Goal: Communication & Community: Answer question/provide support

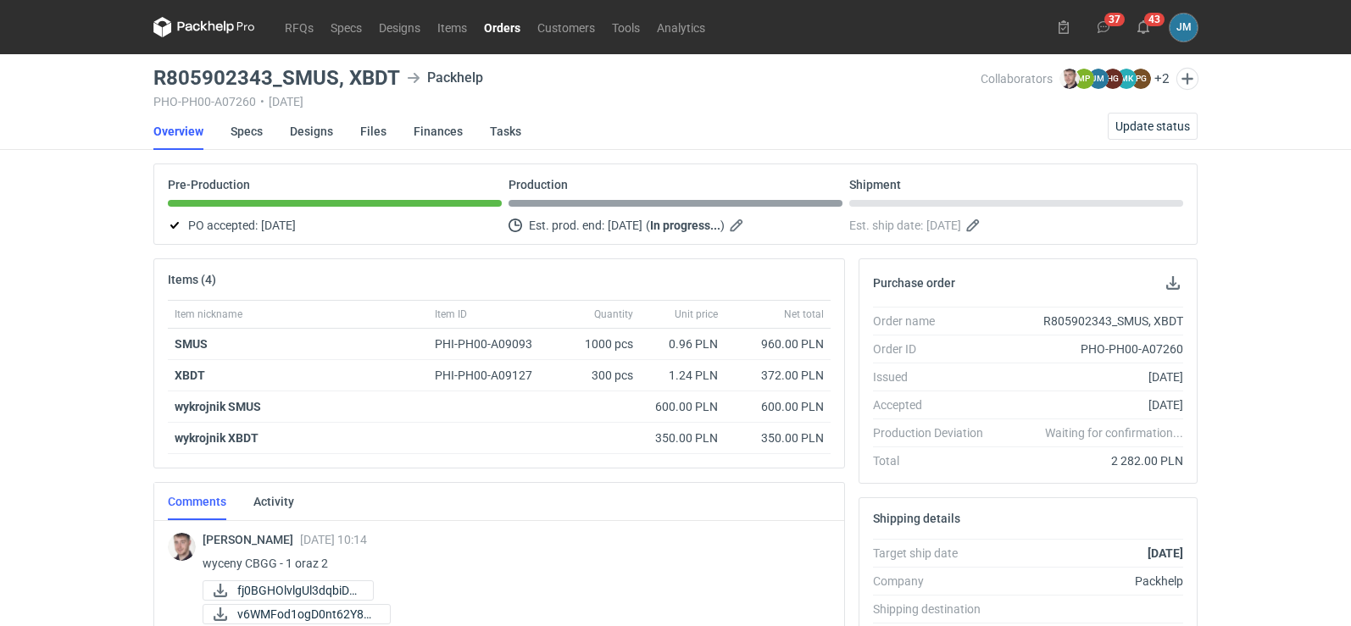
click at [204, 21] on icon at bounding box center [204, 27] width 102 height 20
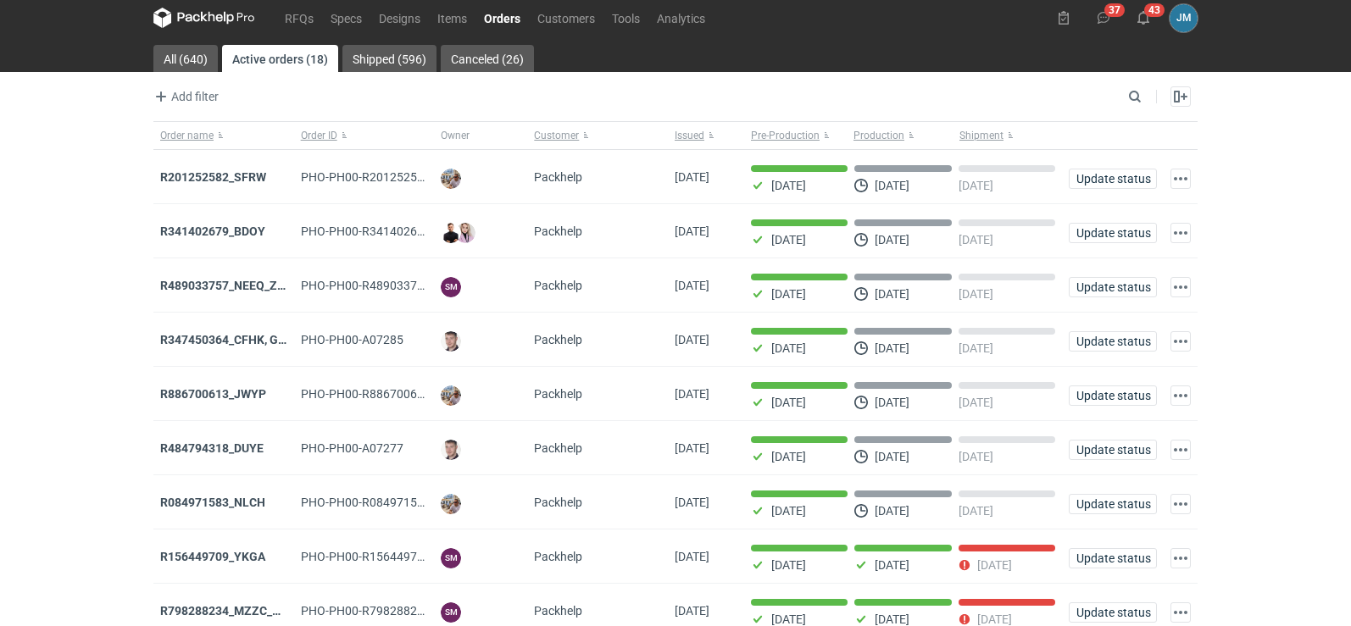
scroll to position [138, 0]
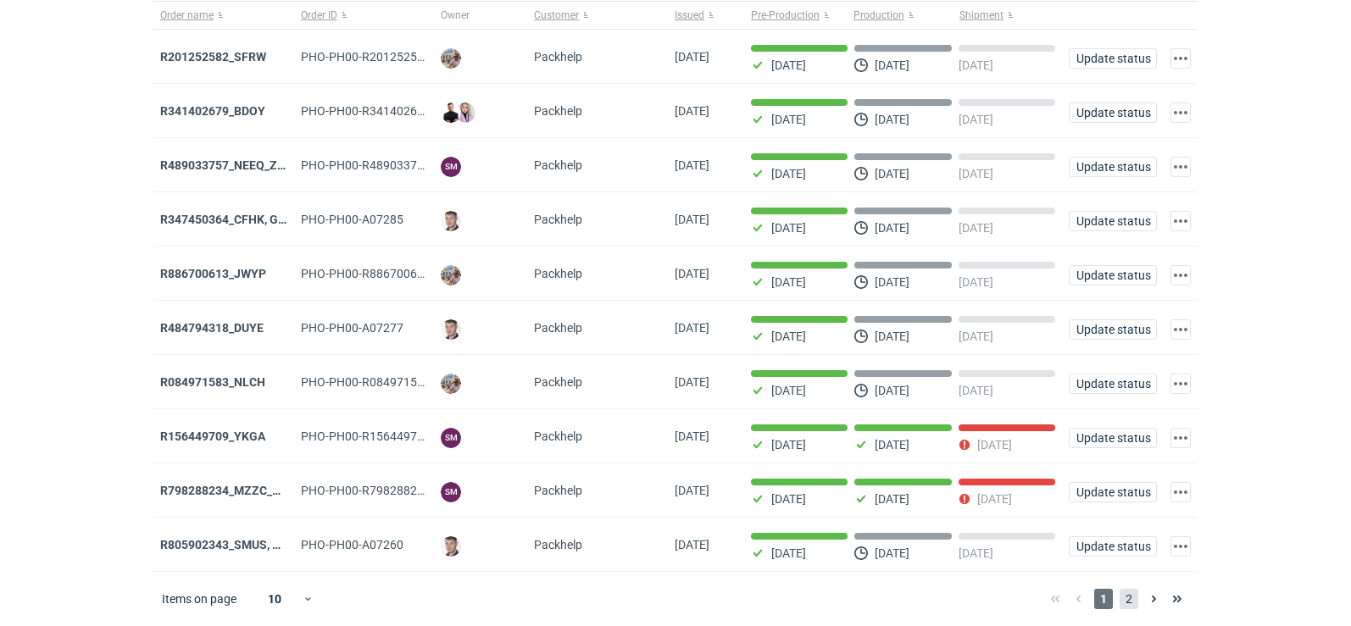
click at [1131, 603] on span "2" at bounding box center [1129, 599] width 19 height 20
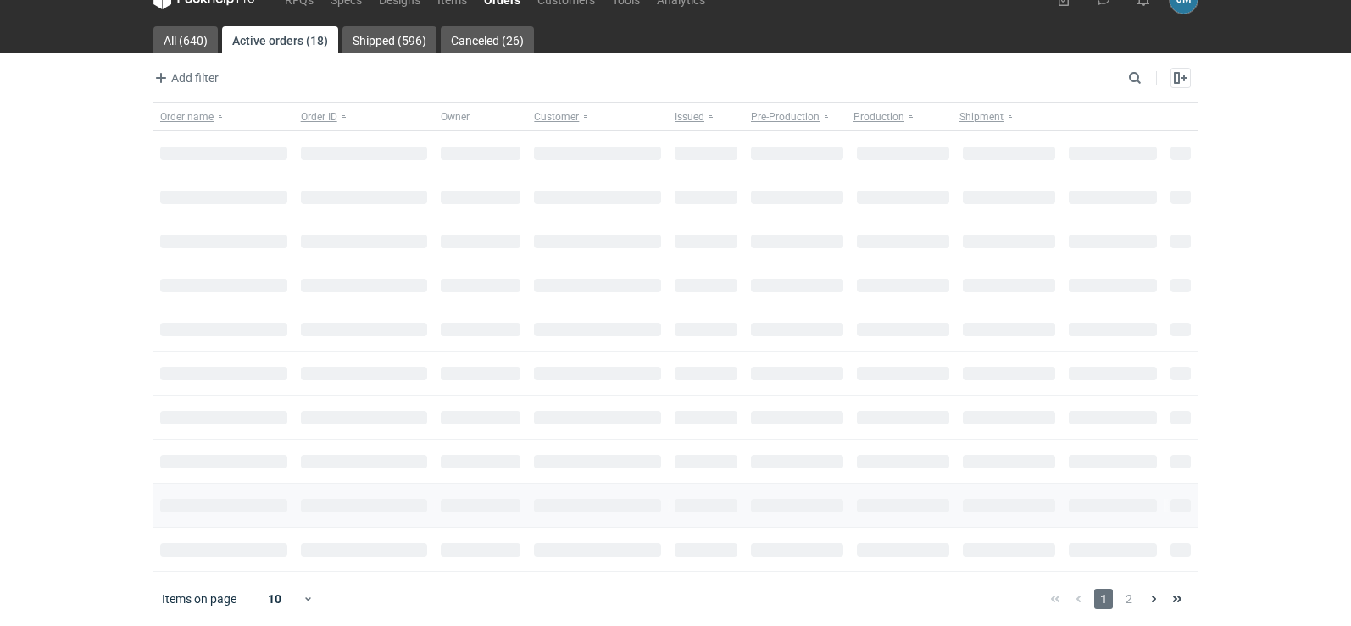
scroll to position [28, 0]
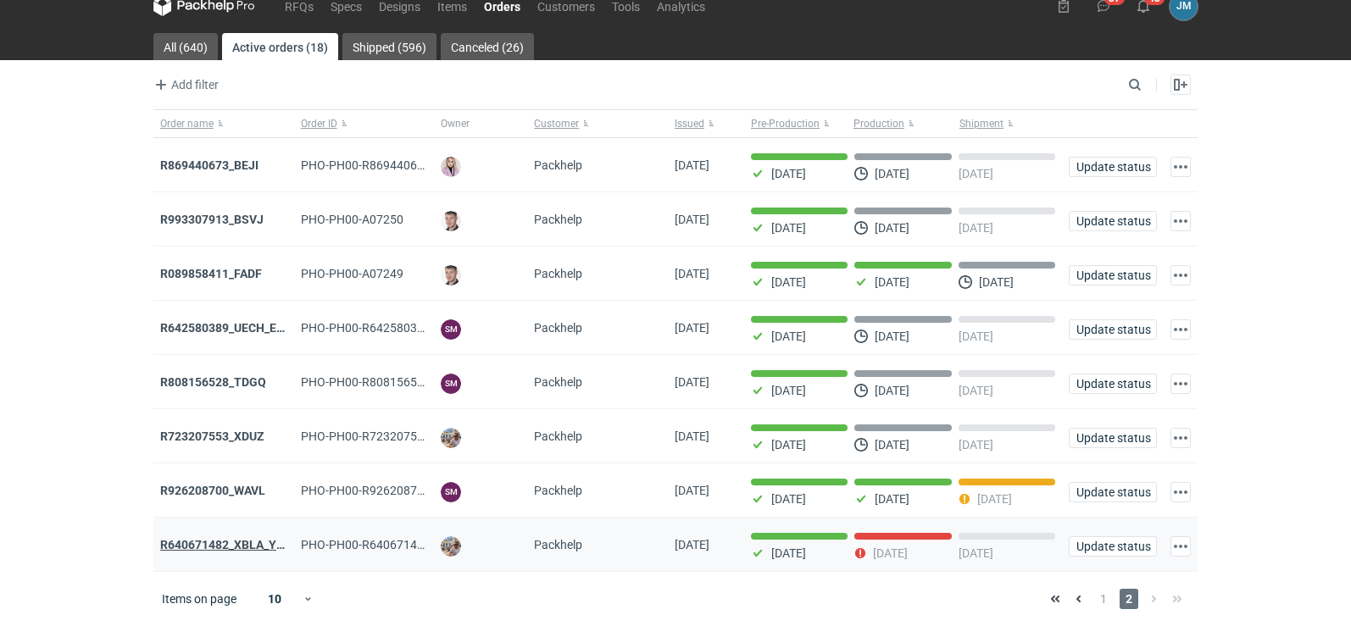
click at [185, 545] on strong "R640671482_XBLA_YSXL_LGDV_BUVN_WVLV" at bounding box center [283, 545] width 247 height 14
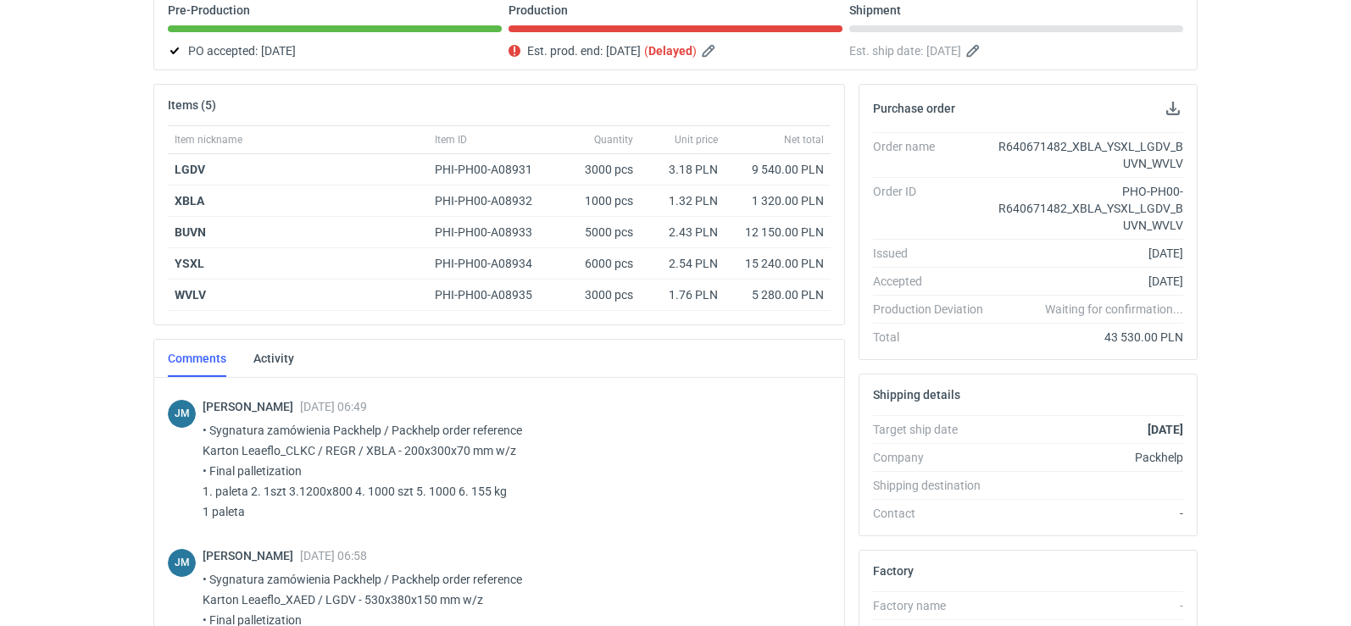
scroll to position [514, 0]
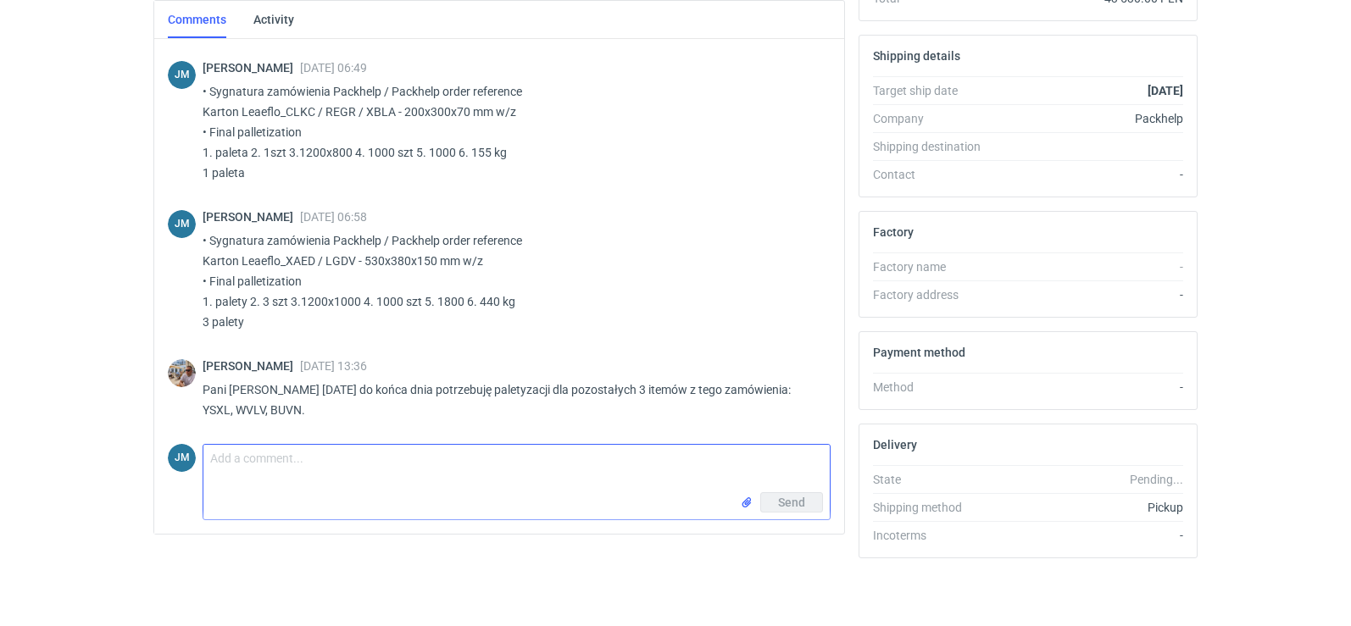
click at [232, 479] on textarea "Comment message" at bounding box center [516, 468] width 626 height 47
paste textarea "• Sygnatura zamówienia Packhelp / Packhelp order reference Karton Leaeflo_FLMB …"
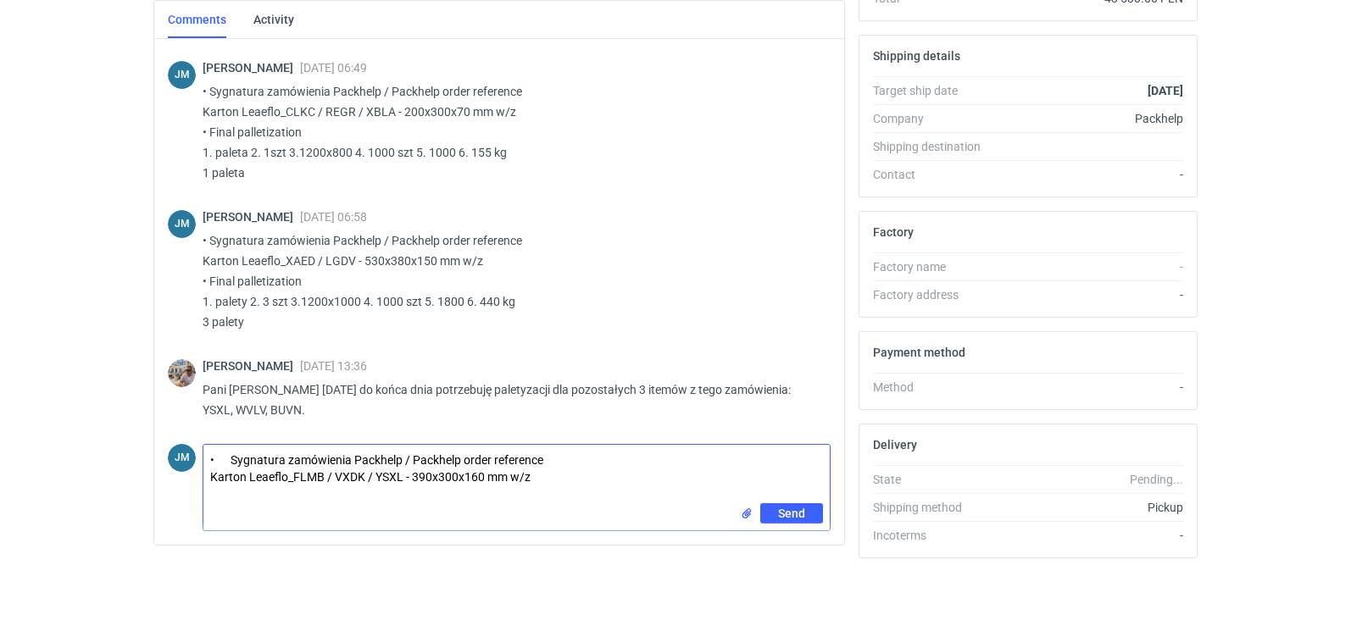
paste textarea "• Final palletization 1. paleta 2. 6 szt 3.1200x1000 4. 1000 szt 5. 1780 6. 345…"
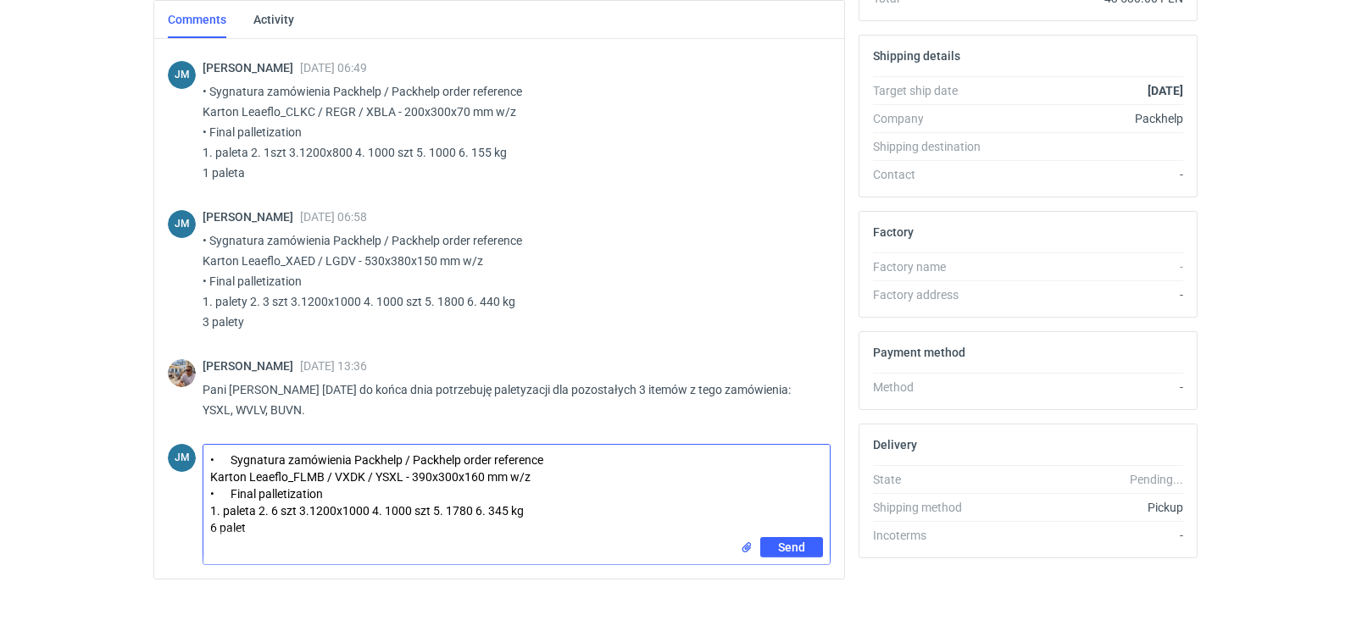
type textarea "• Sygnatura zamówienia Packhelp / Packhelp order reference Karton Leaeflo_FLMB …"
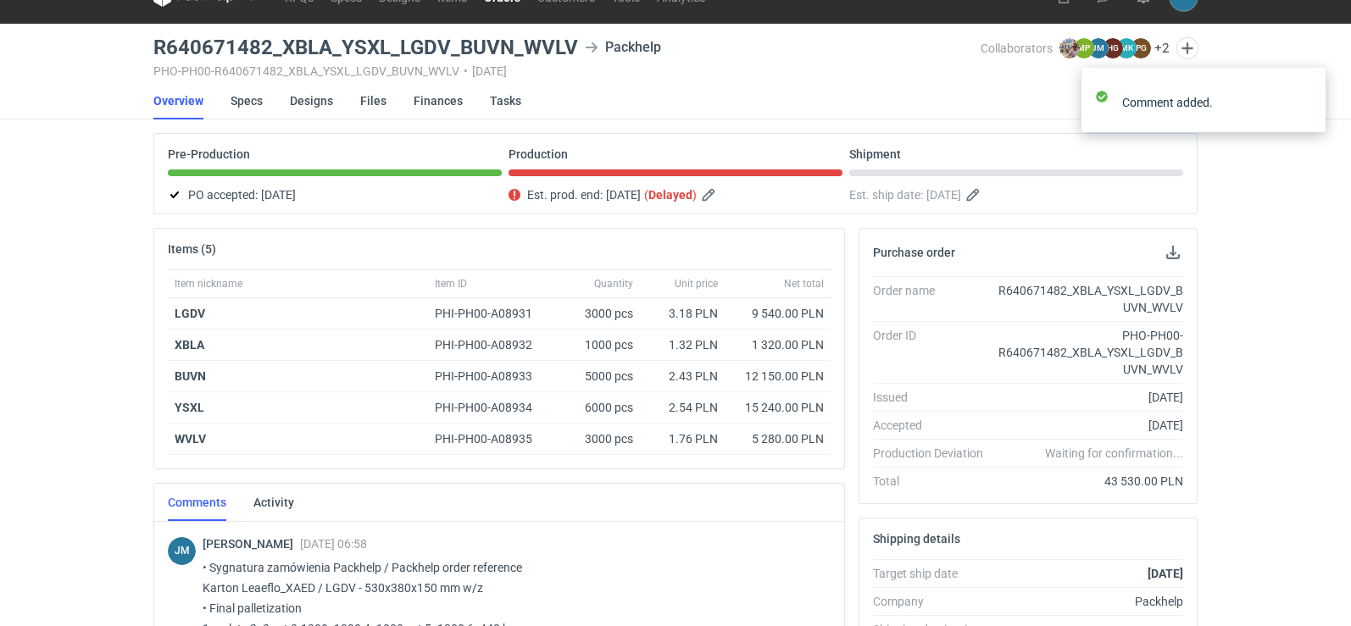
scroll to position [0, 0]
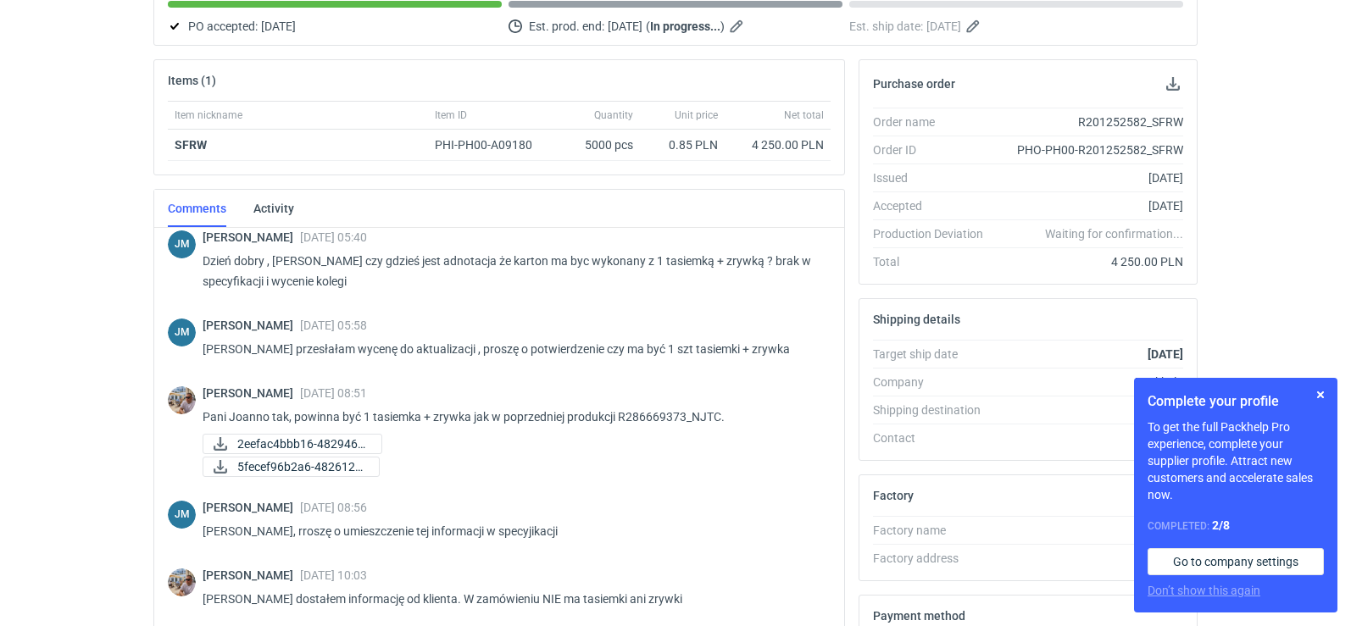
scroll to position [463, 0]
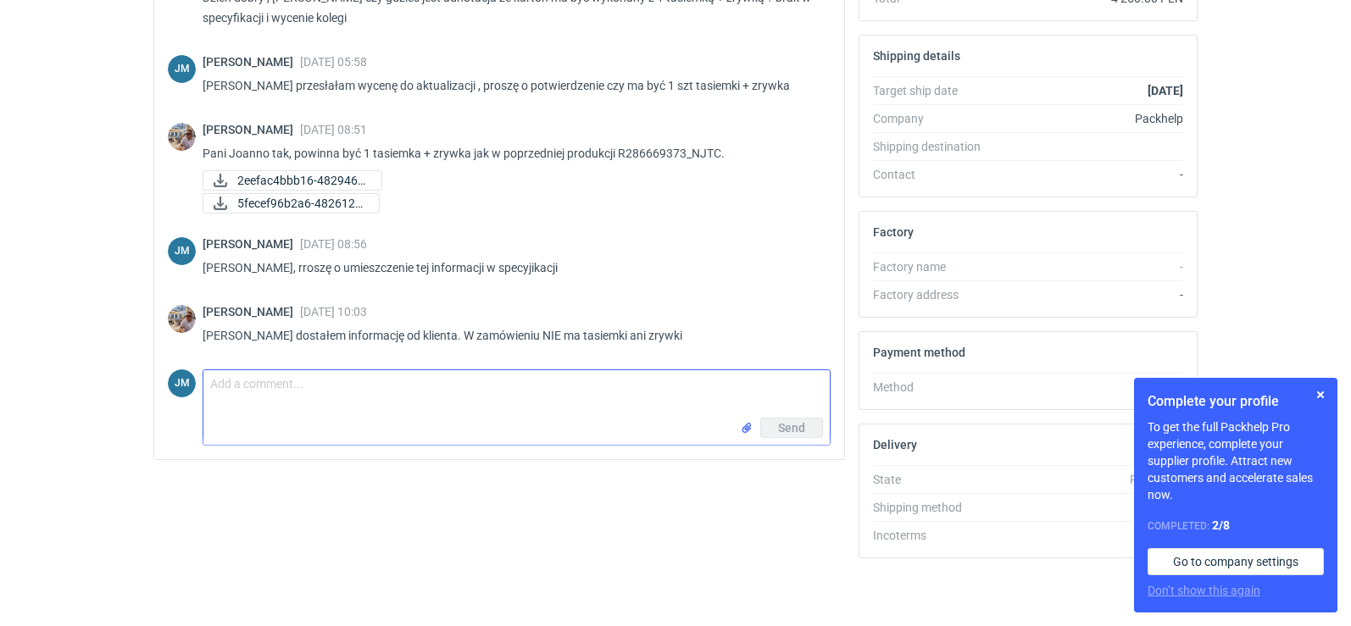
click at [377, 405] on textarea "Comment message" at bounding box center [516, 393] width 626 height 47
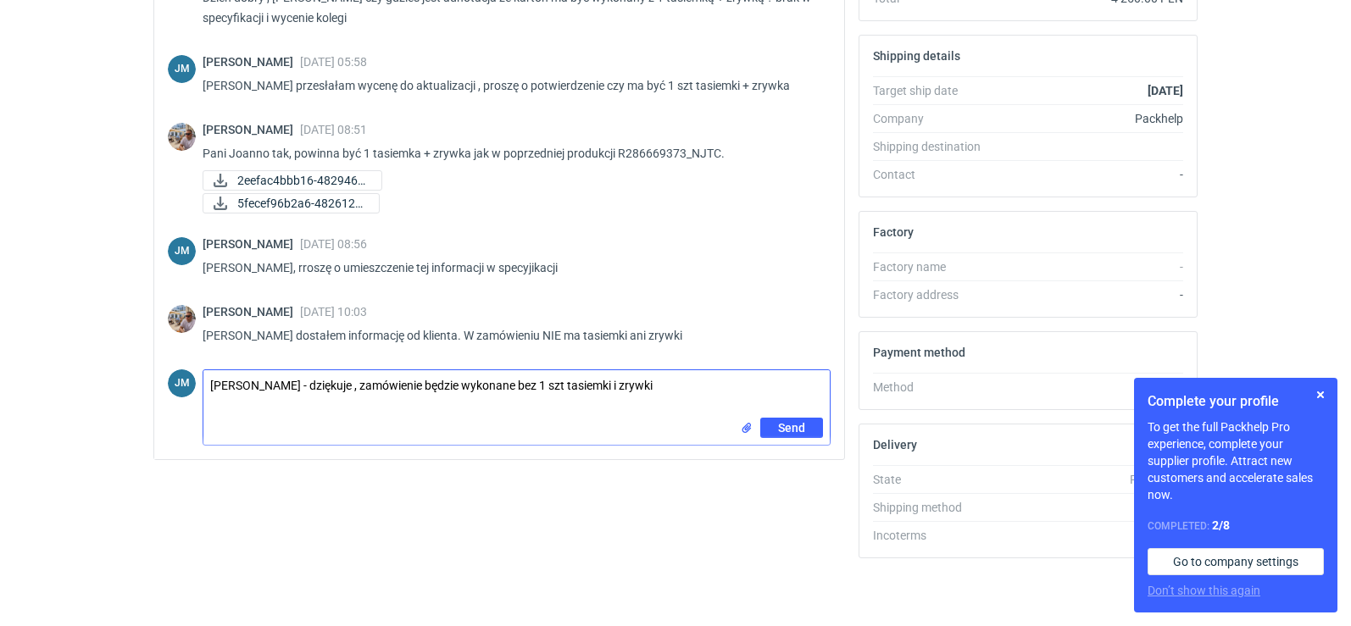
type textarea "Panie Michale - dziękuje , zamówienie będzie wykonane bez 1 szt tasiemki i zryw…"
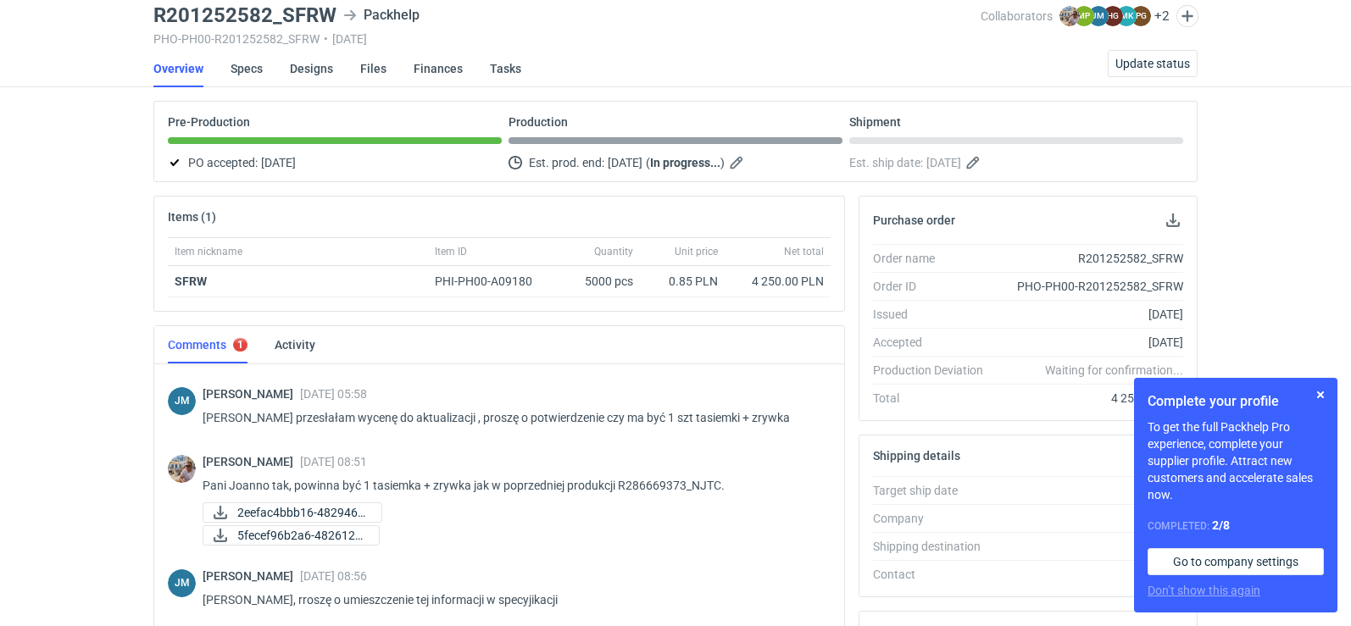
scroll to position [0, 0]
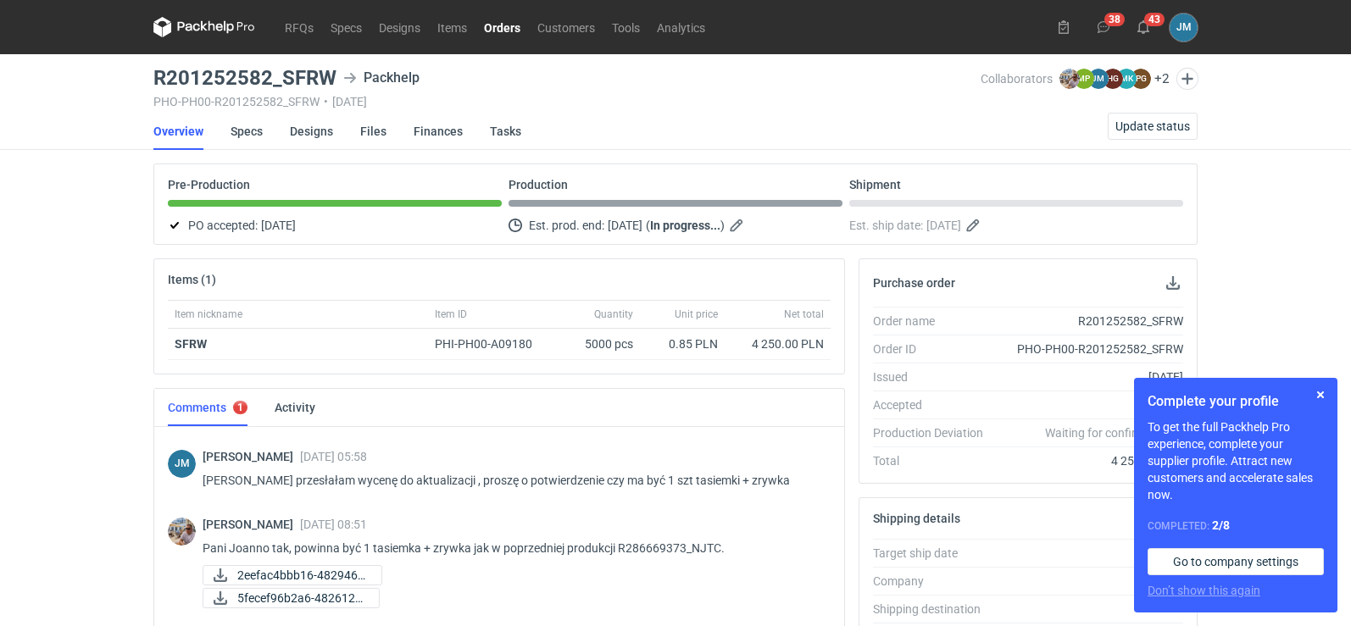
click at [221, 33] on icon at bounding box center [204, 27] width 102 height 20
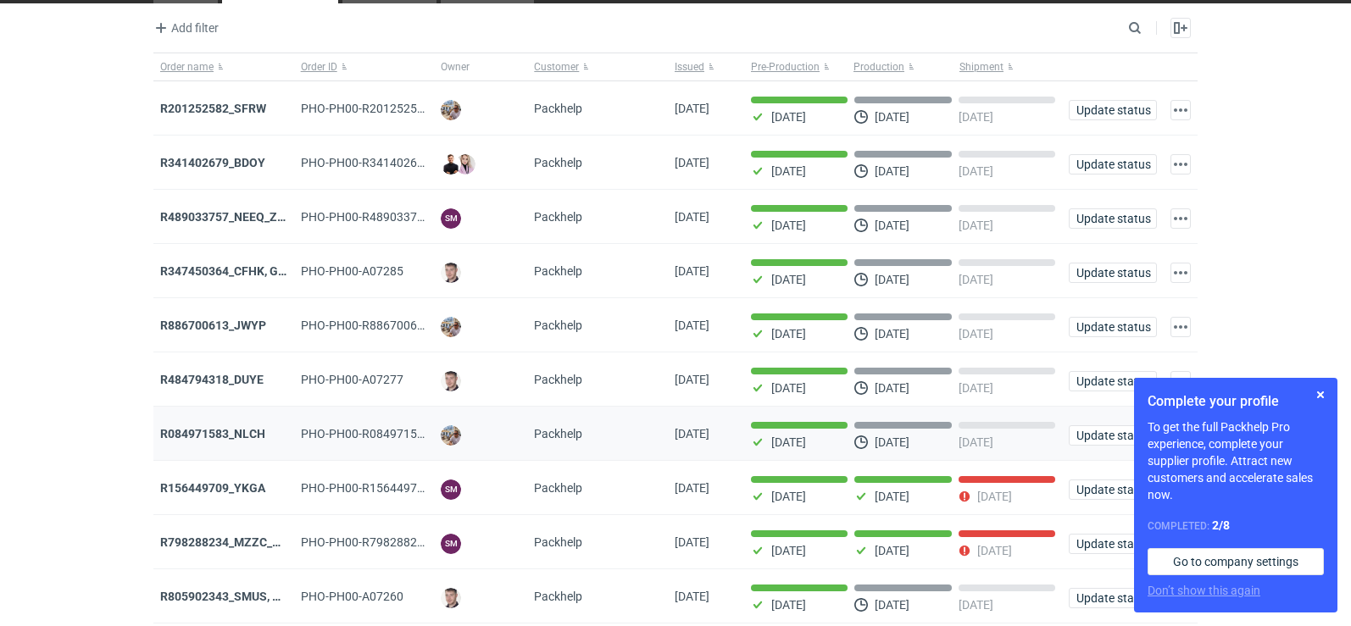
scroll to position [138, 0]
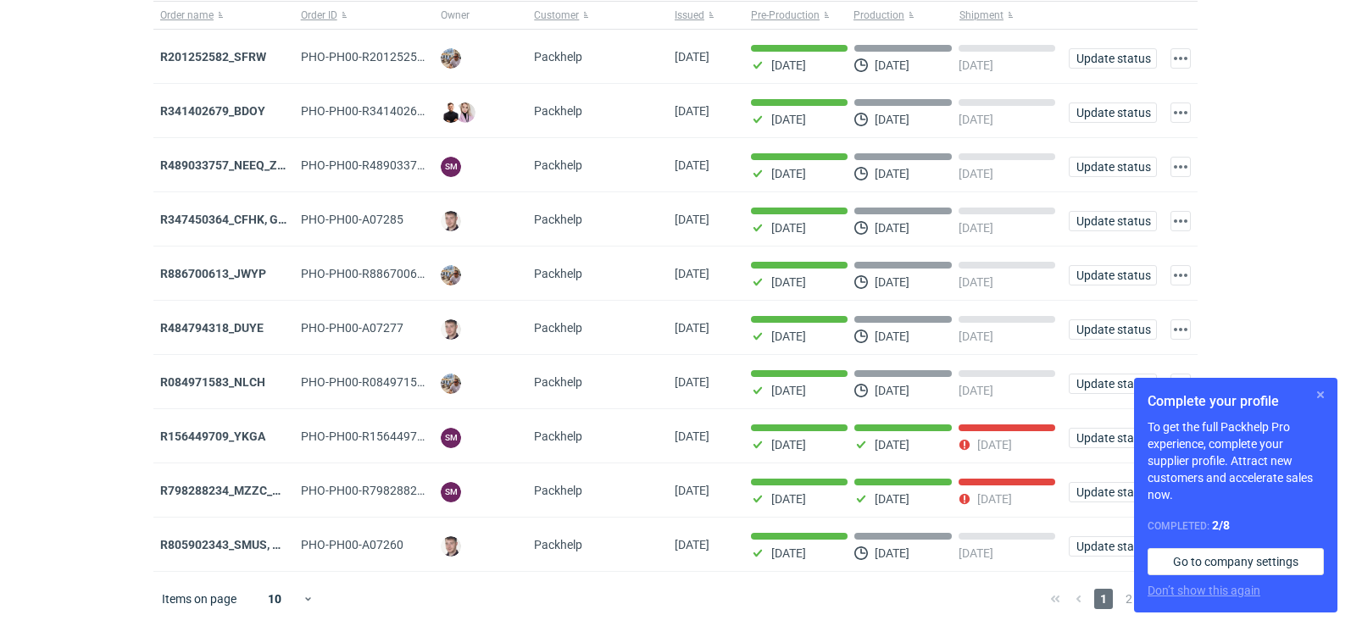
click at [1316, 398] on button "button" at bounding box center [1321, 395] width 20 height 20
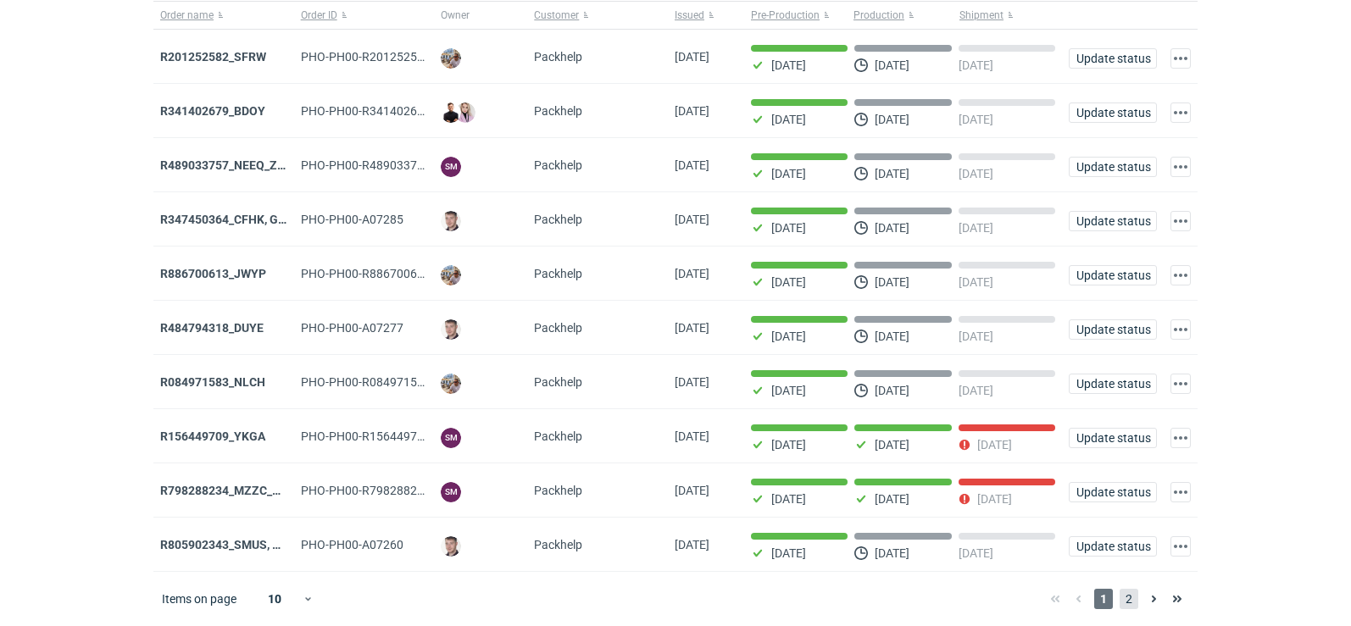
click at [1137, 601] on span "2" at bounding box center [1129, 599] width 19 height 20
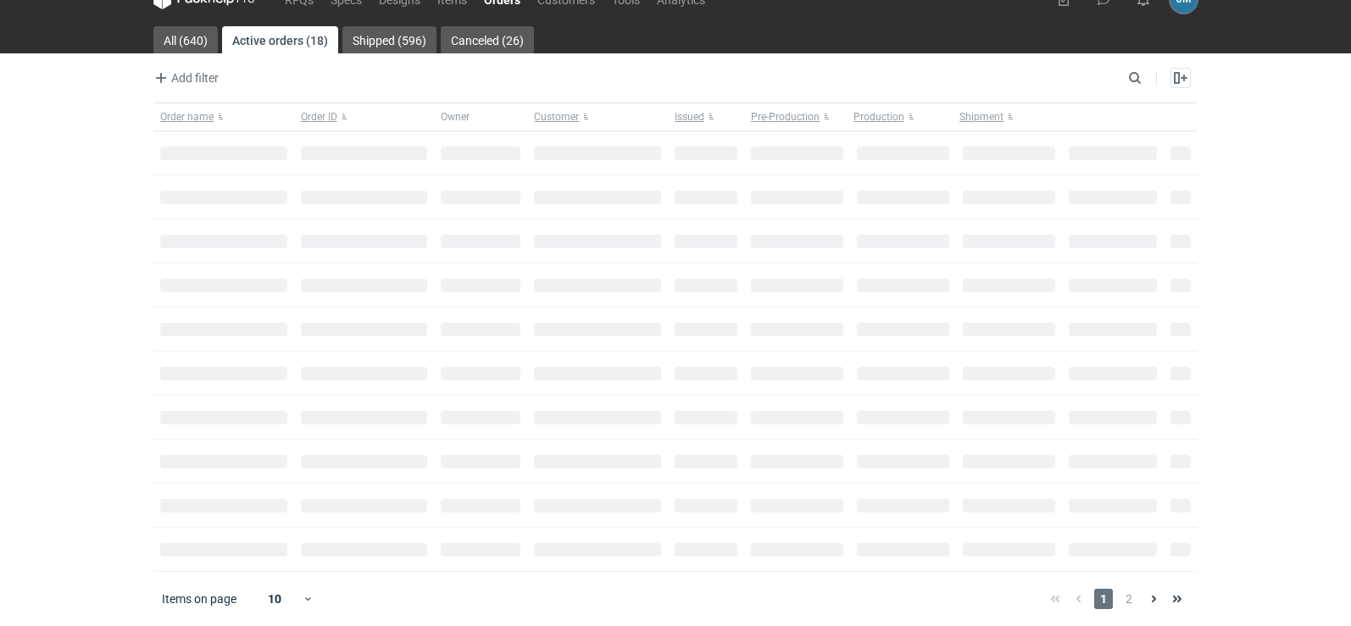
scroll to position [28, 0]
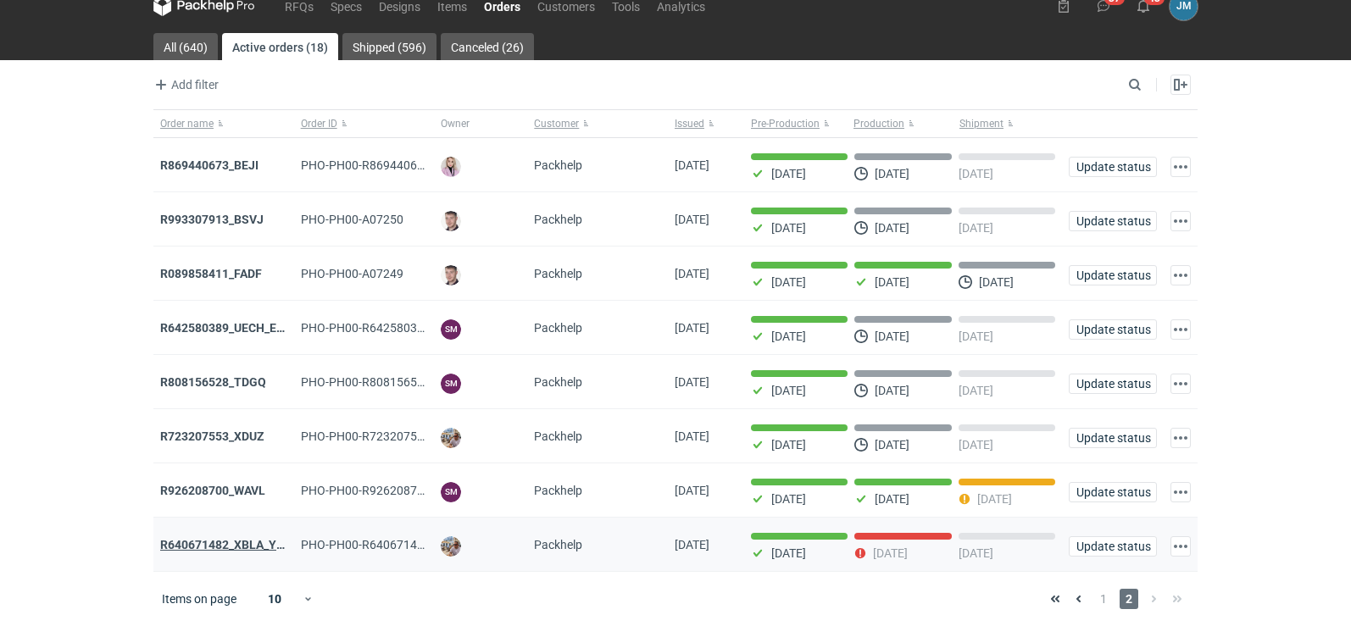
click at [204, 543] on strong "R640671482_XBLA_YSXL_LGDV_BUVN_WVLV" at bounding box center [283, 545] width 247 height 14
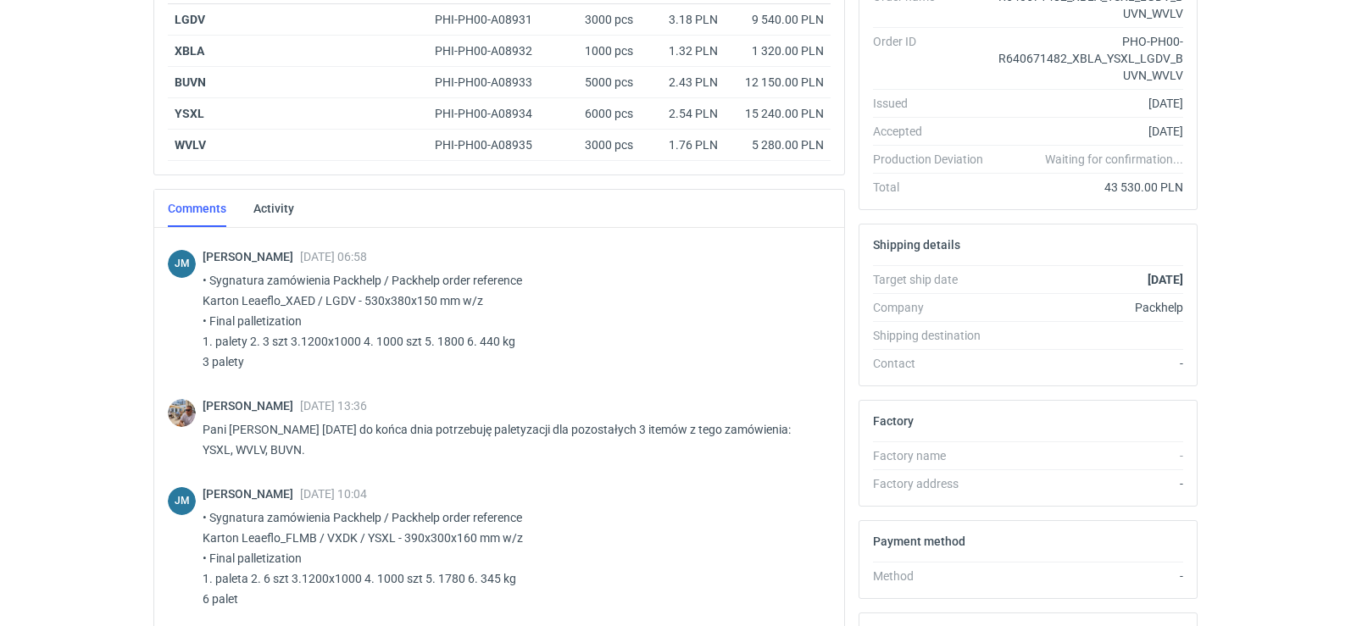
scroll to position [514, 0]
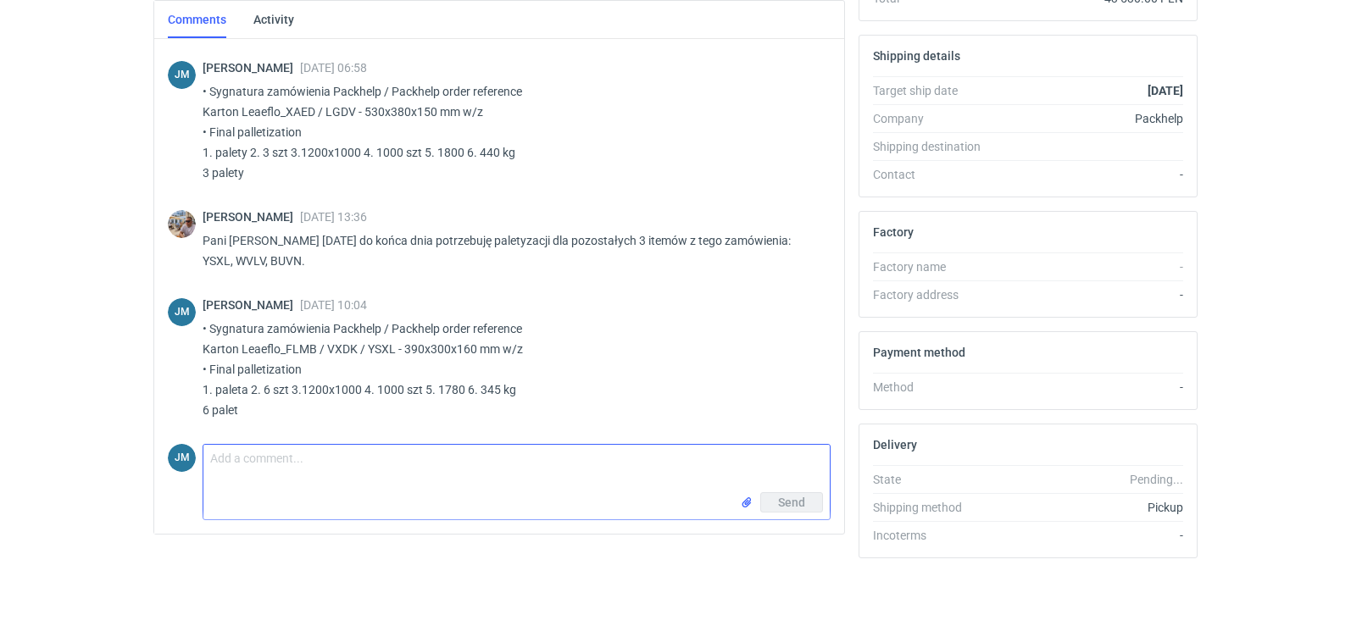
click at [274, 472] on textarea "Comment message" at bounding box center [516, 468] width 626 height 47
paste textarea "Karton Leaeflo_NMIP / BBLD / WVLV - 390x300x75 mm w/z"
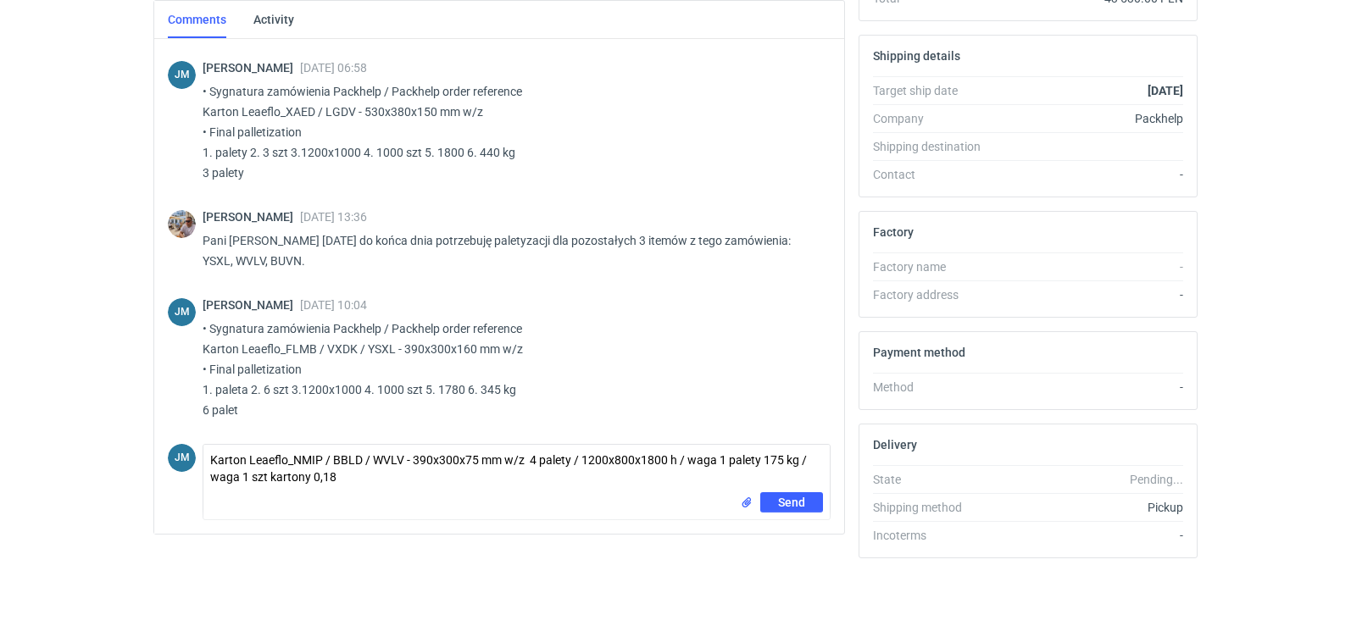
click at [211, 498] on div "Send" at bounding box center [516, 506] width 626 height 27
click at [342, 481] on textarea "Karton Leaeflo_NMIP / BBLD / WVLV - 390x300x75 mm w/z 4 palety / 1200x800x1800 …" at bounding box center [516, 468] width 626 height 47
drag, startPoint x: 526, startPoint y: 465, endPoint x: 565, endPoint y: 467, distance: 38.2
click at [565, 467] on textarea "Karton Leaeflo_NMIP / BBLD / WVLV - 390x300x75 mm w/z 4 palety / 1200x800x1800 …" at bounding box center [516, 468] width 626 height 47
drag, startPoint x: 552, startPoint y: 465, endPoint x: 572, endPoint y: 504, distance: 44.0
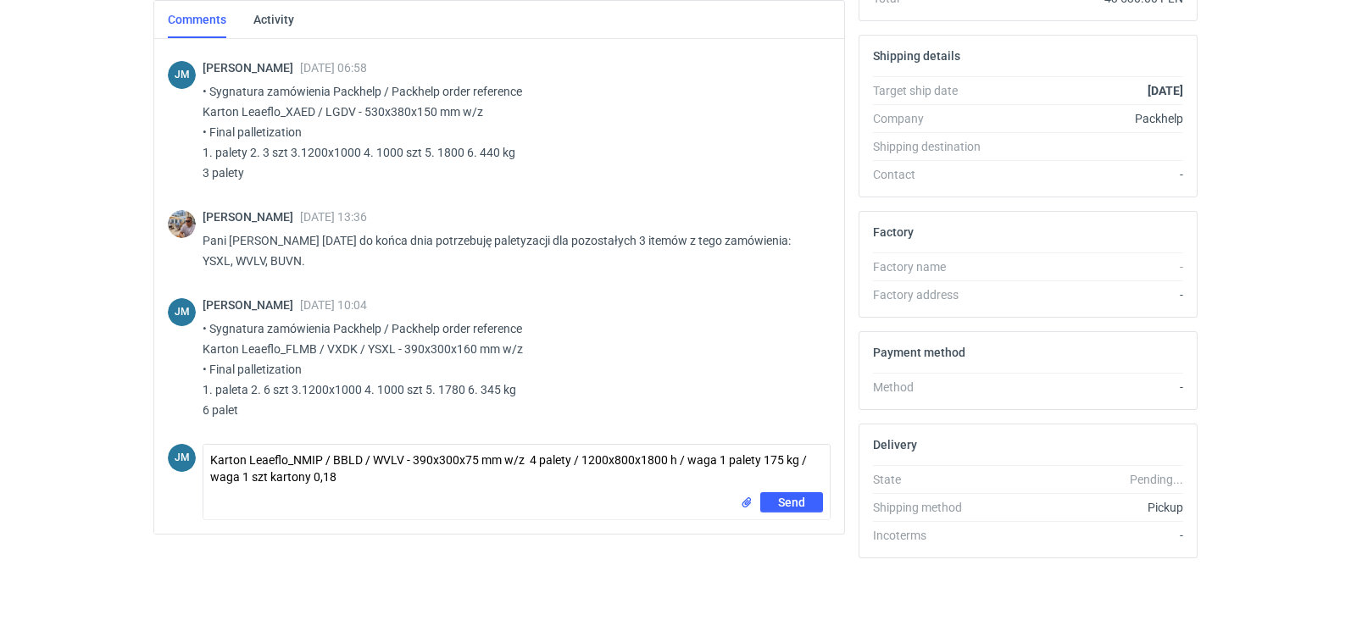
click at [561, 515] on div "Send" at bounding box center [516, 506] width 626 height 27
drag, startPoint x: 532, startPoint y: 465, endPoint x: 570, endPoint y: 467, distance: 38.2
click at [570, 467] on textarea "Karton Leaeflo_NMIP / BBLD / WVLV - 390x300x75 mm w/z 4 palety / 1200x800x1800 …" at bounding box center [516, 468] width 626 height 47
click at [364, 477] on textarea "Karton Leaeflo_NMIP / BBLD / WVLV - 390x300x75 mm w/z 4 palety / 1200x800x1800 …" at bounding box center [516, 468] width 626 height 47
paste textarea "4 palety"
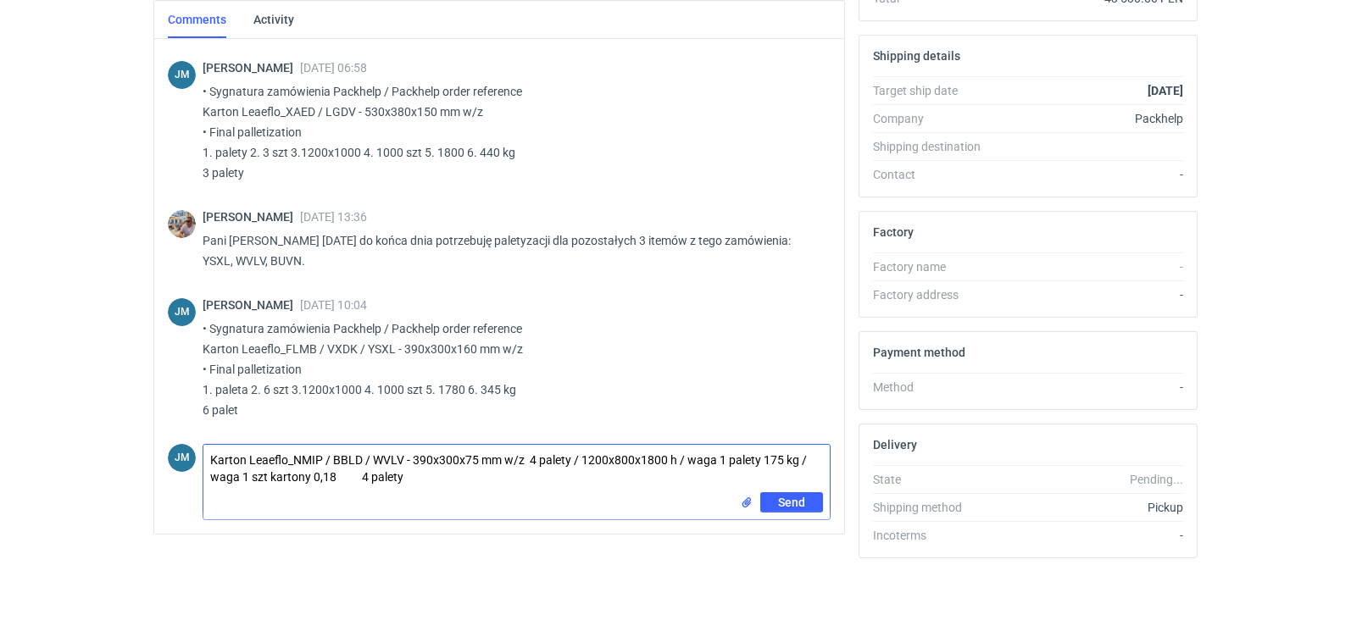
click at [366, 482] on textarea "Karton Leaeflo_NMIP / BBLD / WVLV - 390x300x75 mm w/z 4 palety / 1200x800x1800 …" at bounding box center [516, 468] width 626 height 47
type textarea "Karton Leaeflo_NMIP / BBLD / WVLV - 390x300x75 mm w/z 4 palety / 1200x800x1800 …"
click at [776, 514] on button "Send" at bounding box center [791, 514] width 63 height 20
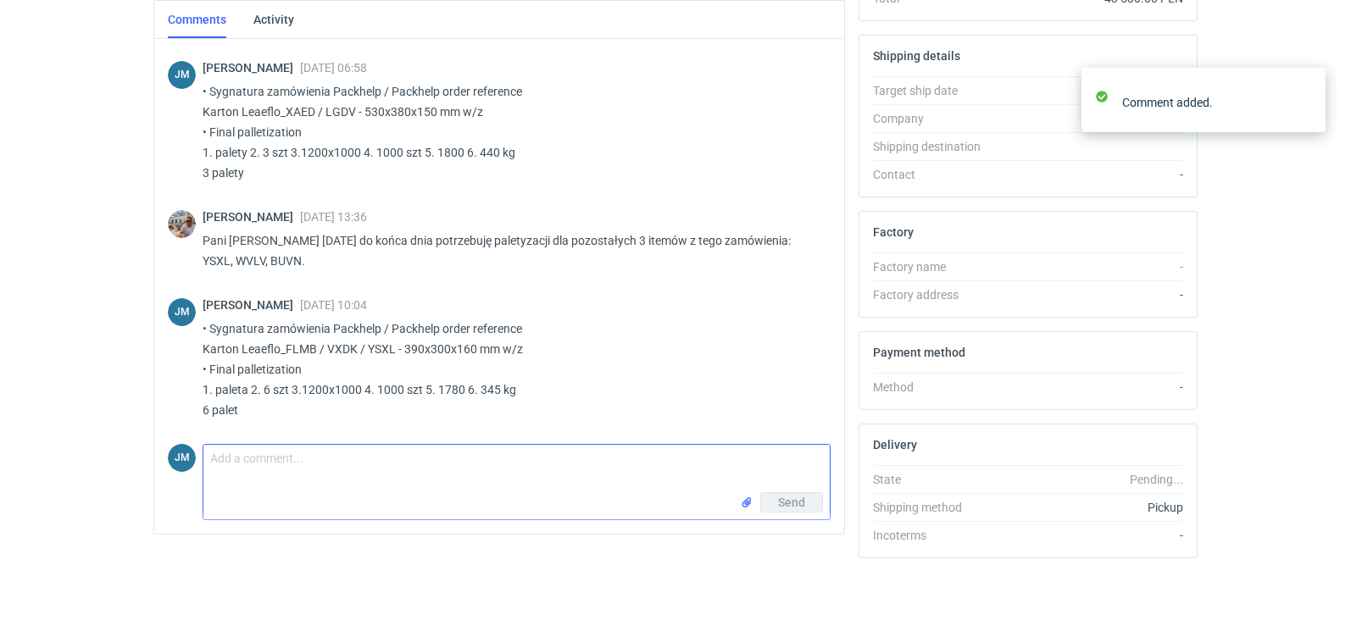
scroll to position [900, 0]
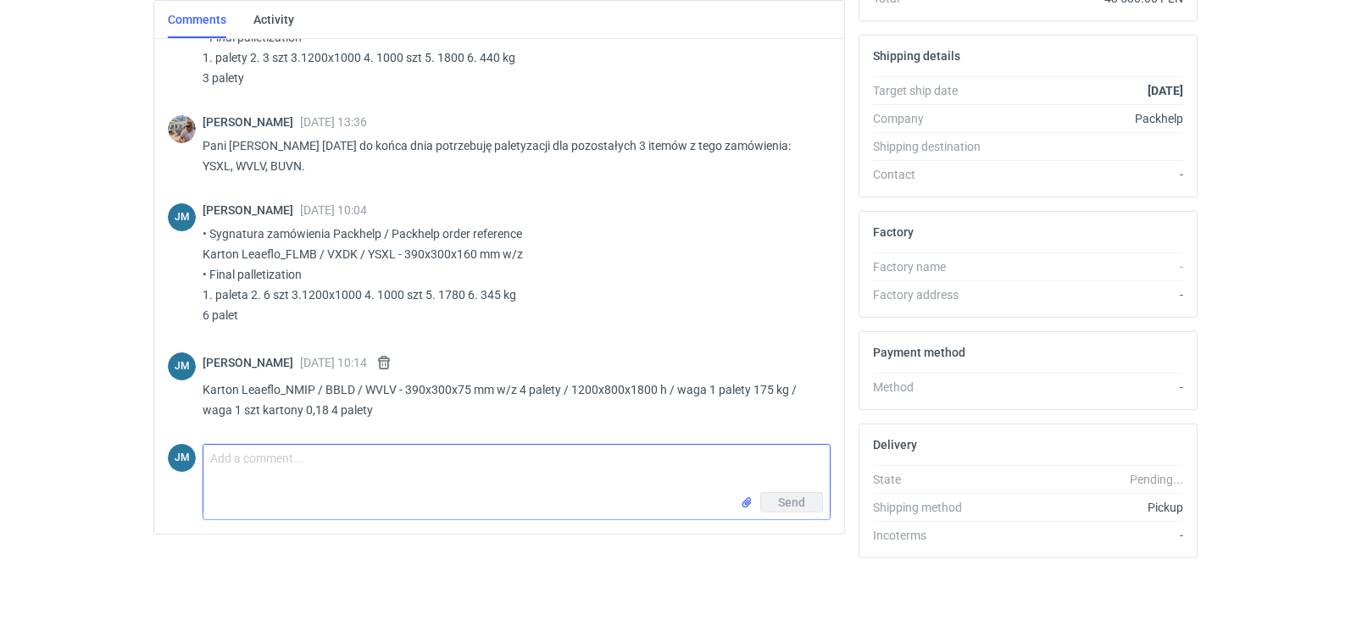
click at [331, 486] on textarea "Comment message" at bounding box center [516, 468] width 626 height 47
paste textarea "Karton Leaeflo_CWNQ / BUVN - 430x370x125 mm w/z"
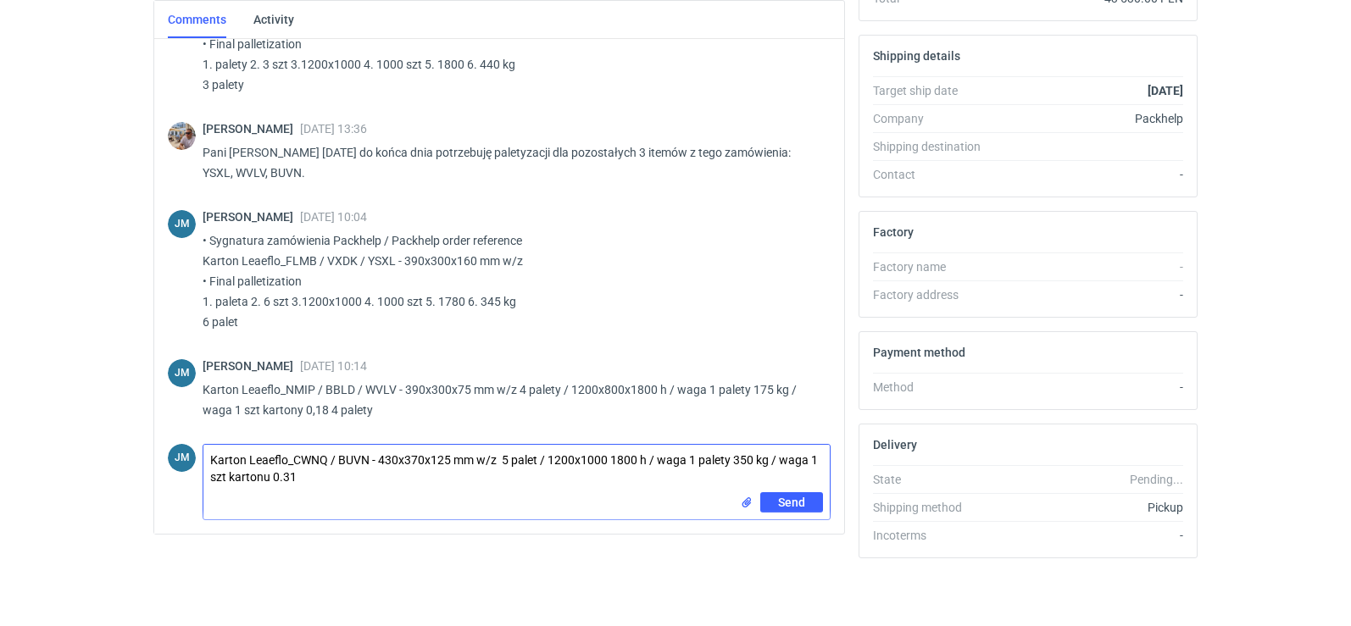
scroll to position [893, 0]
click at [313, 478] on textarea "Karton Leaeflo_CWNQ / BUVN - 430x370x125 mm w/z 5 palet / 1200x1000 1800 h / wa…" at bounding box center [516, 468] width 626 height 47
type textarea "Karton Leaeflo_CWNQ / BUVN - 430x370x125 mm w/z 5 palet / 1200x1000 1800 h / wa…"
click at [768, 516] on button "Send" at bounding box center [791, 514] width 63 height 20
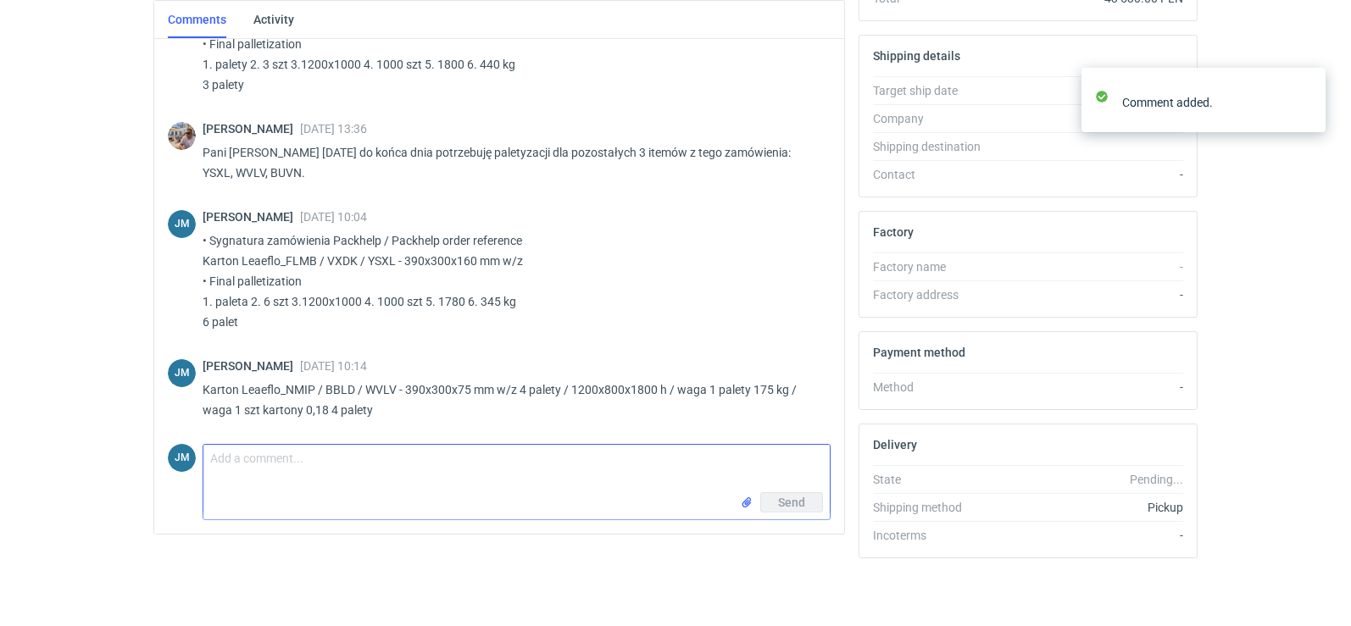
scroll to position [988, 0]
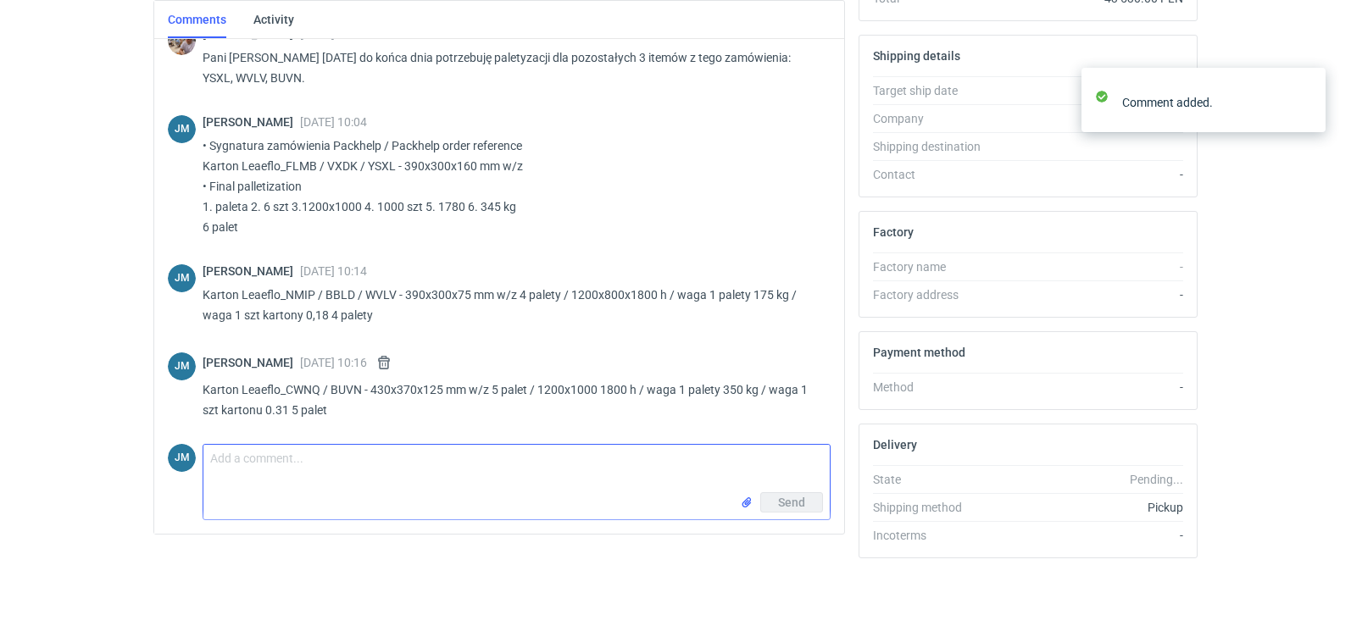
click at [370, 471] on textarea "Comment message" at bounding box center [516, 468] width 626 height 47
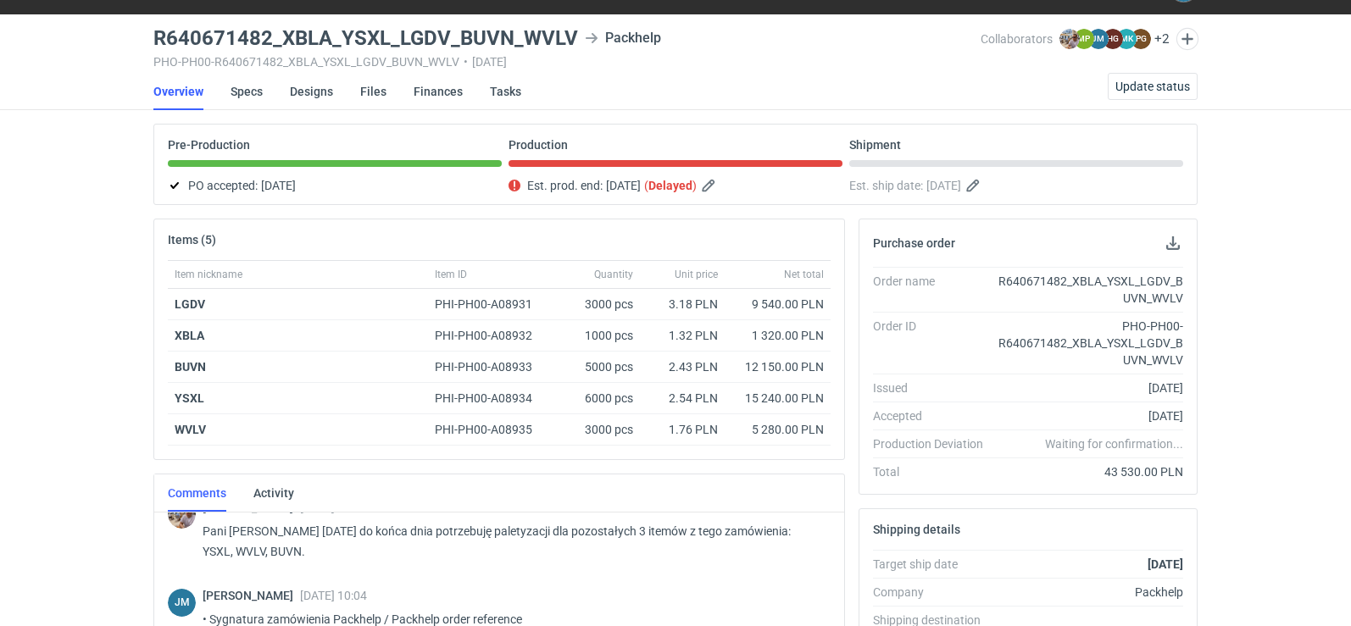
scroll to position [0, 0]
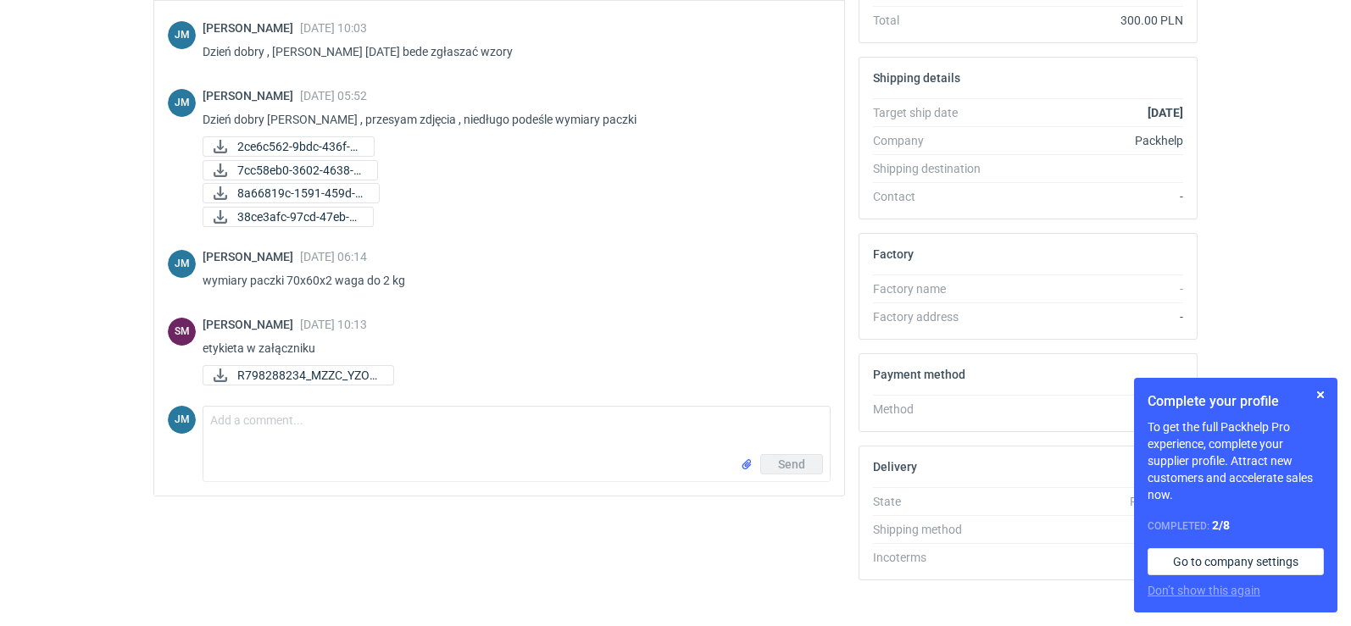
scroll to position [480, 0]
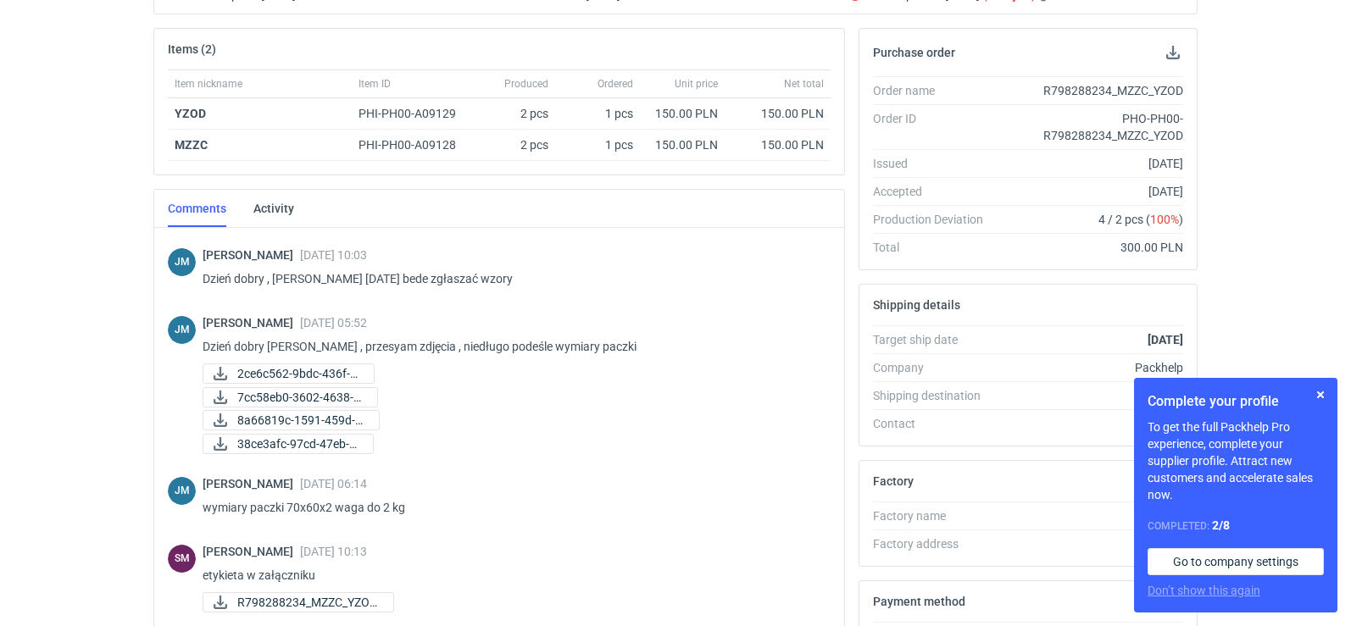
scroll to position [480, 0]
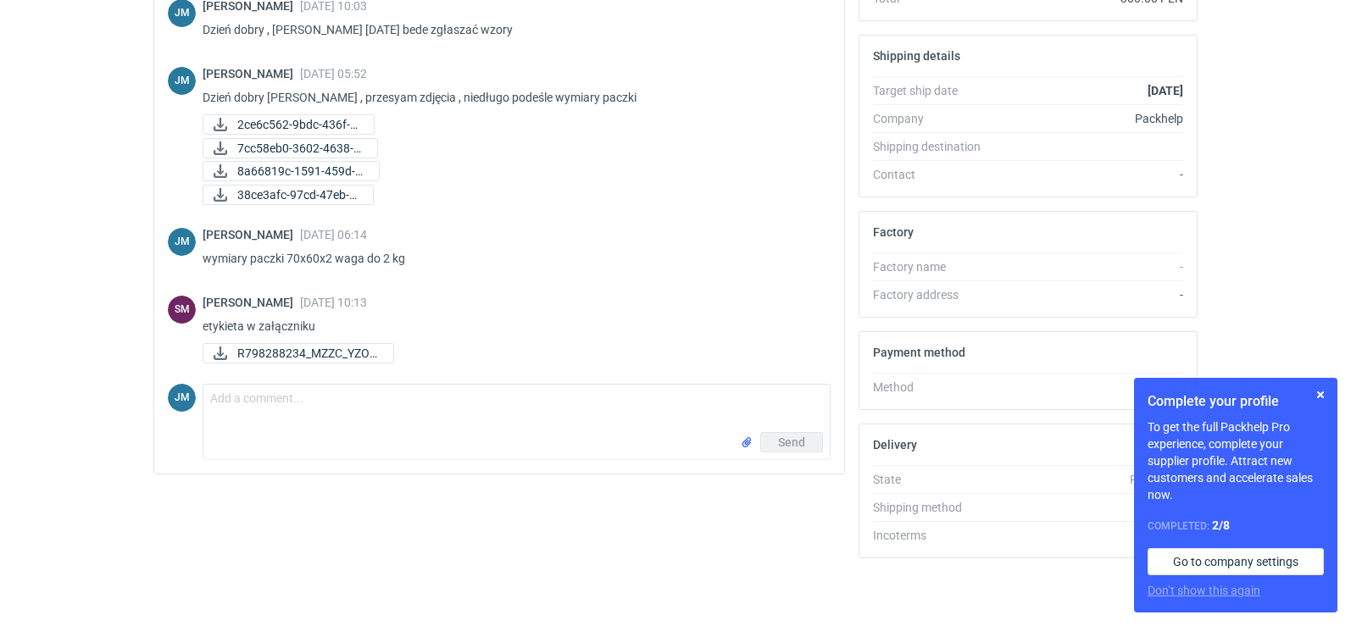
click at [310, 342] on div "Sebastian Markut 01 Oct 2025 10:13 etykieta w załączniku R798288234_MZZC_YZOD..." at bounding box center [510, 331] width 615 height 71
click at [310, 348] on span "R798288234_MZZC_YZOD..." at bounding box center [308, 353] width 142 height 19
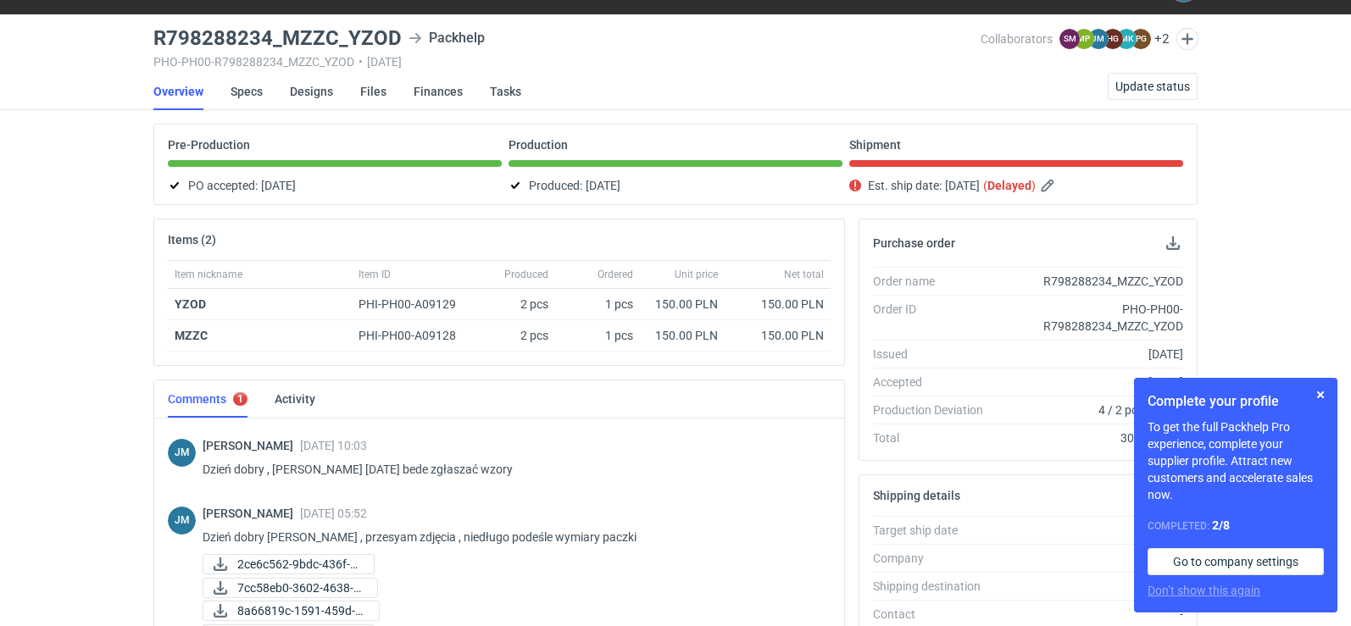
scroll to position [0, 0]
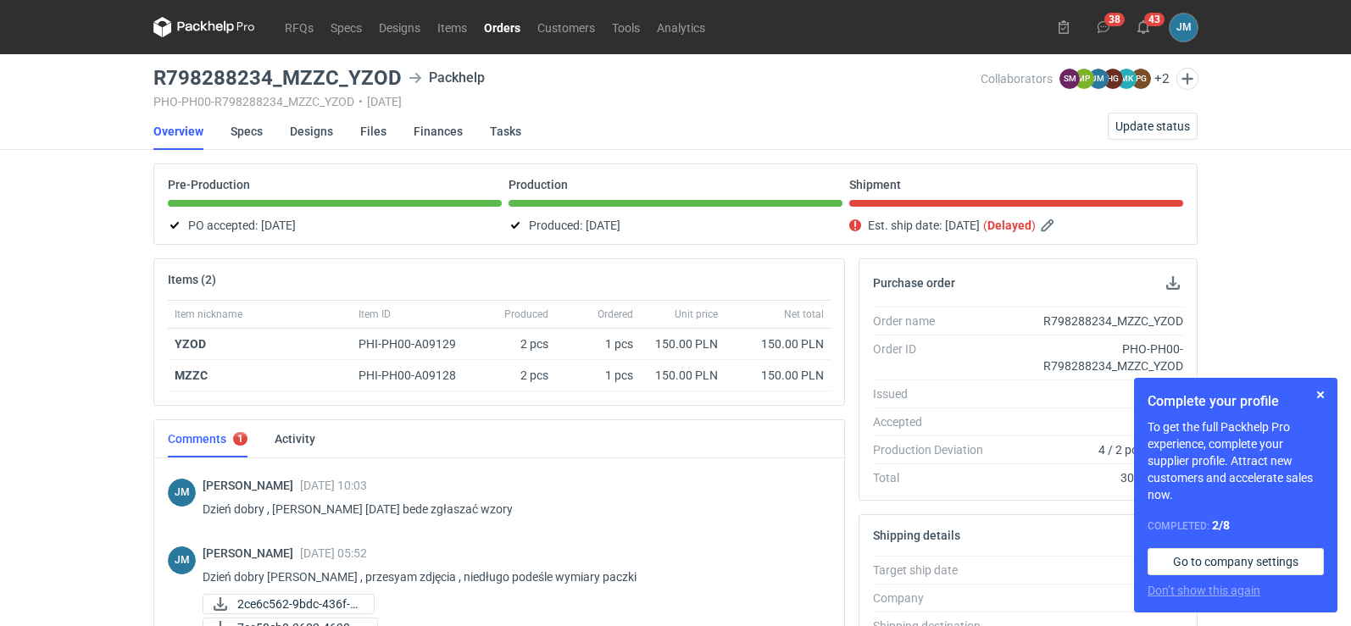
click at [186, 13] on nav "RFQs Specs Designs Items Orders Customers Tools Analytics" at bounding box center [433, 27] width 560 height 54
click at [193, 24] on icon at bounding box center [204, 27] width 102 height 20
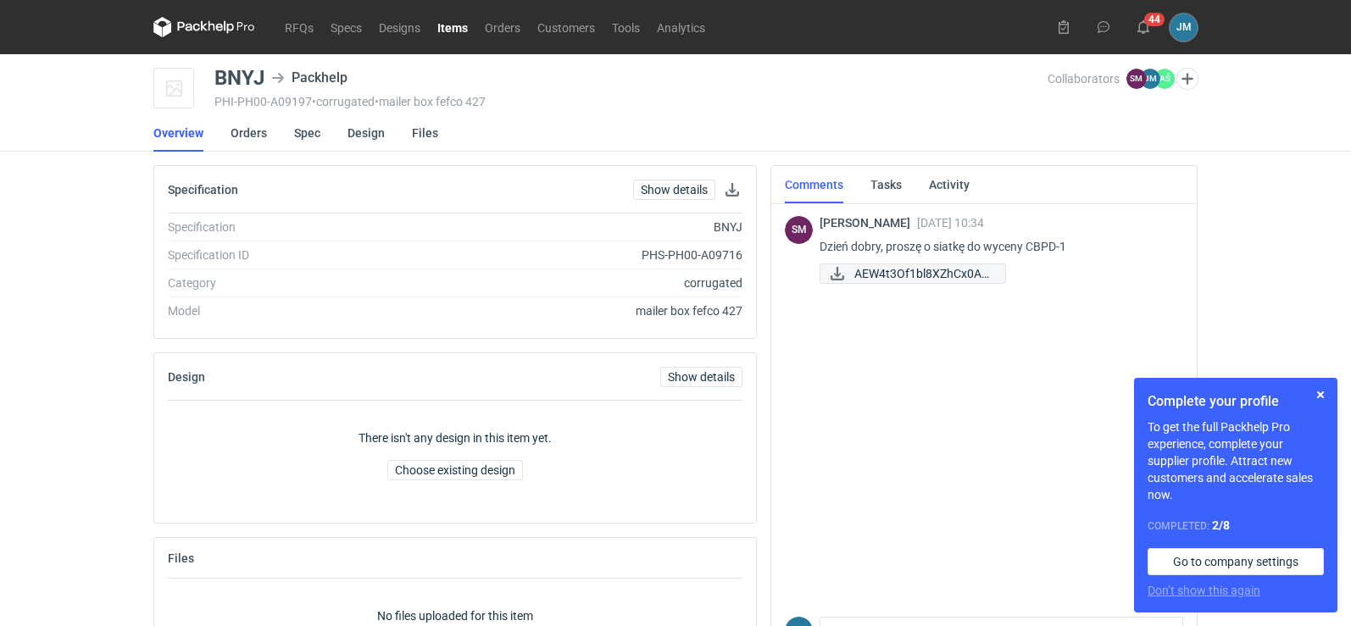
click at [888, 287] on div "[PERSON_NAME] [DATE] 10:34 Dzień dobry, proszę o siatkę do wyceny CBPD-1 AEW4t3…" at bounding box center [995, 251] width 350 height 71
click at [888, 276] on span "AEW4t3Of1bl8XZhCx0A6..." at bounding box center [922, 273] width 137 height 19
click at [314, 136] on link "Spec" at bounding box center [307, 132] width 26 height 37
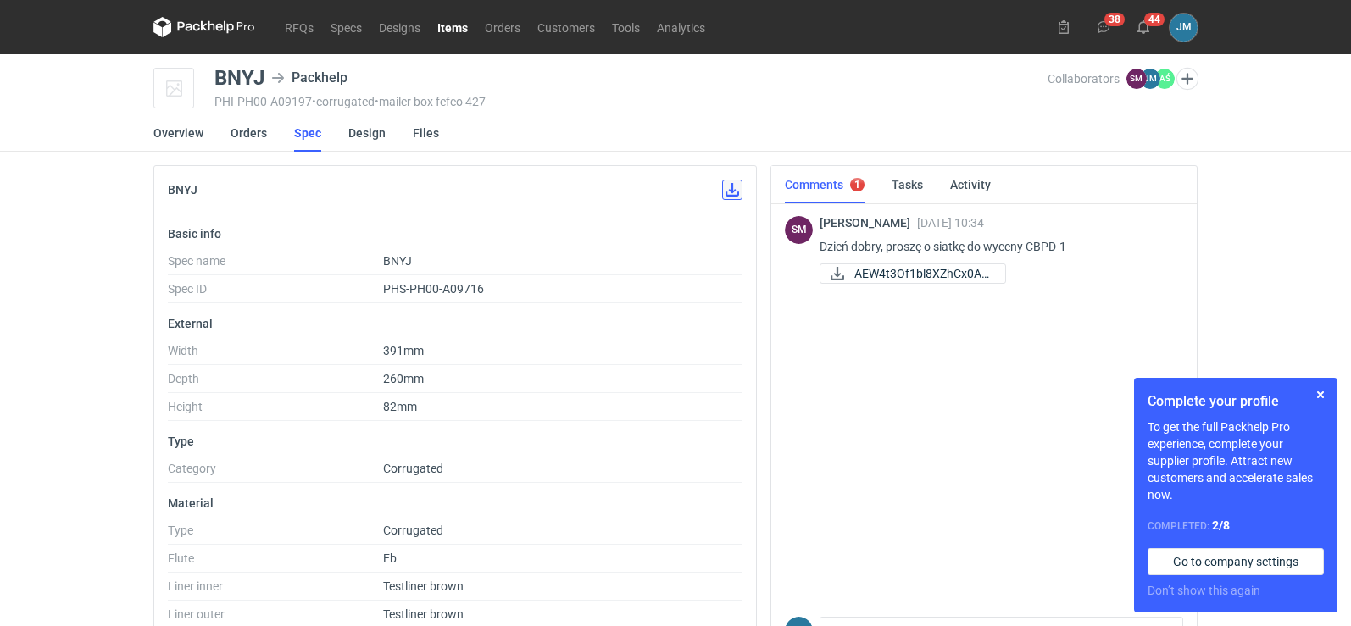
click at [738, 196] on button "button" at bounding box center [732, 190] width 20 height 20
drag, startPoint x: 266, startPoint y: 75, endPoint x: 220, endPoint y: 75, distance: 46.6
click at [220, 75] on div "BNYJ Packhelp" at bounding box center [285, 78] width 142 height 20
copy div "BNYJ"
click at [361, 136] on link "Design" at bounding box center [366, 132] width 37 height 37
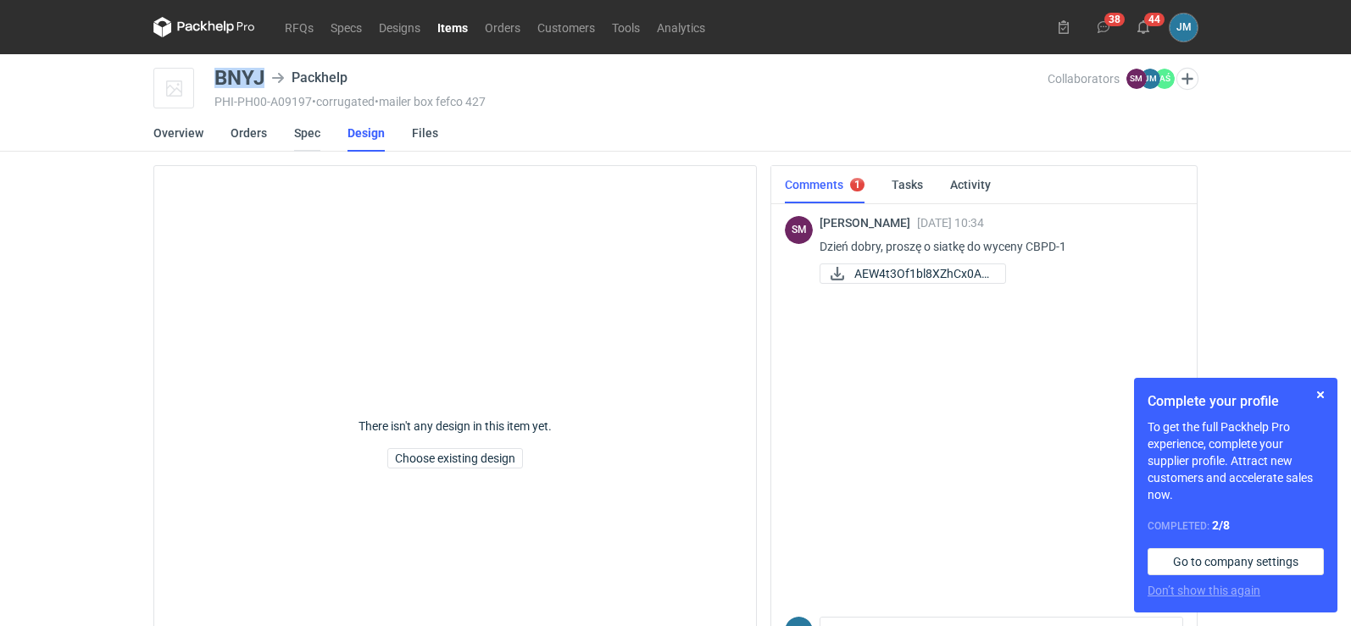
click at [307, 137] on link "Spec" at bounding box center [307, 132] width 26 height 37
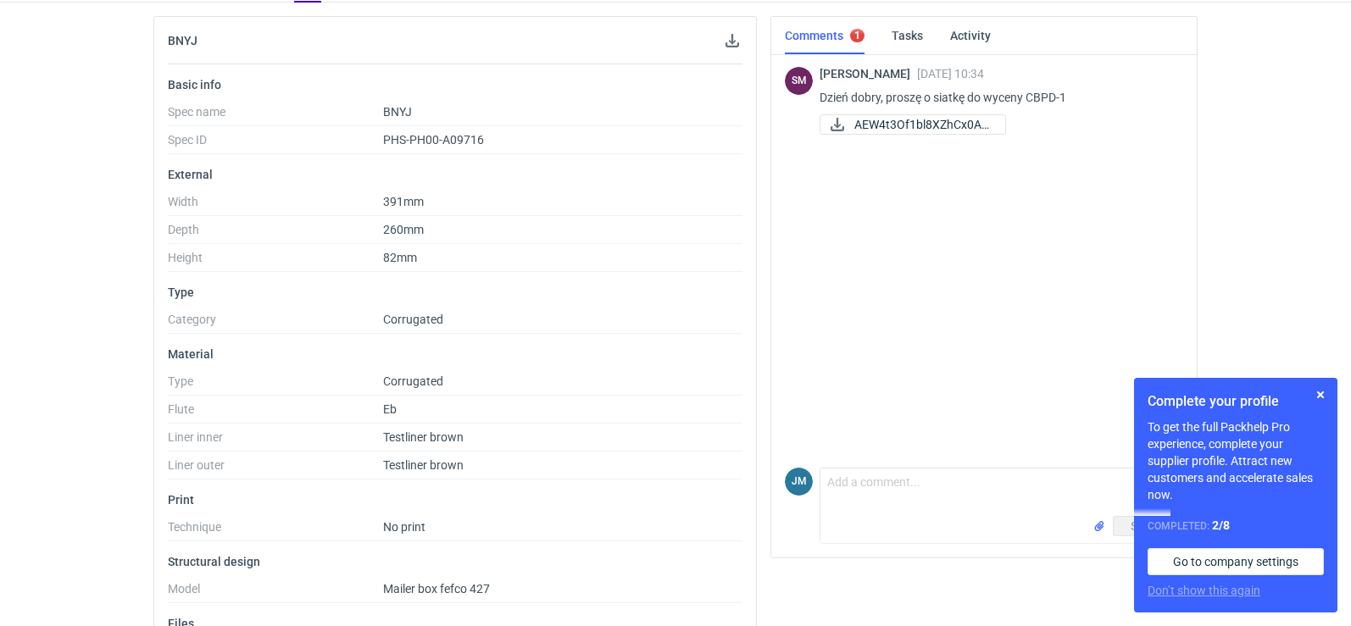
scroll to position [285, 0]
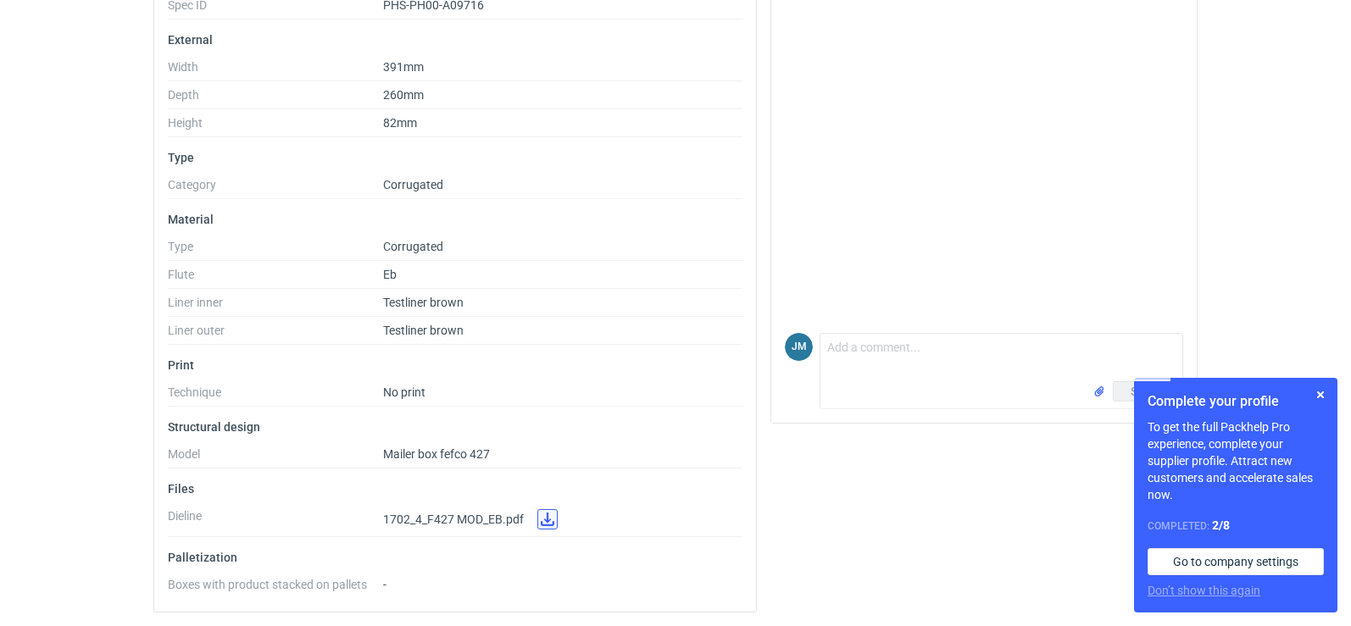
click at [548, 527] on link at bounding box center [547, 519] width 20 height 20
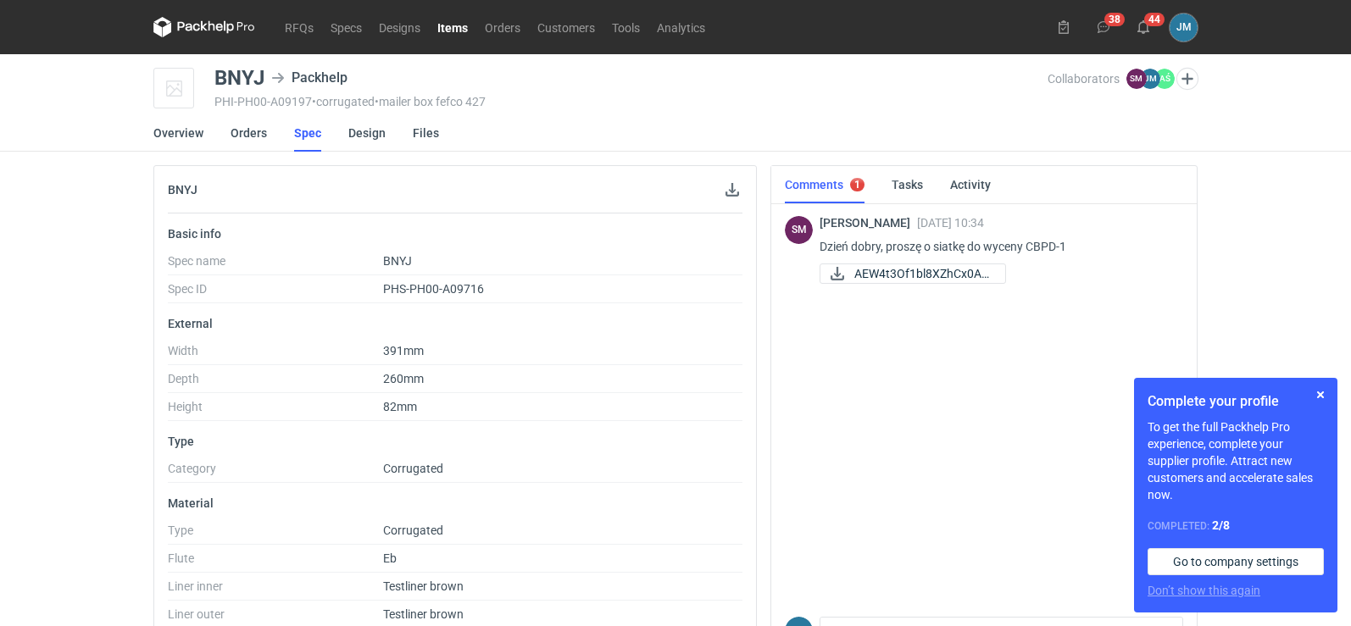
click at [186, 14] on nav "RFQs Specs Designs Items Orders Customers Tools Analytics" at bounding box center [433, 27] width 560 height 54
click at [196, 42] on nav "RFQs Specs Designs Items Orders Customers Tools Analytics" at bounding box center [433, 27] width 560 height 54
click at [196, 15] on nav "RFQs Specs Designs Items Orders Customers Tools Analytics" at bounding box center [433, 27] width 560 height 54
click at [196, 19] on icon at bounding box center [204, 27] width 102 height 20
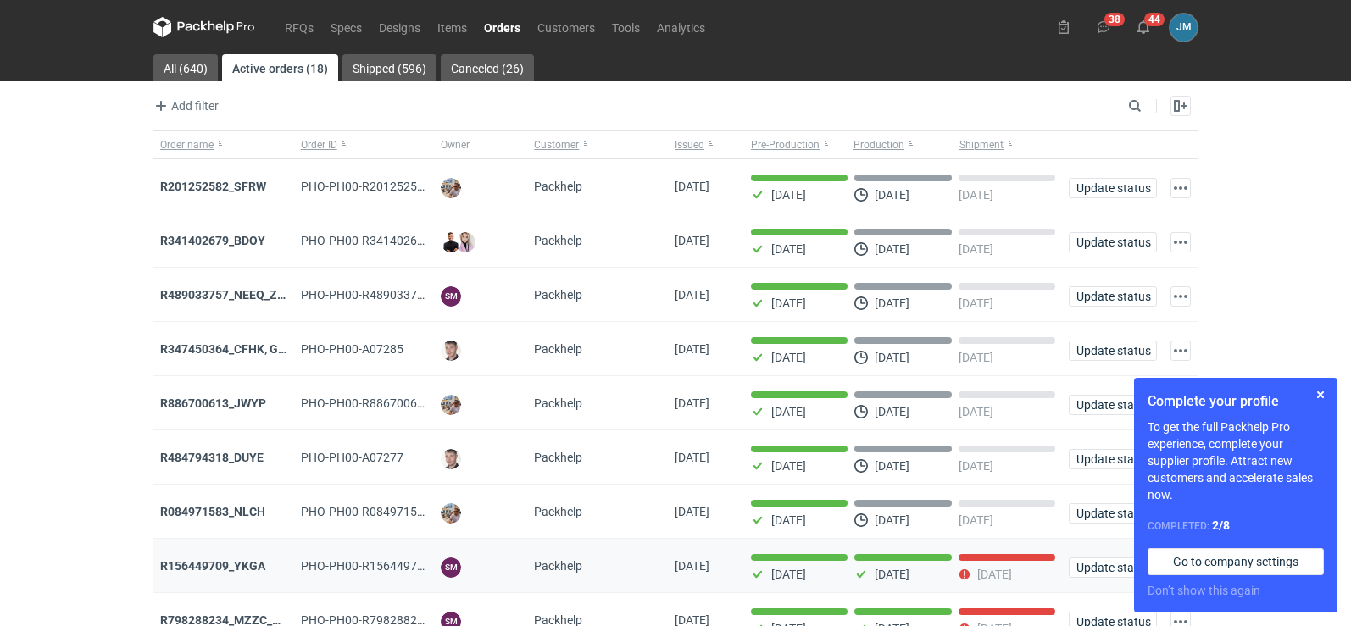
scroll to position [138, 0]
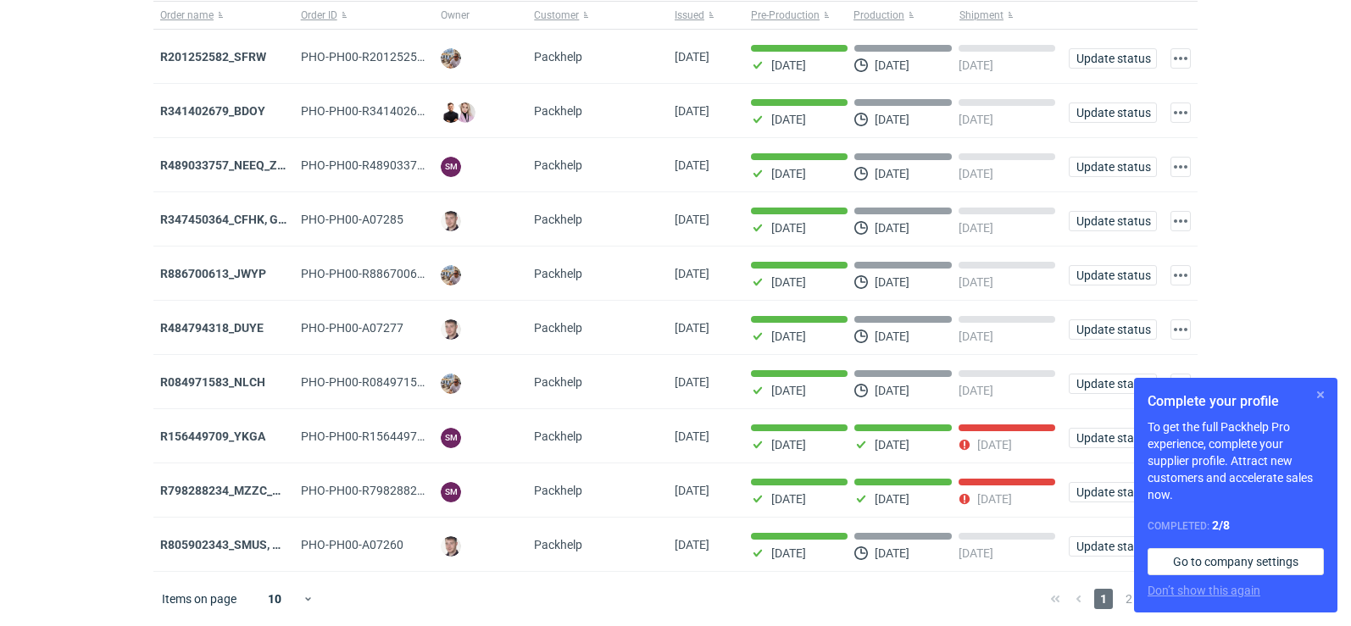
click at [1313, 396] on button "button" at bounding box center [1321, 395] width 20 height 20
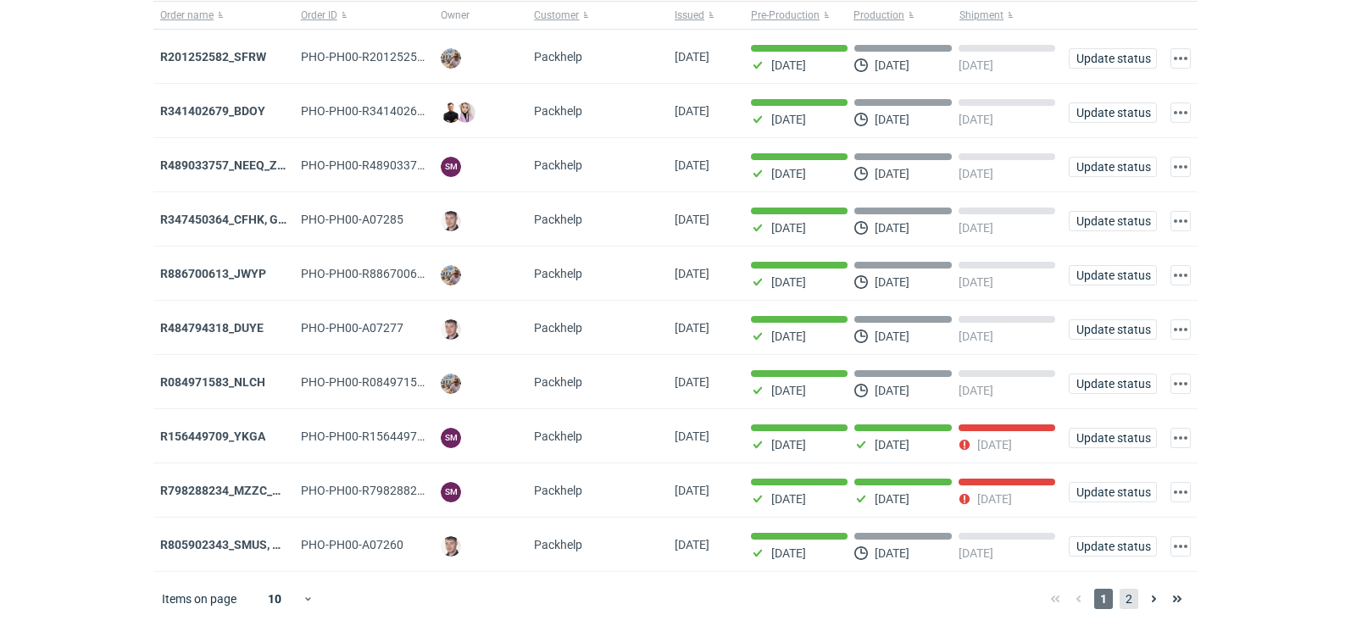
click at [1123, 598] on span "2" at bounding box center [1129, 599] width 19 height 20
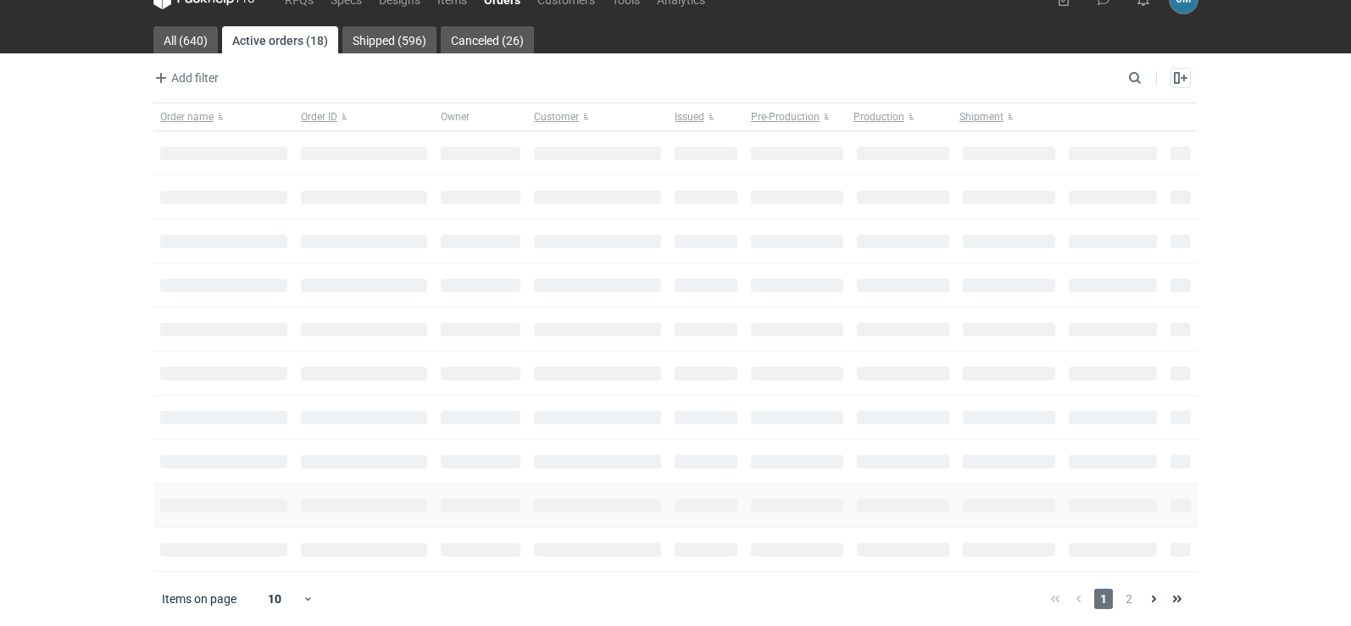
scroll to position [28, 0]
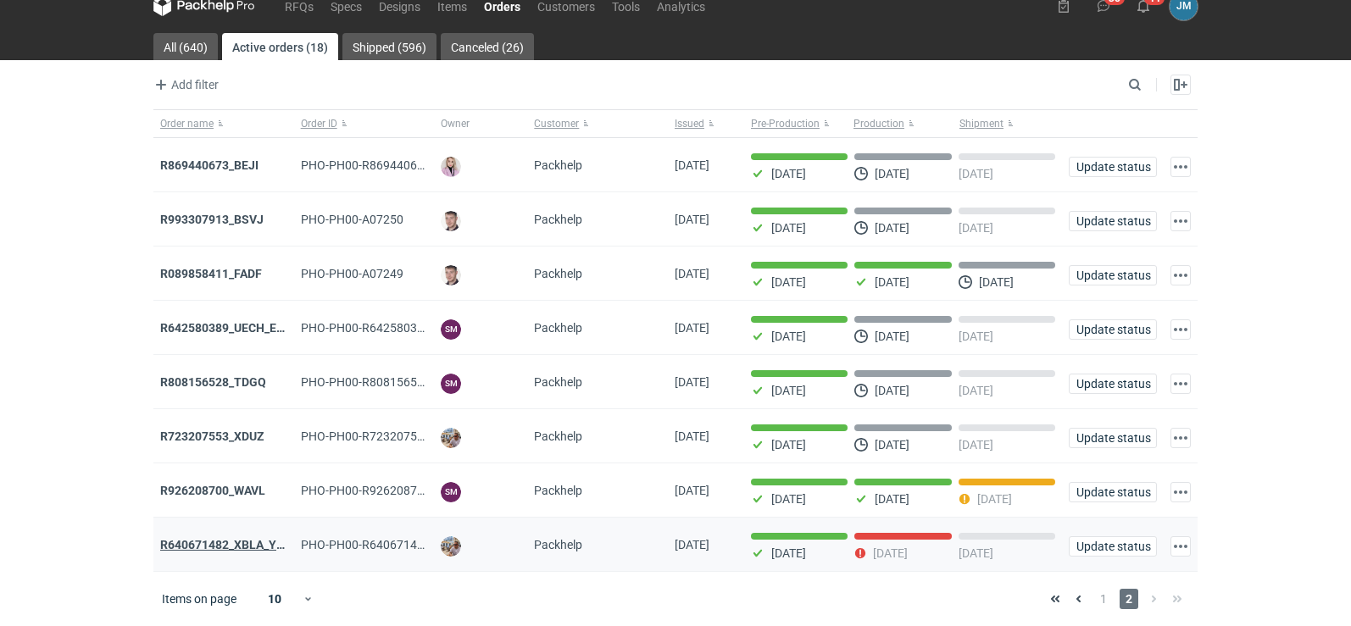
click at [234, 543] on strong "R640671482_XBLA_YSXL_LGDV_BUVN_WVLV" at bounding box center [283, 545] width 247 height 14
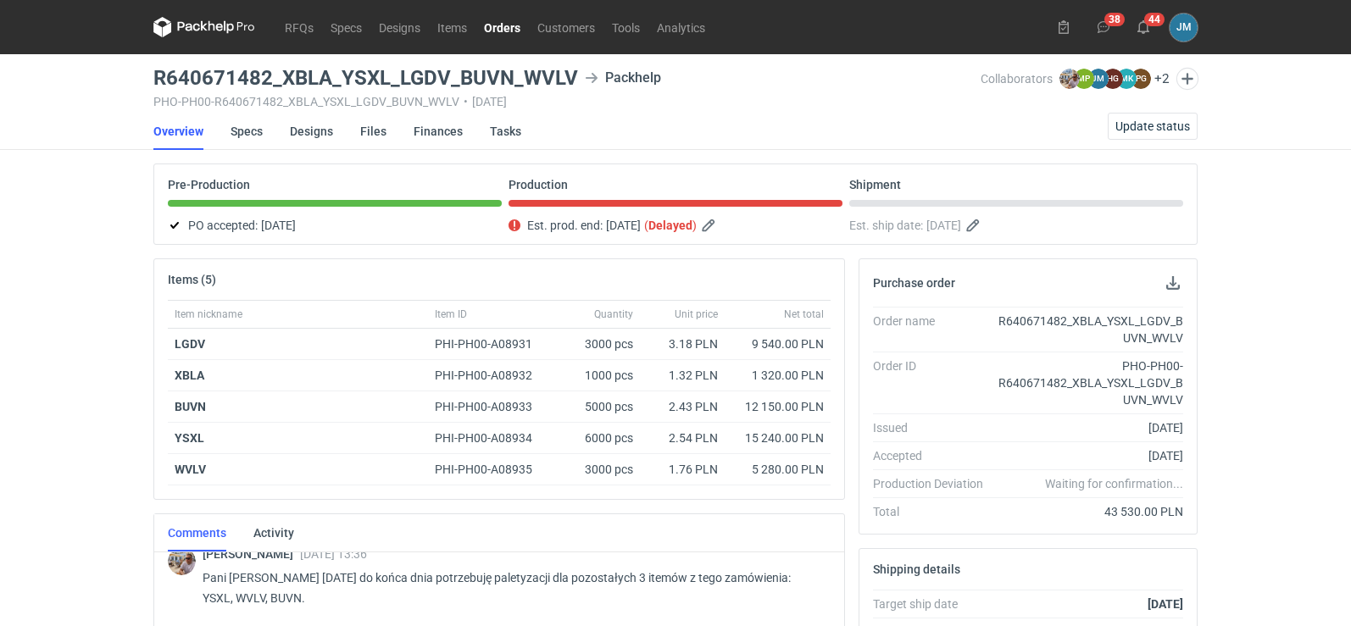
click at [209, 25] on icon at bounding box center [212, 26] width 7 height 10
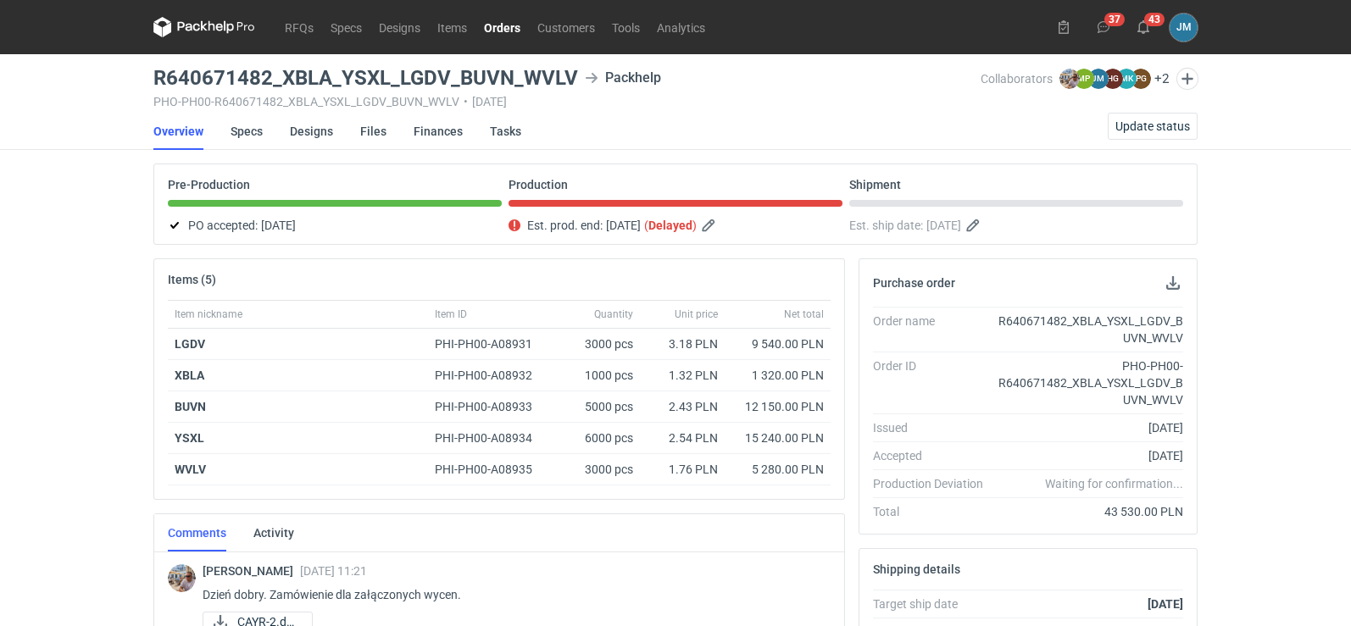
scroll to position [982, 0]
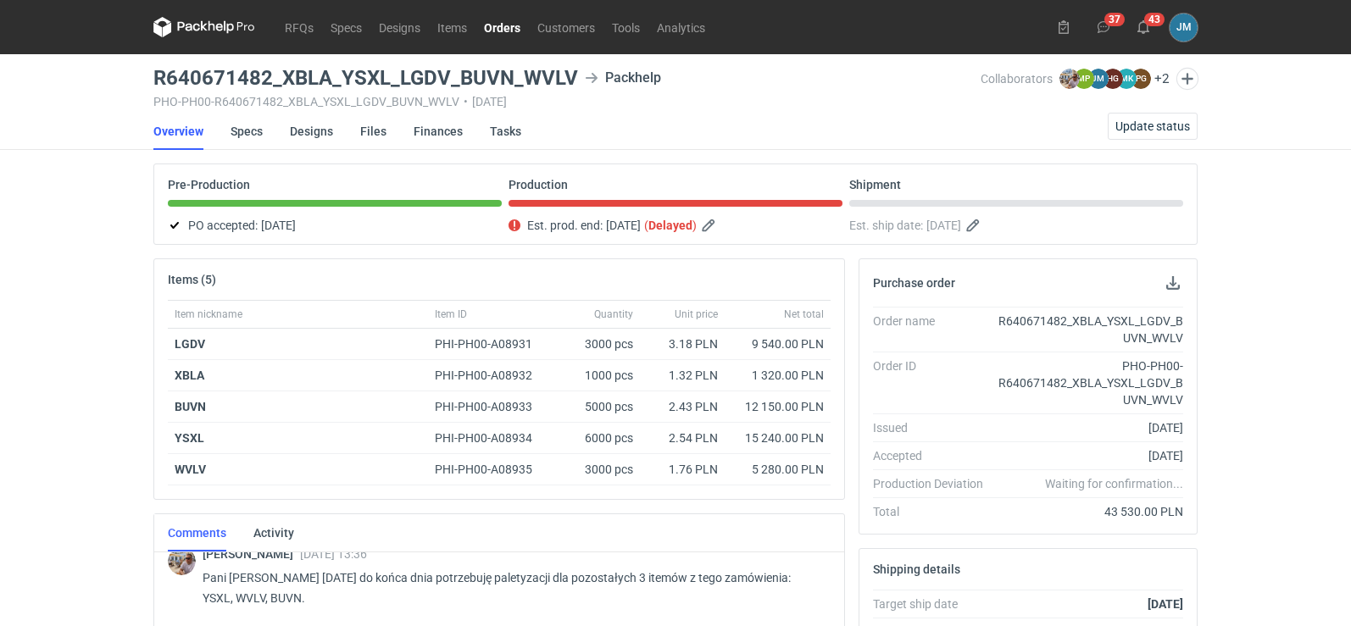
click at [192, 33] on icon at bounding box center [204, 27] width 102 height 20
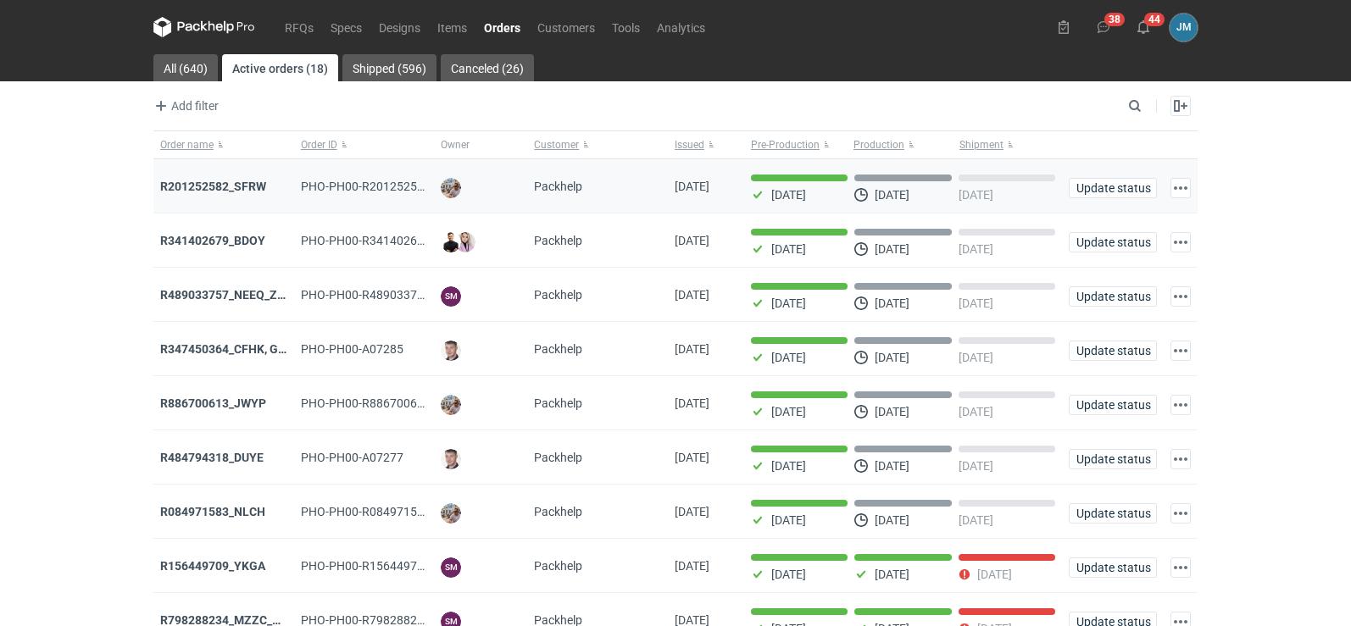
click at [168, 176] on div "R201252582_SFRW" at bounding box center [223, 186] width 141 height 54
click at [169, 182] on strong "R201252582_SFRW" at bounding box center [213, 187] width 106 height 14
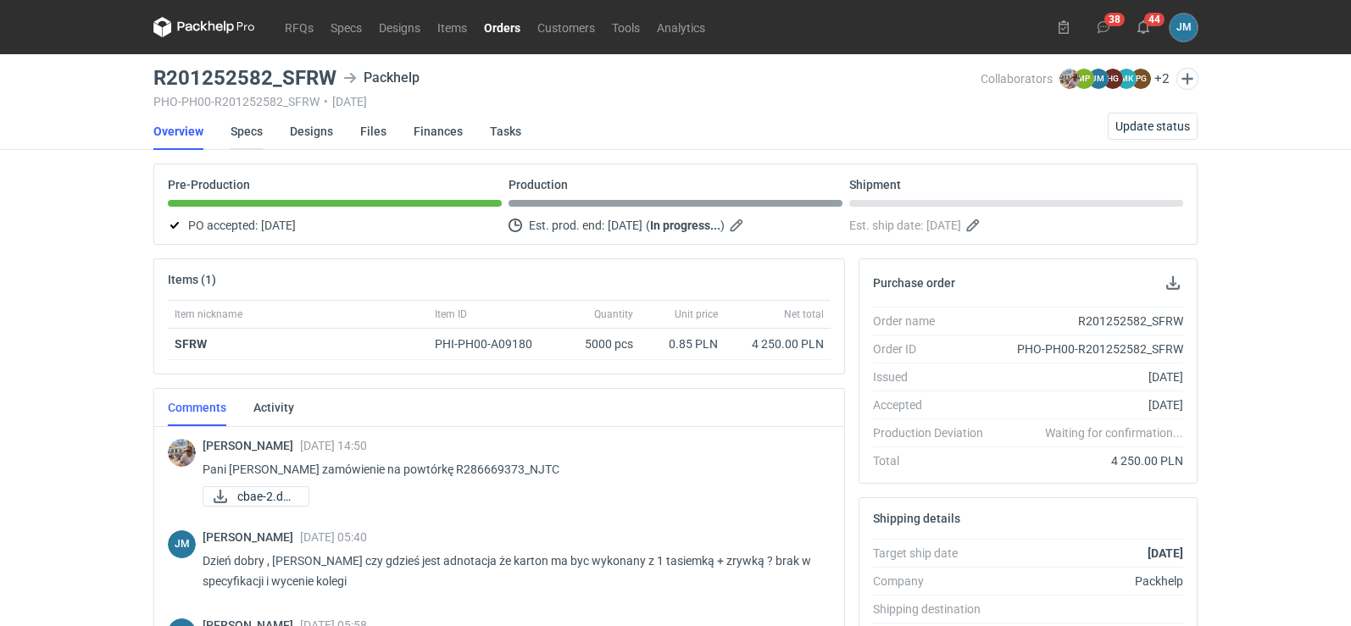
click at [243, 126] on link "Specs" at bounding box center [247, 131] width 32 height 37
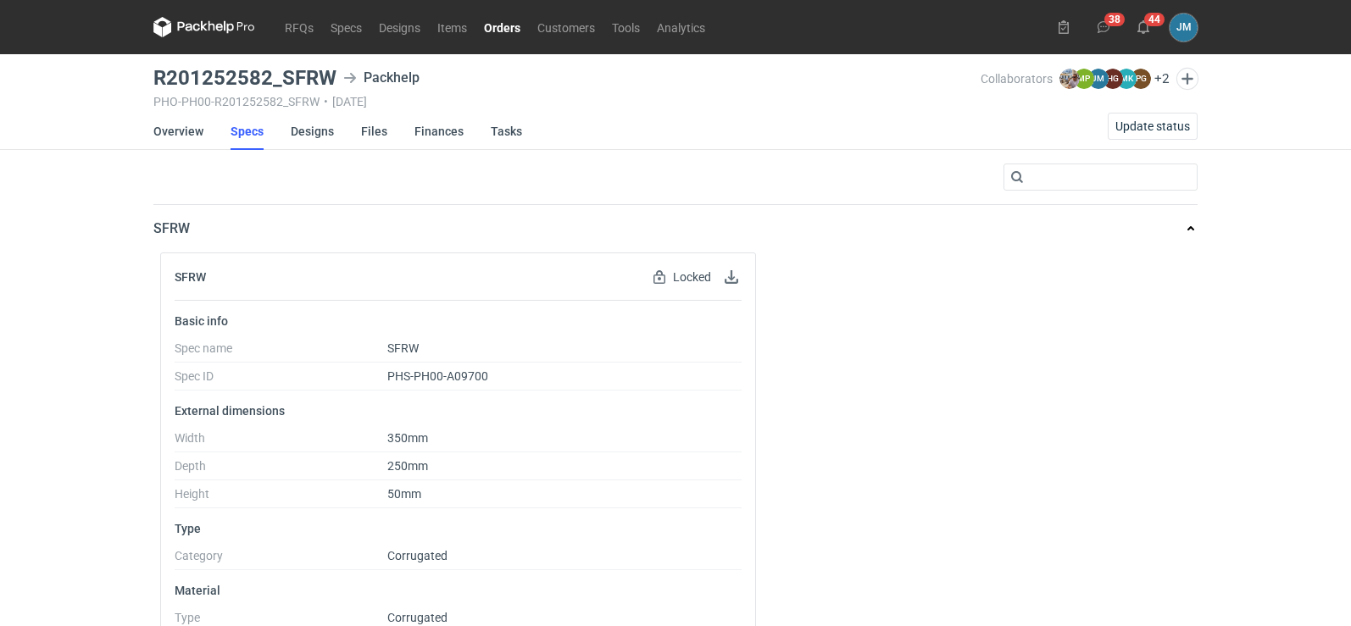
click at [200, 31] on icon at bounding box center [204, 27] width 102 height 20
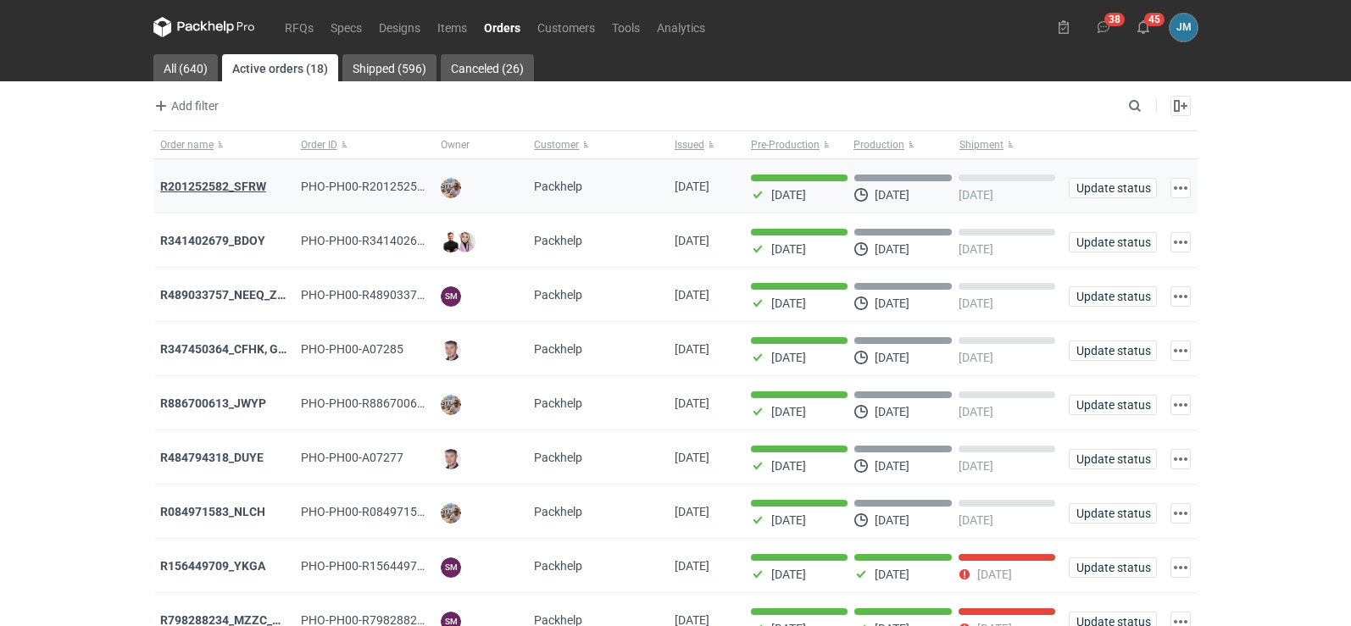
click at [217, 182] on strong "R201252582_SFRW" at bounding box center [213, 187] width 106 height 14
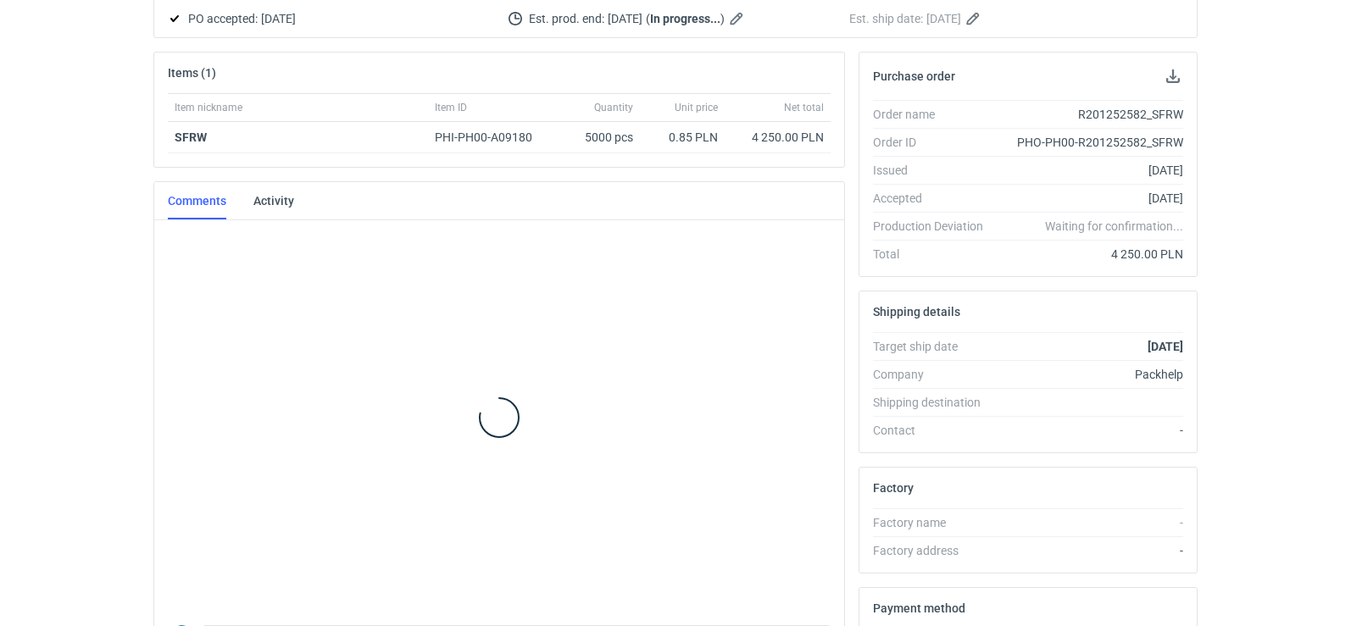
scroll to position [463, 0]
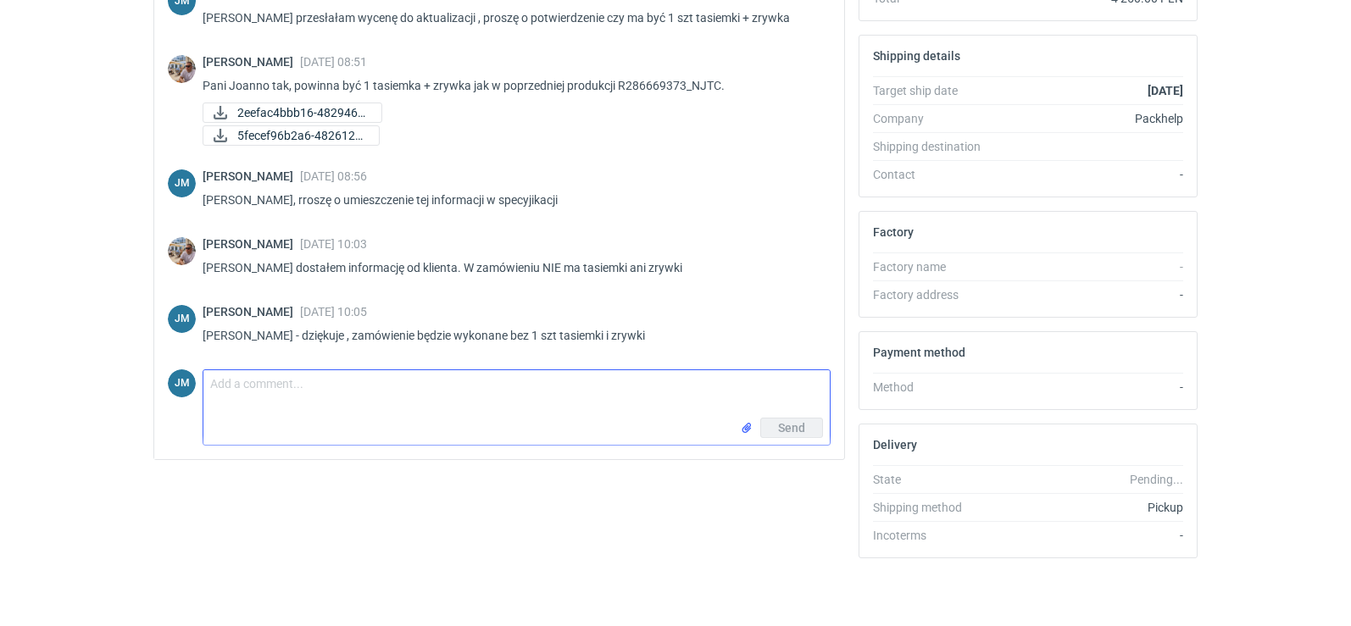
click at [248, 396] on textarea "Comment message" at bounding box center [516, 393] width 626 height 47
paste textarea
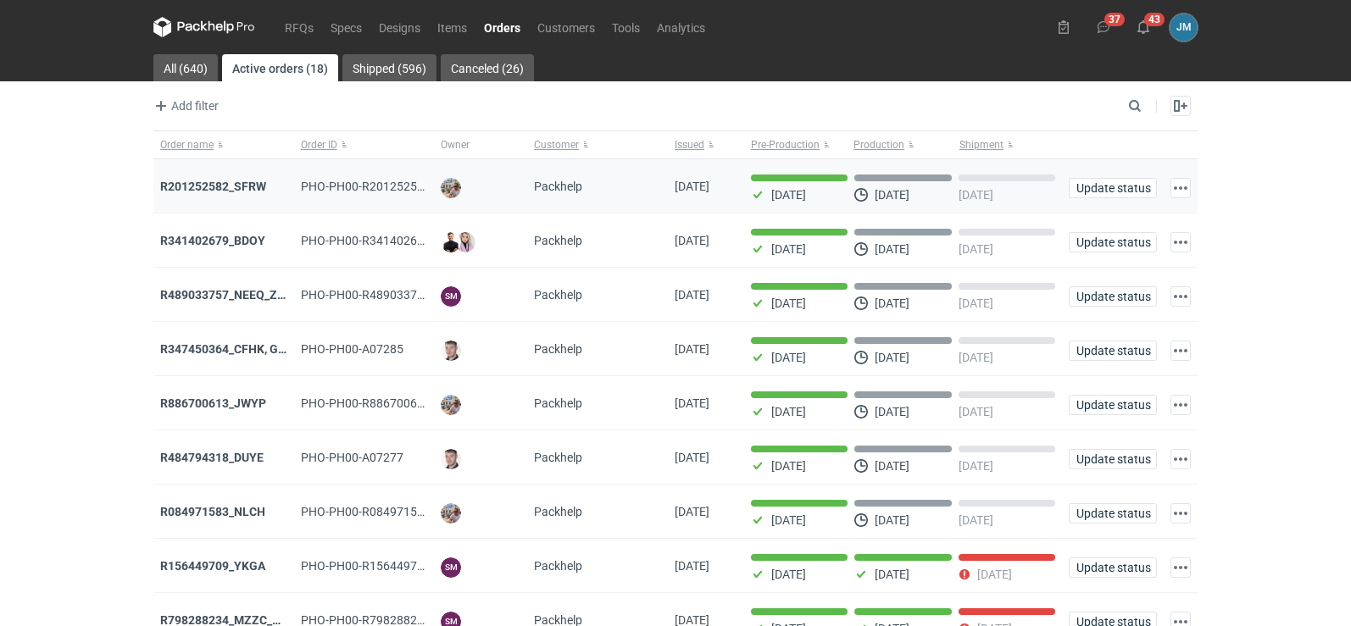
click at [237, 194] on div "R201252582_SFRW" at bounding box center [223, 186] width 127 height 17
click at [237, 188] on strong "R201252582_SFRW" at bounding box center [213, 187] width 106 height 14
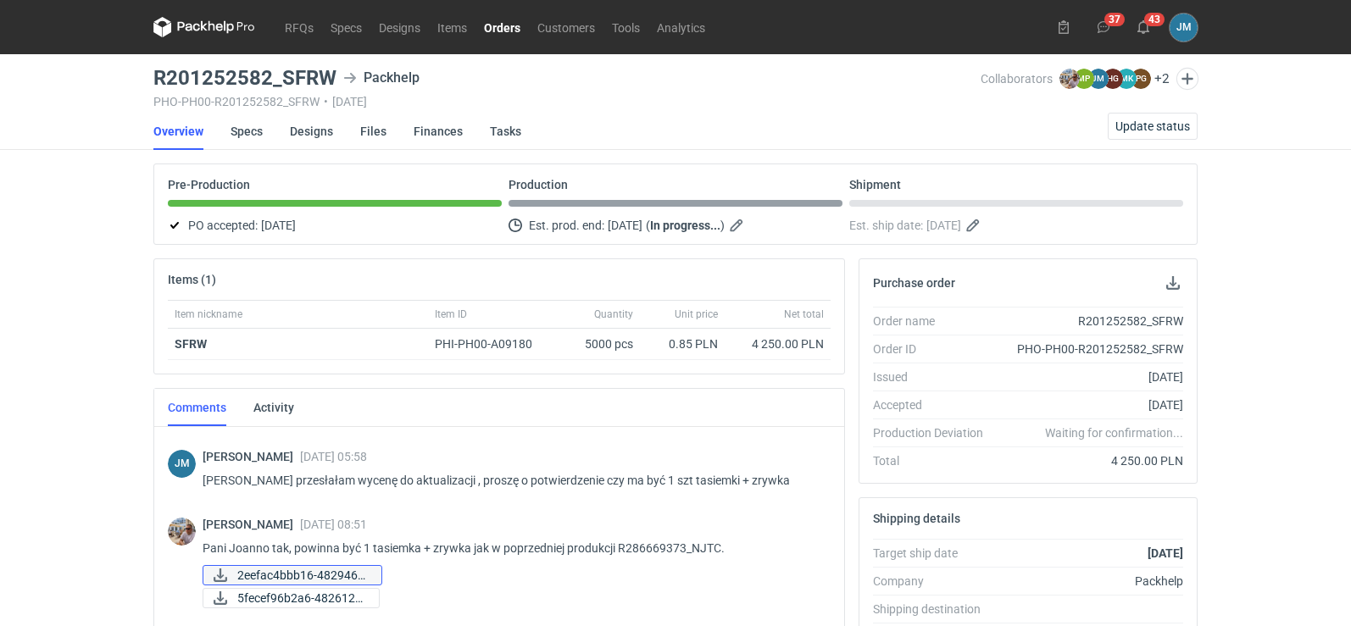
click at [278, 579] on span "2eefac4bbb16-4829460..." at bounding box center [302, 575] width 131 height 19
click at [310, 133] on link "Designs" at bounding box center [311, 131] width 43 height 37
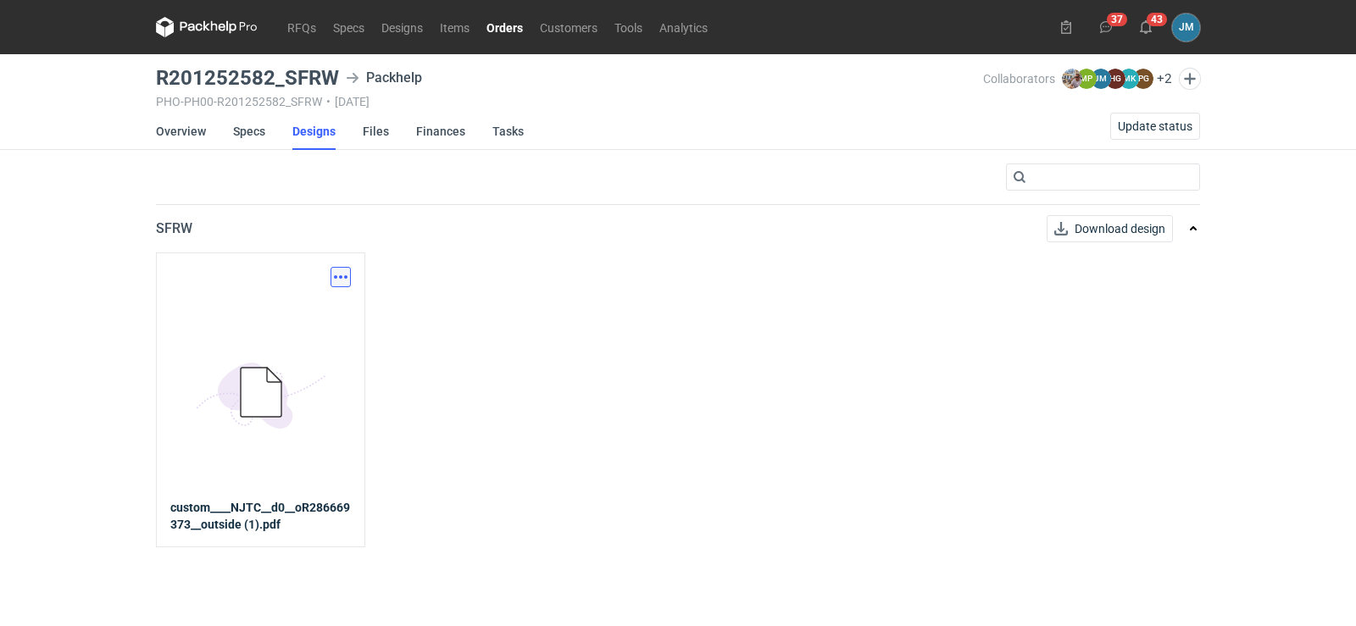
click at [340, 281] on button "button" at bounding box center [341, 277] width 20 height 20
click at [243, 133] on link "Specs" at bounding box center [249, 131] width 32 height 37
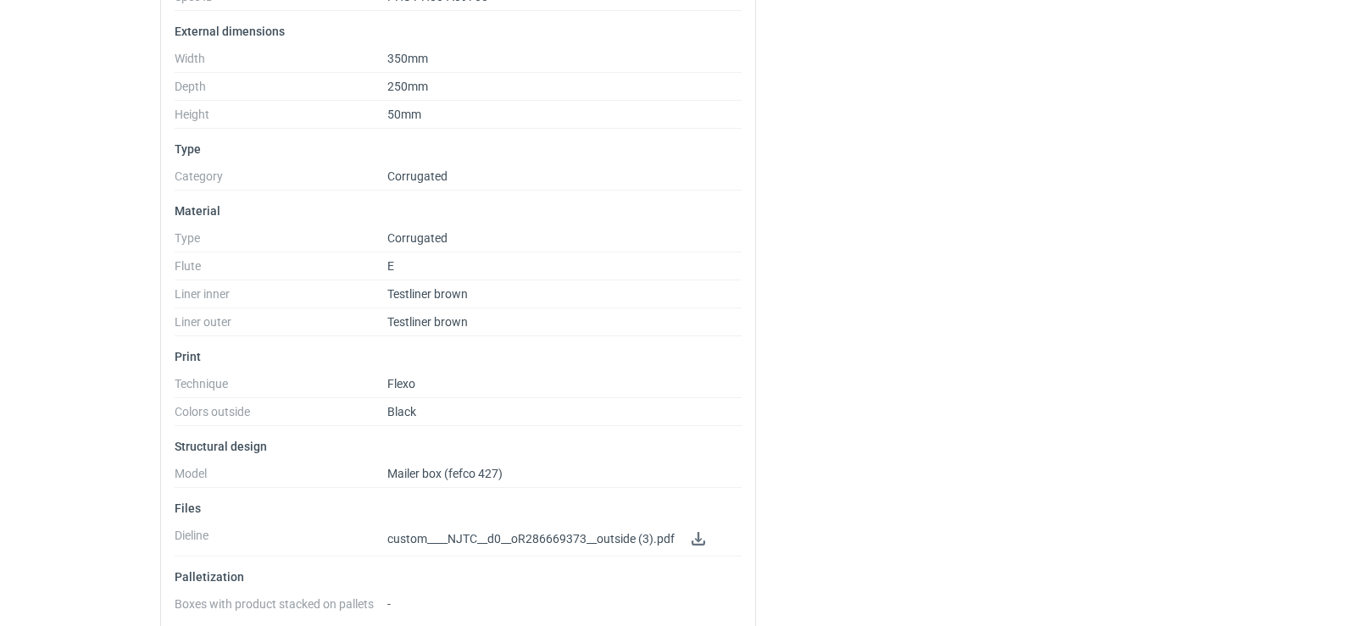
scroll to position [400, 0]
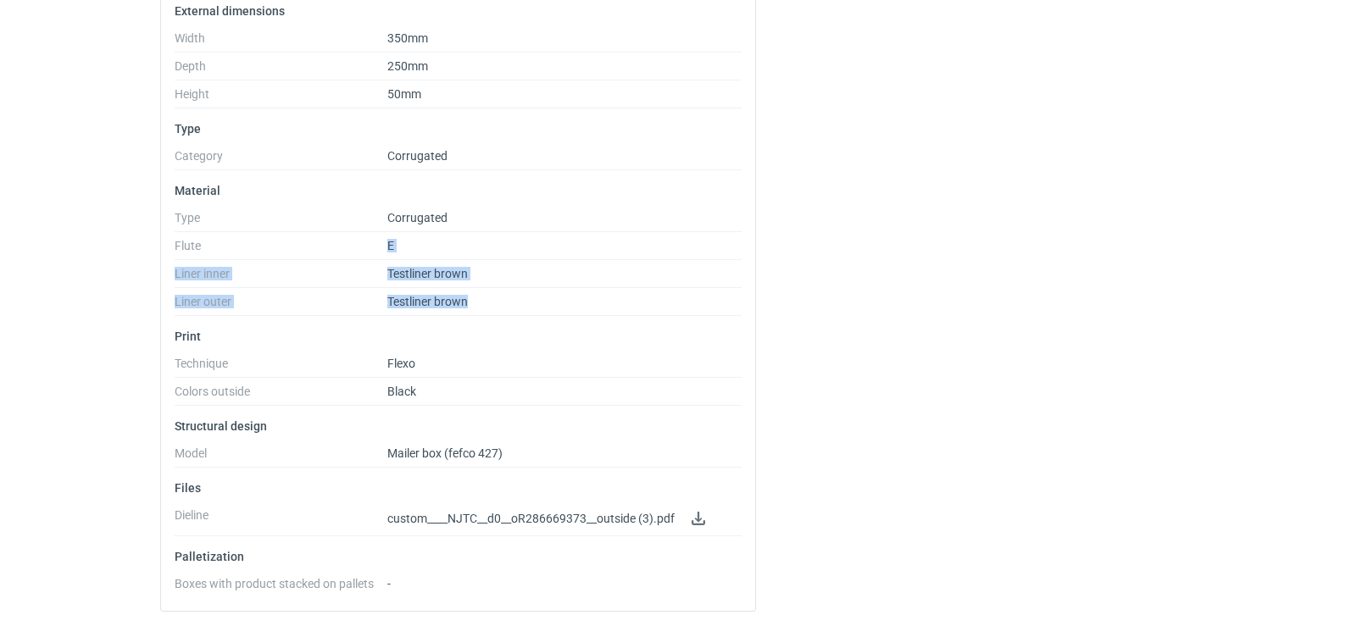
drag, startPoint x: 486, startPoint y: 298, endPoint x: 376, endPoint y: 272, distance: 112.5
click at [385, 263] on dl "Type Corrugated Flute E Liner inner Testliner brown Liner outer Testliner brown" at bounding box center [458, 263] width 567 height 105
click at [314, 309] on dt "Liner outer" at bounding box center [281, 305] width 213 height 21
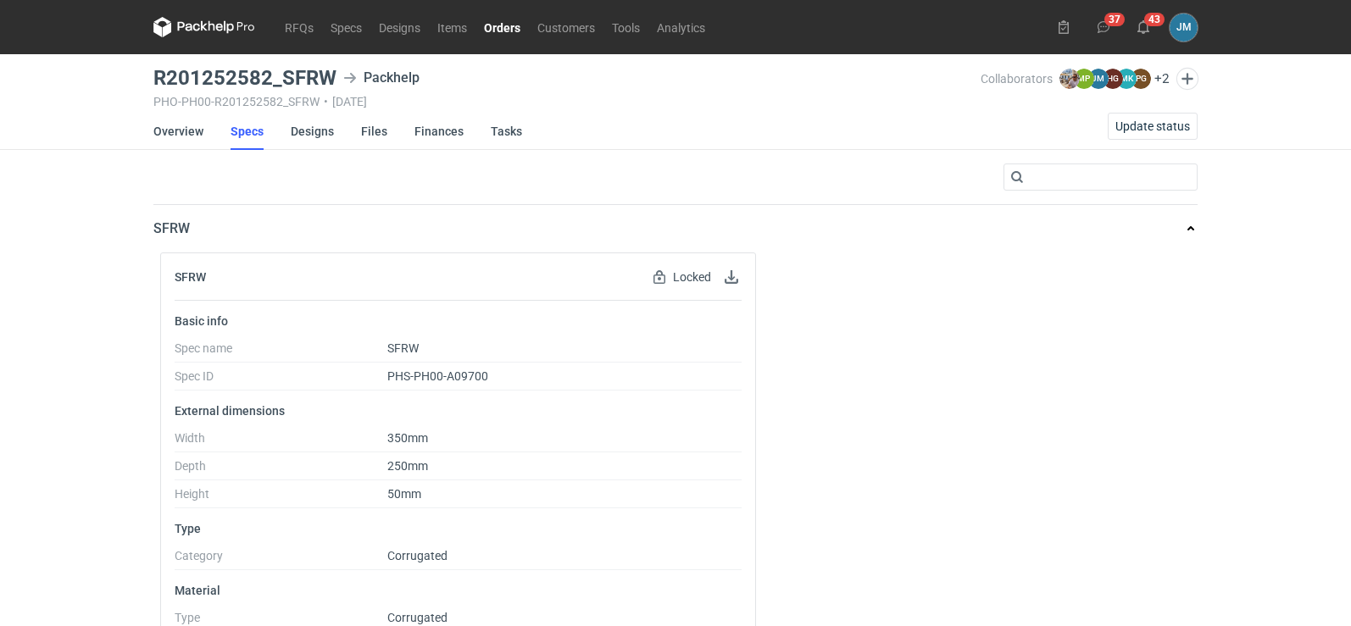
click at [193, 28] on icon at bounding box center [189, 26] width 22 height 9
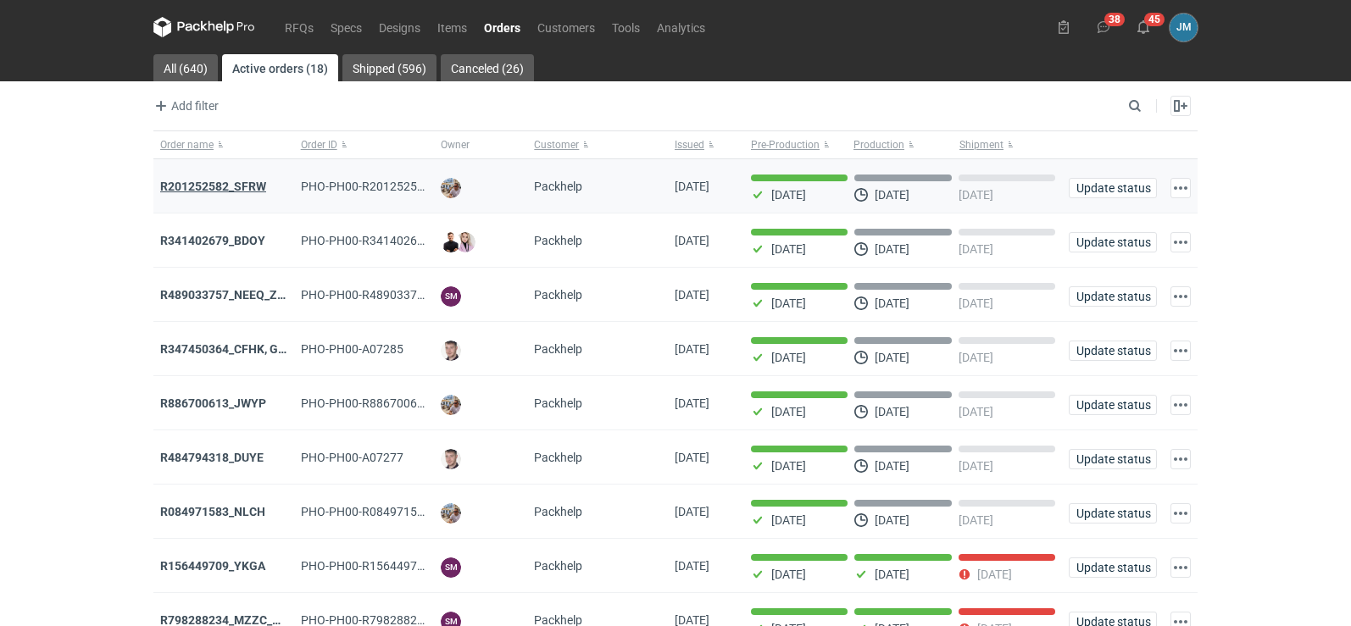
click at [227, 184] on strong "R201252582_SFRW" at bounding box center [213, 187] width 106 height 14
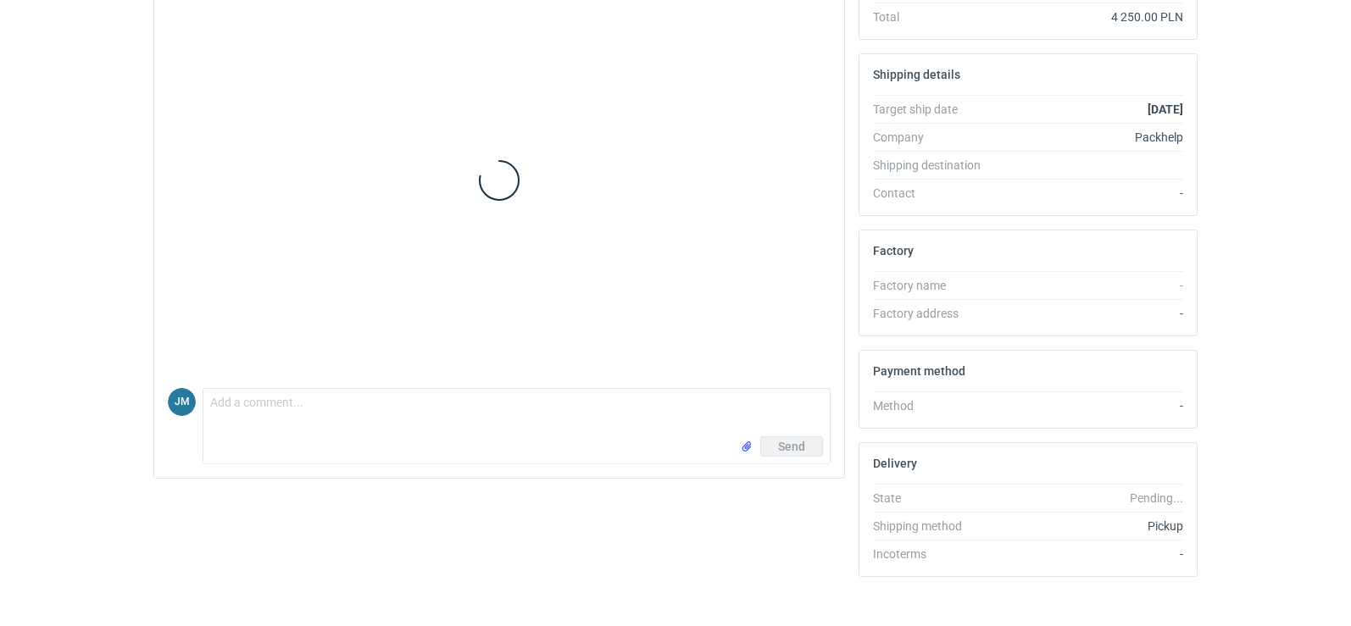
scroll to position [463, 0]
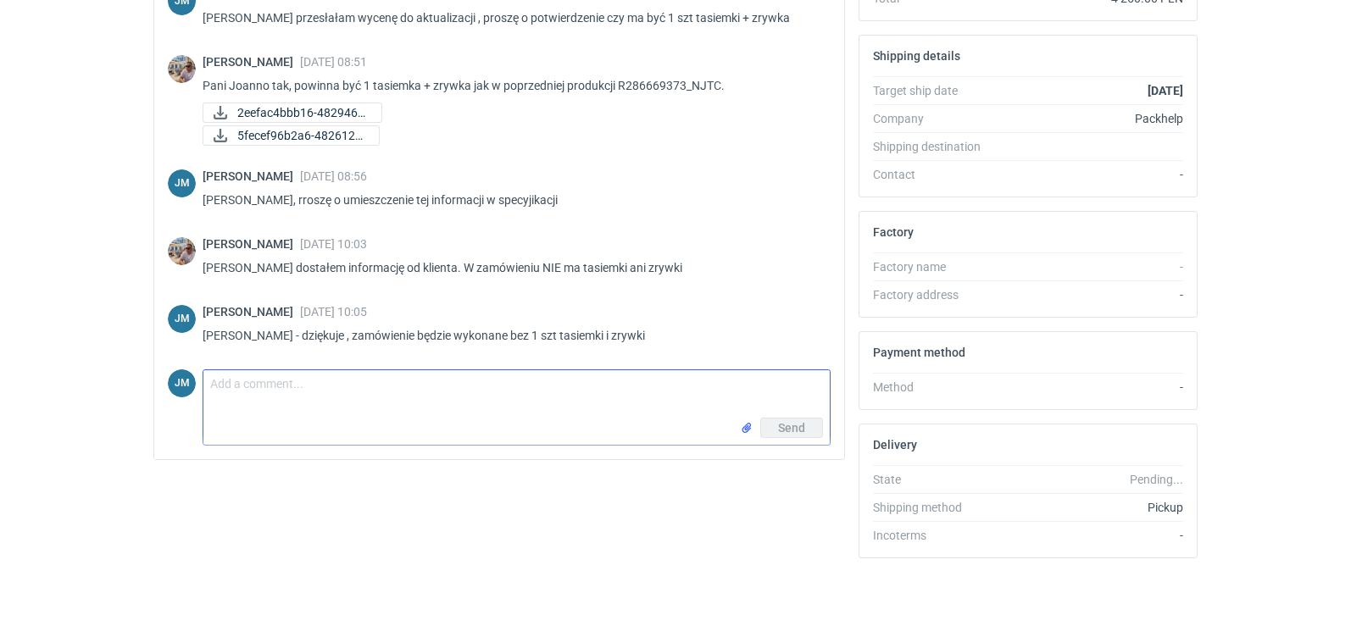
click at [216, 381] on textarea "Comment message" at bounding box center [516, 393] width 626 height 47
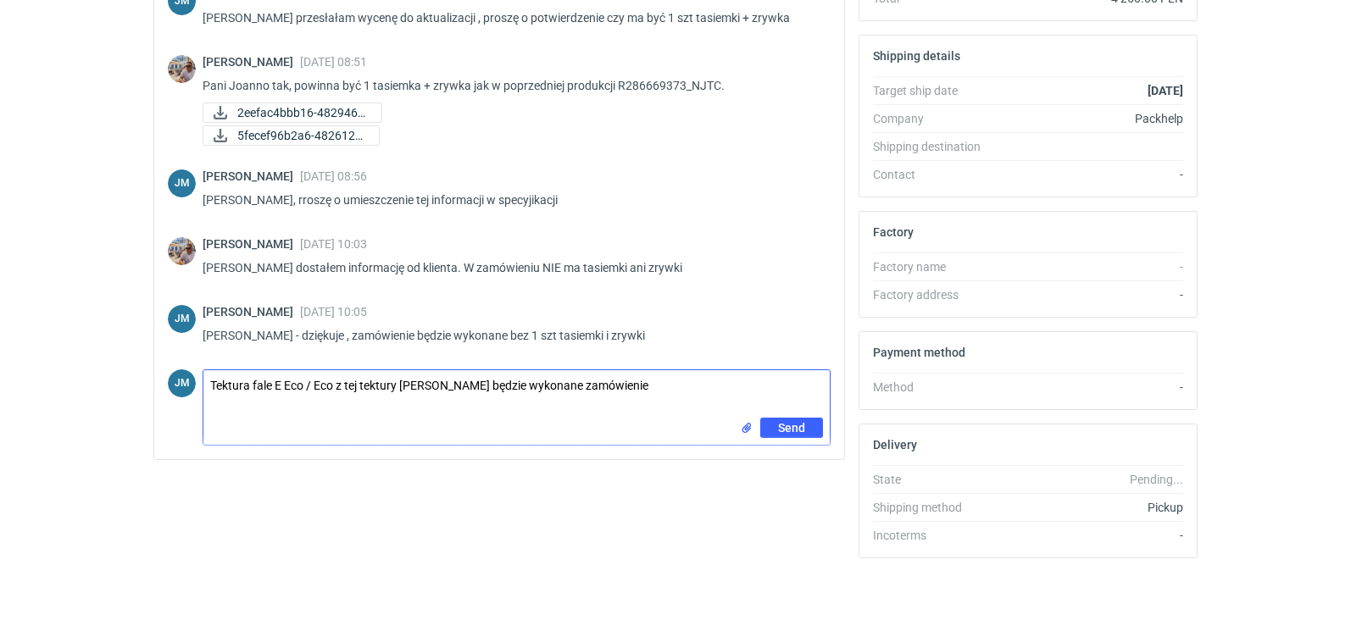
click at [287, 381] on textarea "Tektura fale E Eco / Eco z tej tektury Panie Michale będzie wykonane zamówienie" at bounding box center [516, 393] width 626 height 47
click at [342, 381] on textarea "Tektura fale E ,, Eco / Eco z tej tektury Panie Michale będzie wykonane zamówie…" at bounding box center [516, 393] width 626 height 47
type textarea "Tektura fale E ,, Eco / Eco ,, z tej tektury [PERSON_NAME] będzie wykonane zamó…"
click at [796, 428] on span "Send" at bounding box center [791, 428] width 27 height 12
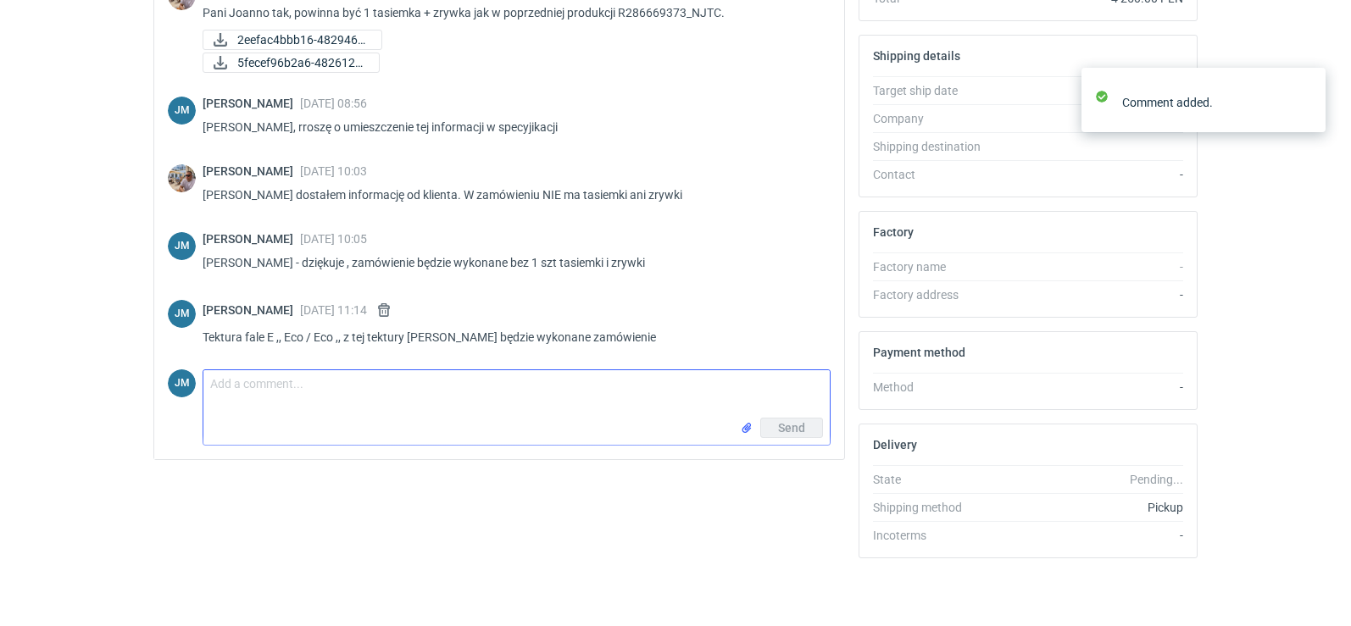
scroll to position [243, 0]
click at [387, 394] on textarea "Comment message" at bounding box center [516, 393] width 626 height 47
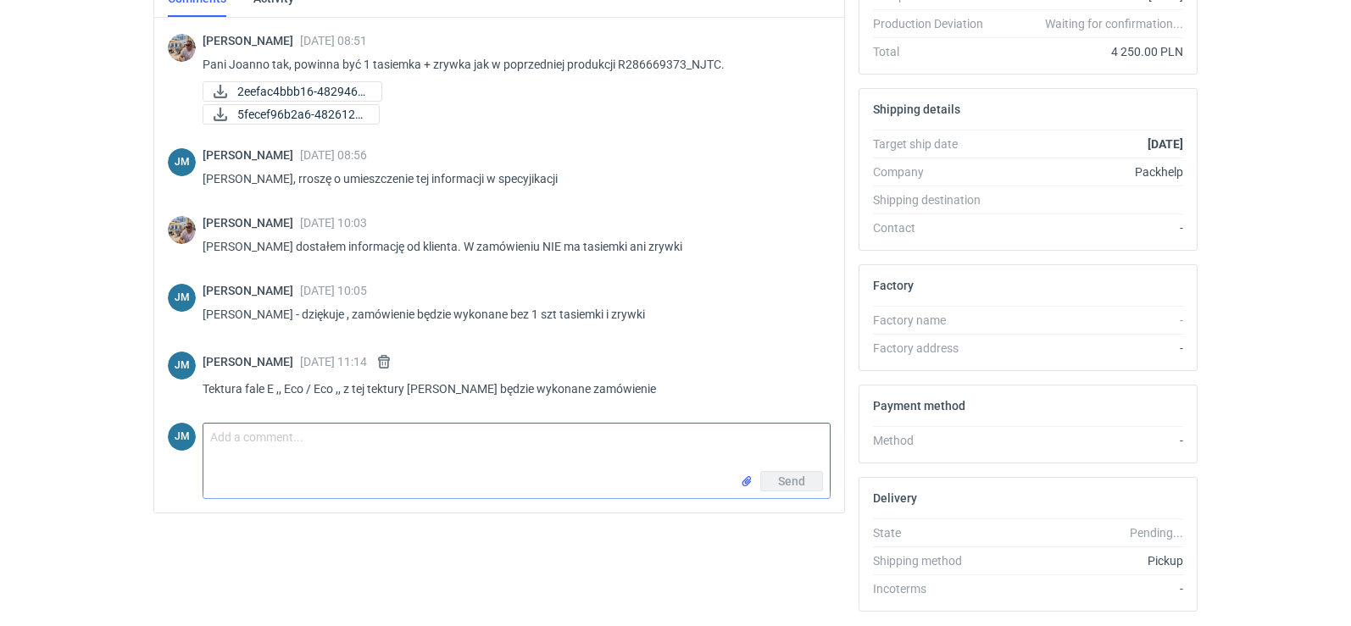
scroll to position [463, 0]
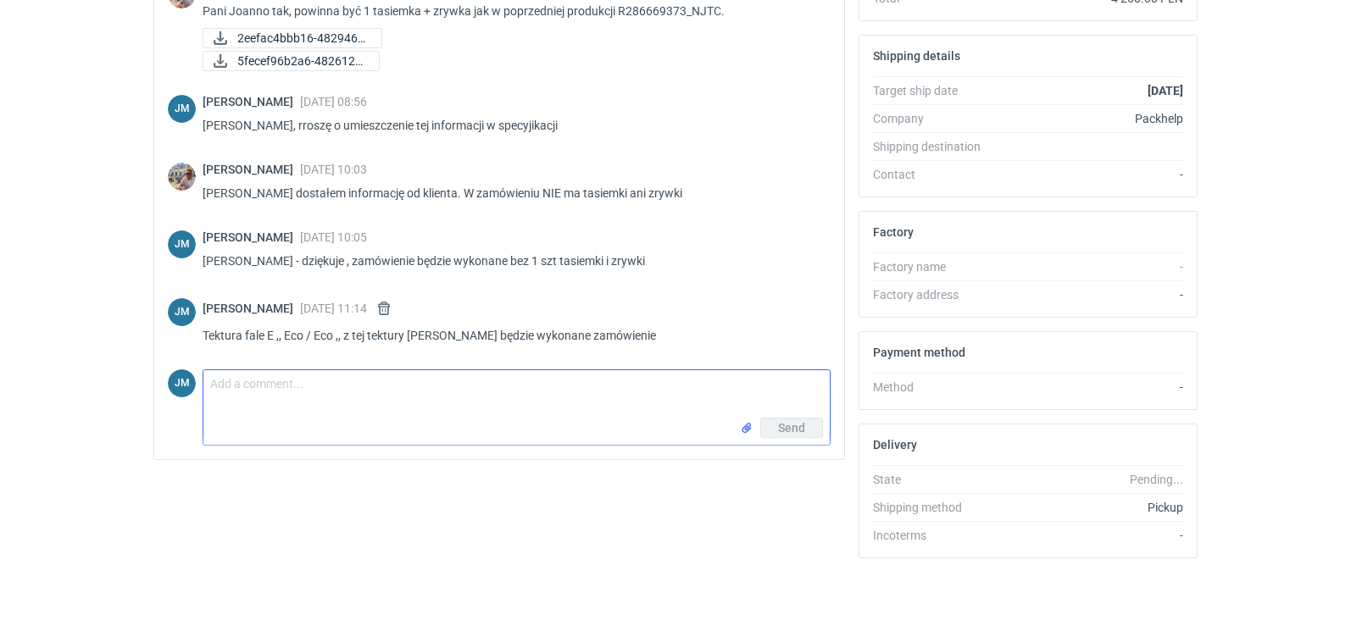
click at [364, 409] on textarea "Comment message" at bounding box center [516, 393] width 626 height 47
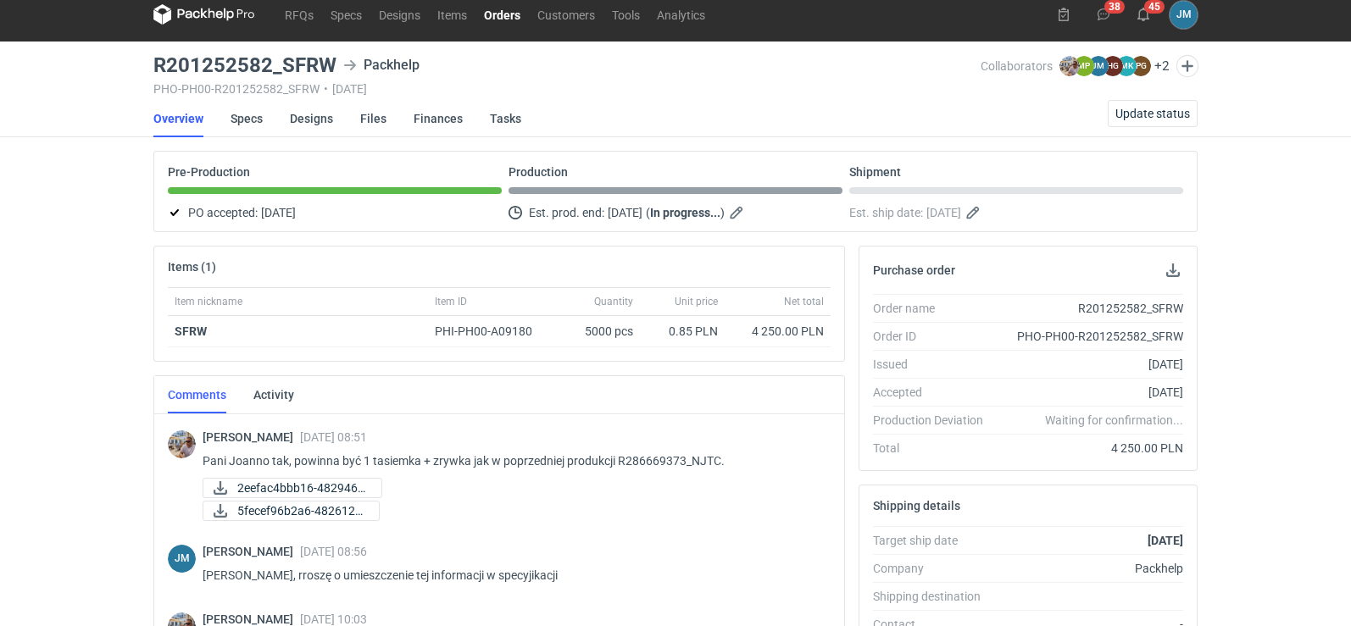
scroll to position [0, 0]
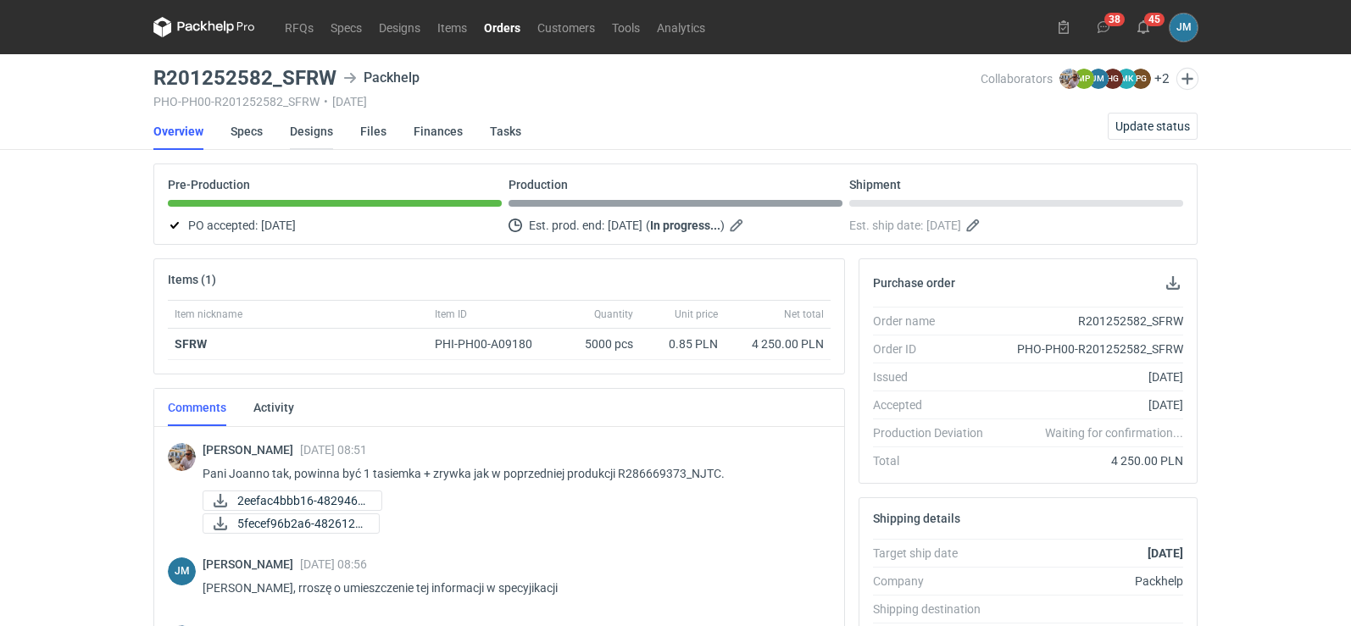
click at [305, 127] on link "Designs" at bounding box center [311, 131] width 43 height 37
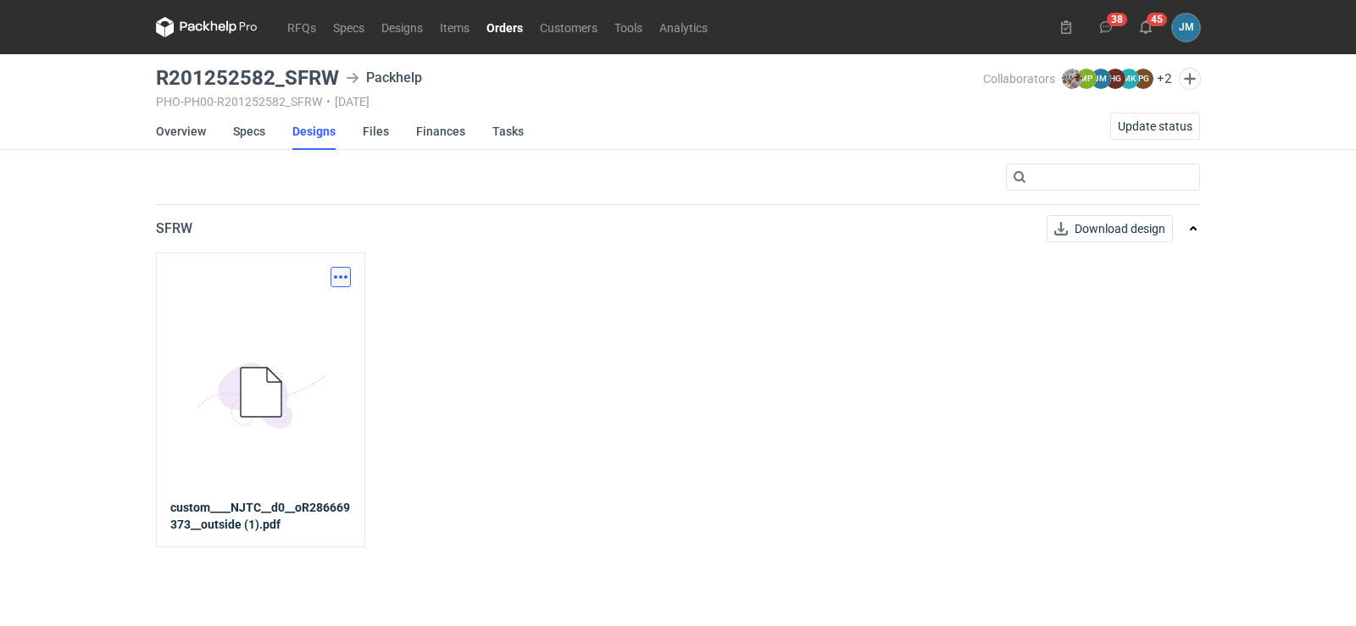
click at [333, 280] on button "button" at bounding box center [341, 277] width 20 height 20
click at [307, 312] on link "Download design part" at bounding box center [266, 314] width 156 height 27
click at [204, 25] on icon at bounding box center [206, 26] width 7 height 10
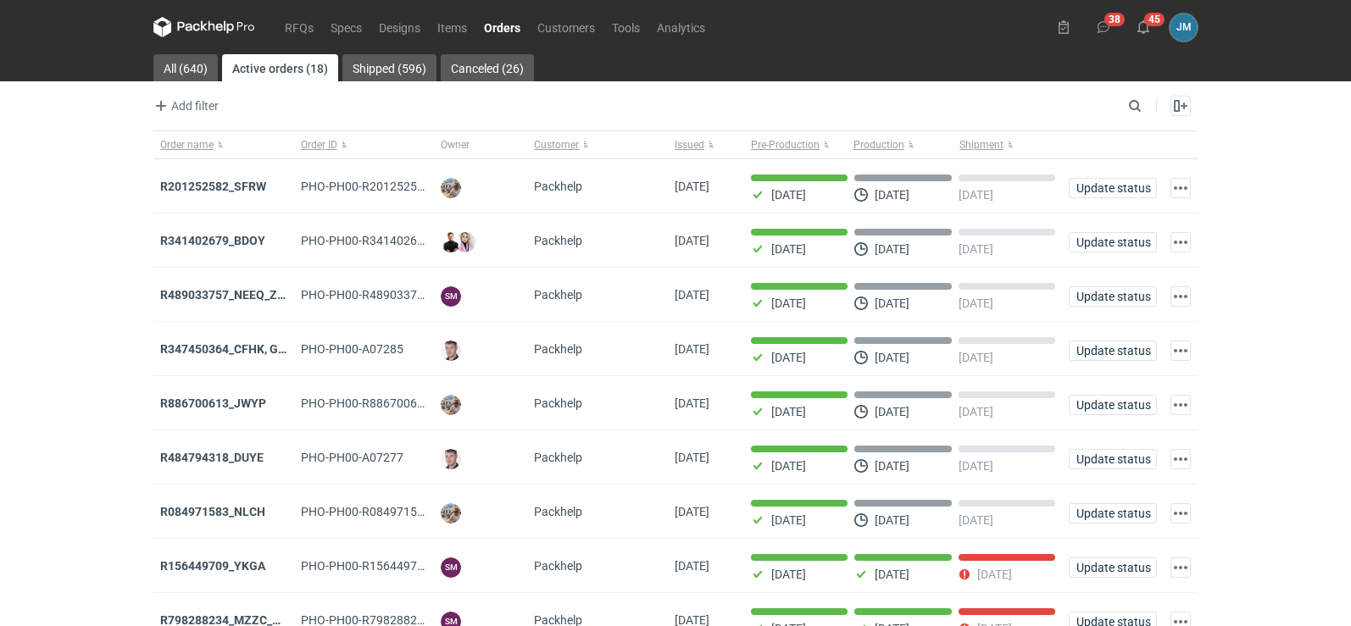
click at [192, 14] on nav "RFQs Specs Designs Items Orders Customers Tools Analytics" at bounding box center [433, 27] width 560 height 54
click at [196, 25] on icon at bounding box center [204, 27] width 102 height 20
click at [207, 181] on strong "R201252582_SFRW" at bounding box center [213, 187] width 106 height 14
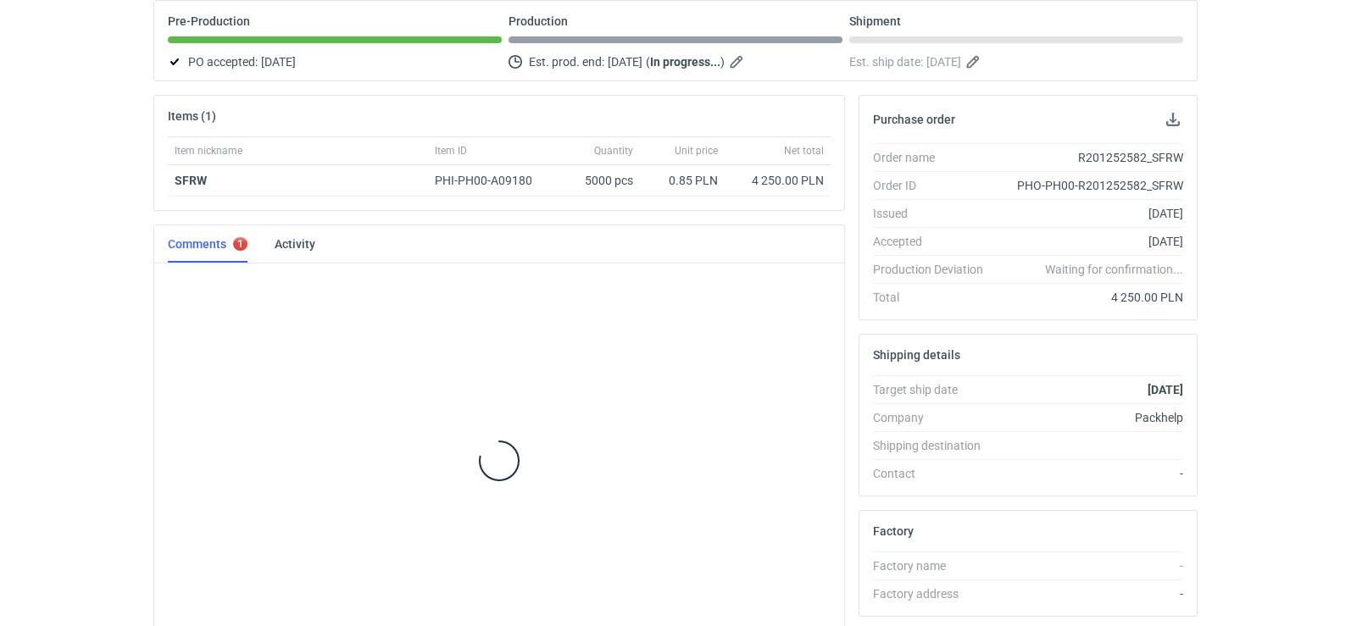
scroll to position [237, 0]
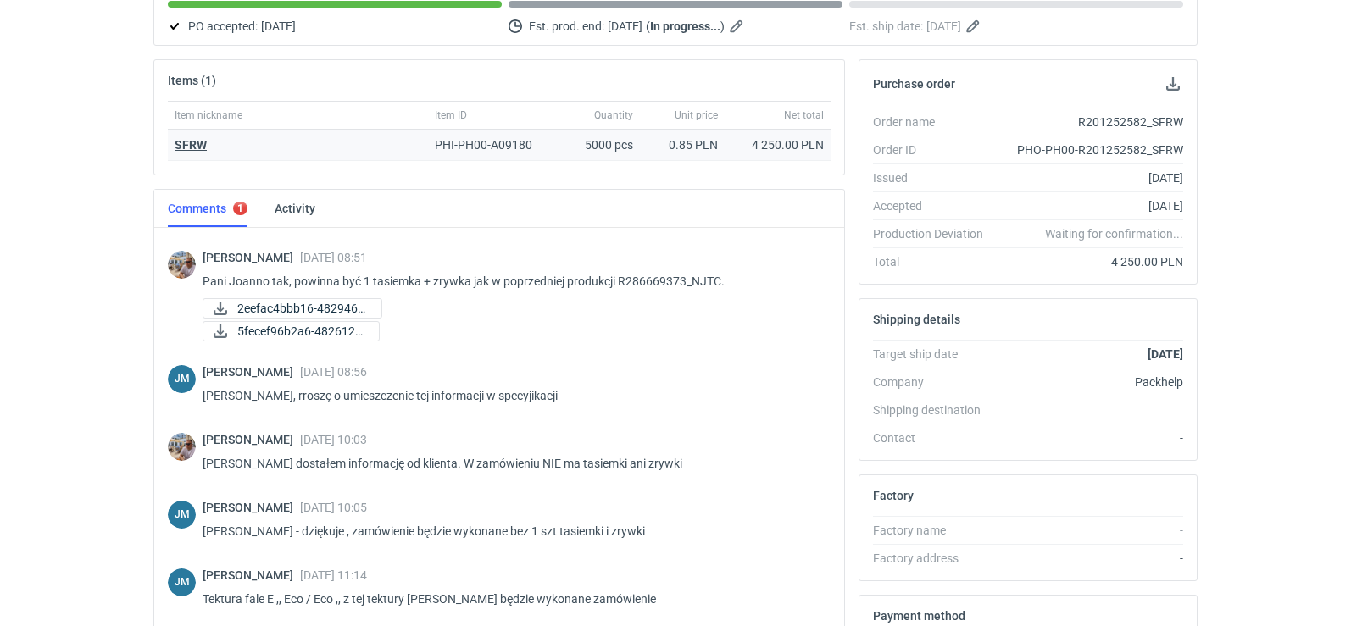
click at [198, 146] on strong "SFRW" at bounding box center [191, 145] width 32 height 14
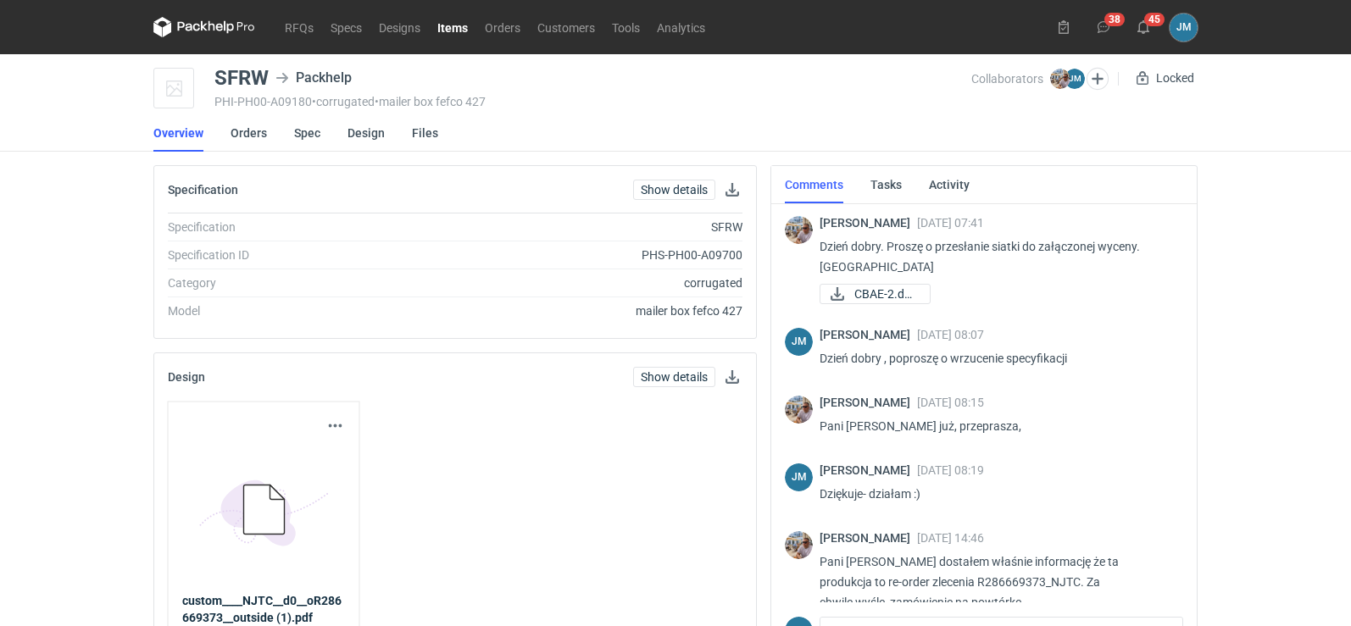
click at [180, 29] on icon at bounding box center [204, 27] width 102 height 20
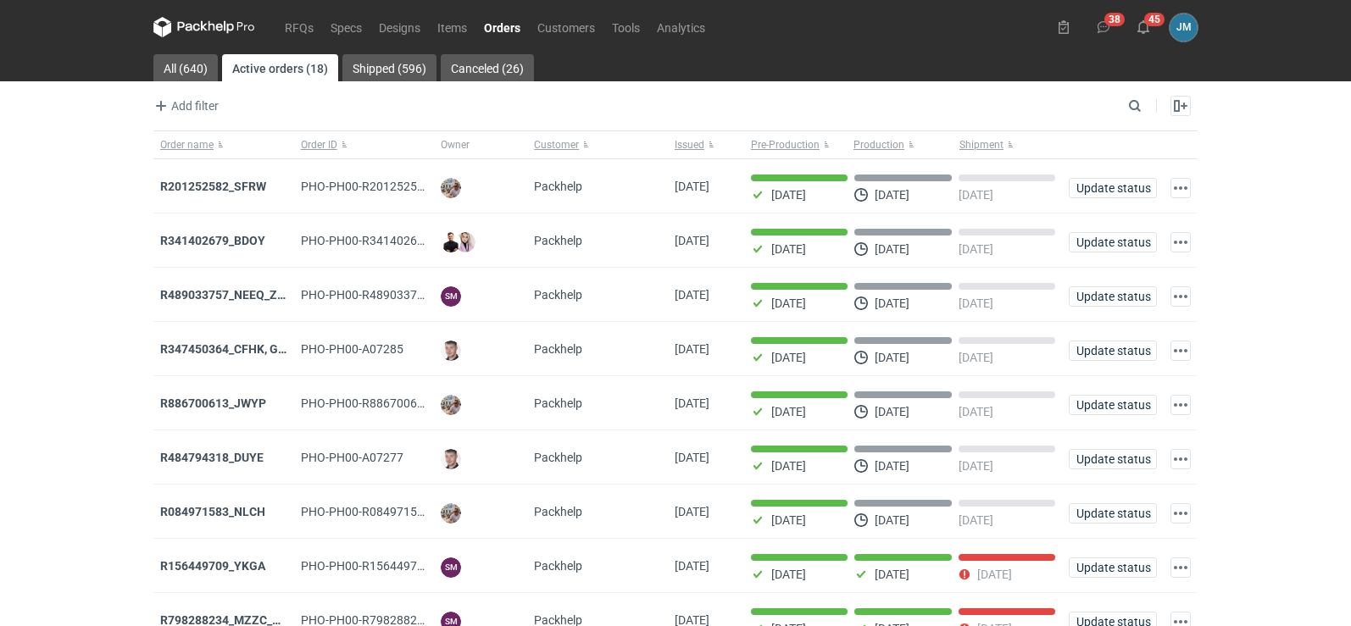
click at [193, 25] on icon at bounding box center [204, 27] width 102 height 20
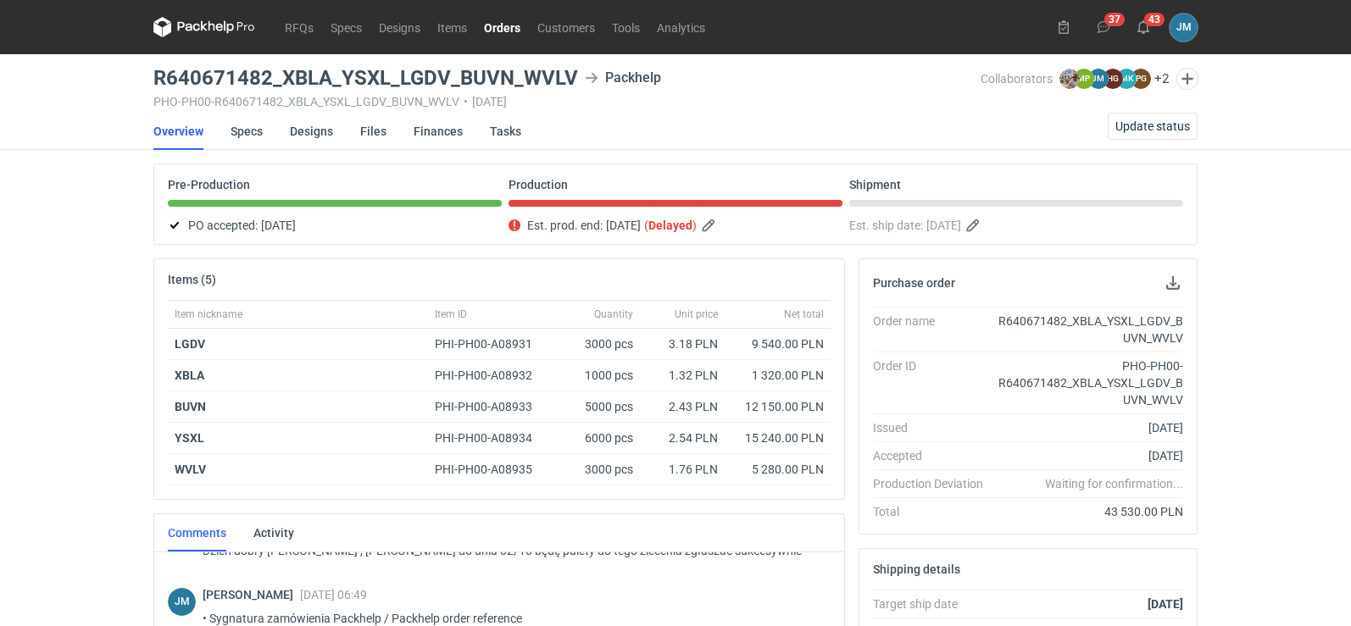
click at [180, 22] on icon at bounding box center [189, 26] width 22 height 9
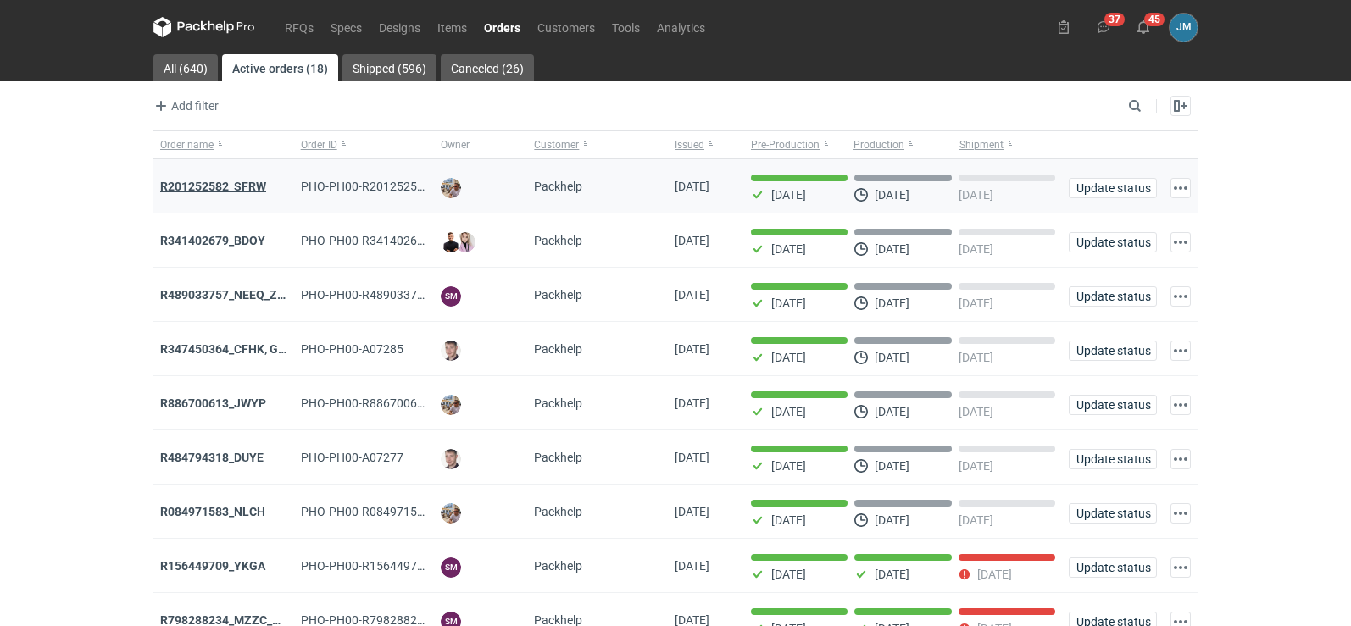
click at [205, 183] on strong "R201252582_SFRW" at bounding box center [213, 187] width 106 height 14
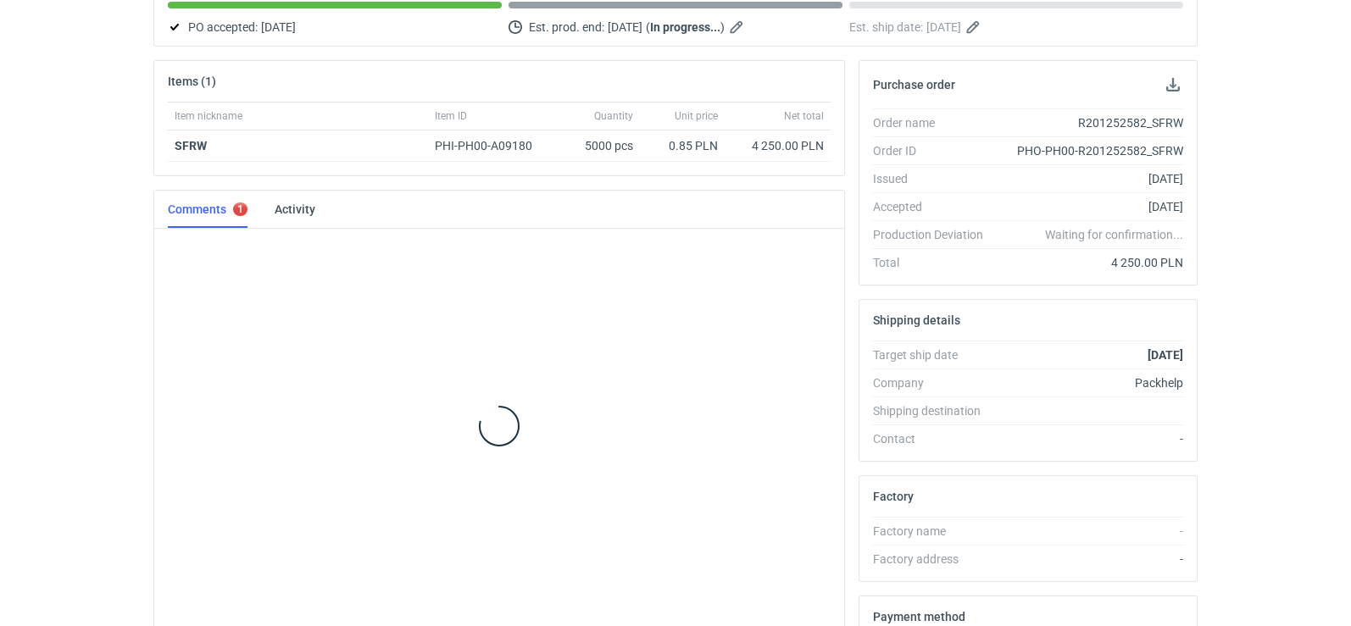
scroll to position [237, 0]
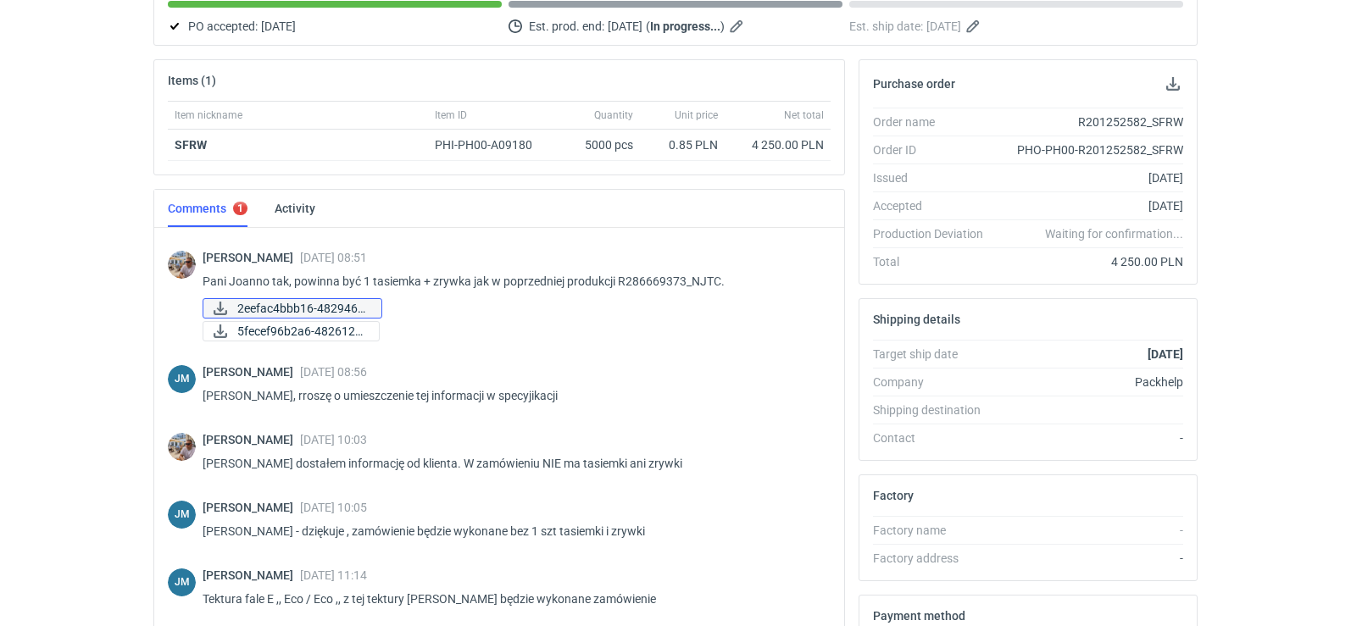
click at [243, 305] on span "2eefac4bbb16-4829460..." at bounding box center [302, 308] width 131 height 19
click at [88, 280] on div "RFQs Specs Designs Items Orders Customers Tools Analytics 38 45 [PERSON_NAME] […" at bounding box center [675, 114] width 1351 height 626
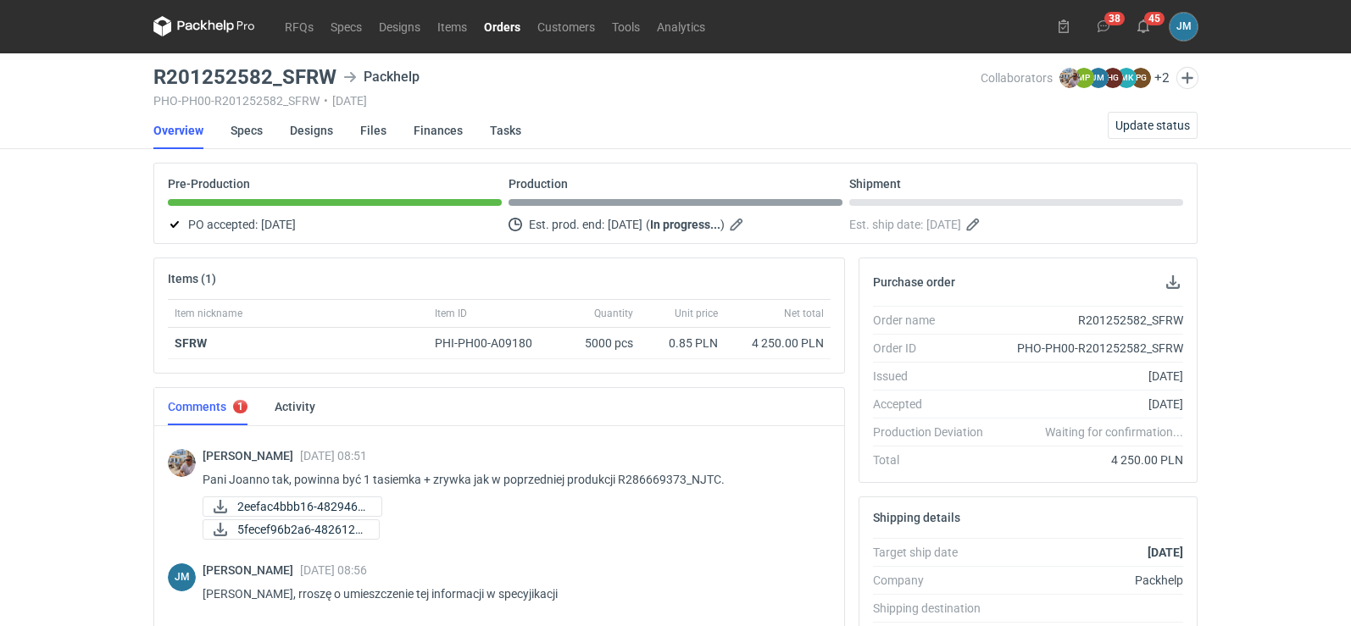
scroll to position [0, 0]
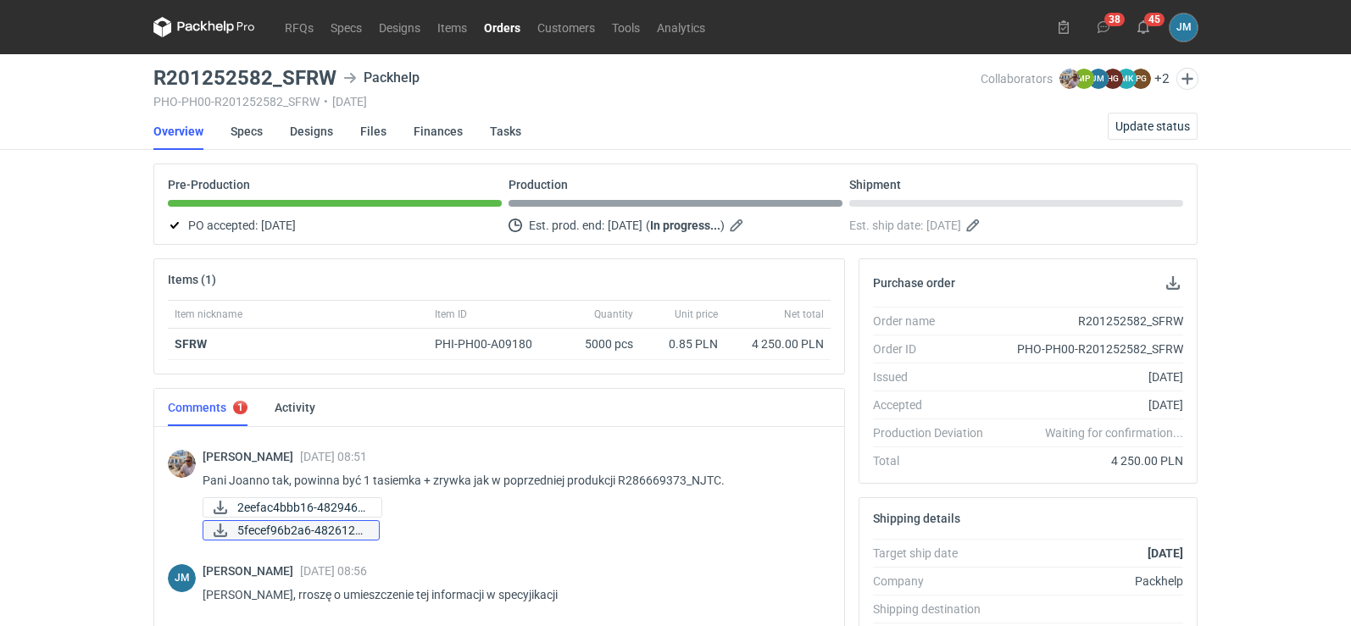
click at [292, 533] on span "5fecef96b2a6-4826122..." at bounding box center [301, 530] width 128 height 19
click at [212, 14] on nav "RFQs Specs Designs Items Orders Customers Tools Analytics" at bounding box center [433, 27] width 560 height 54
click at [213, 19] on icon at bounding box center [204, 27] width 102 height 20
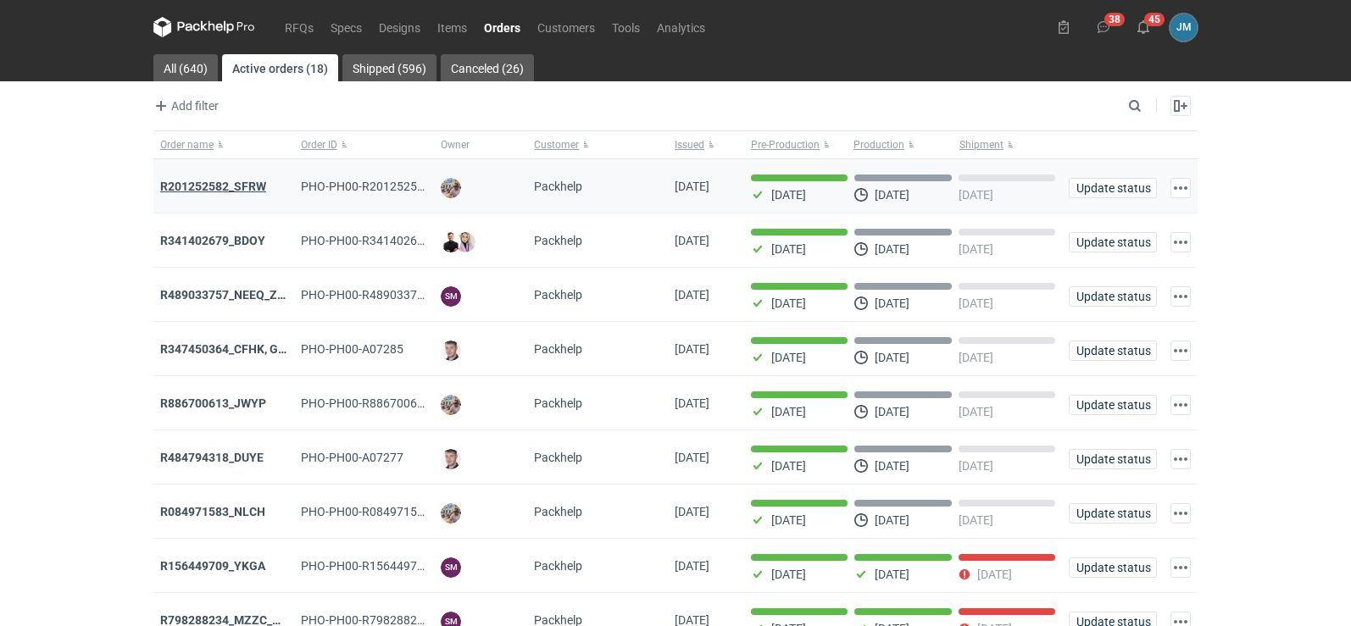
click at [222, 181] on strong "R201252582_SFRW" at bounding box center [213, 187] width 106 height 14
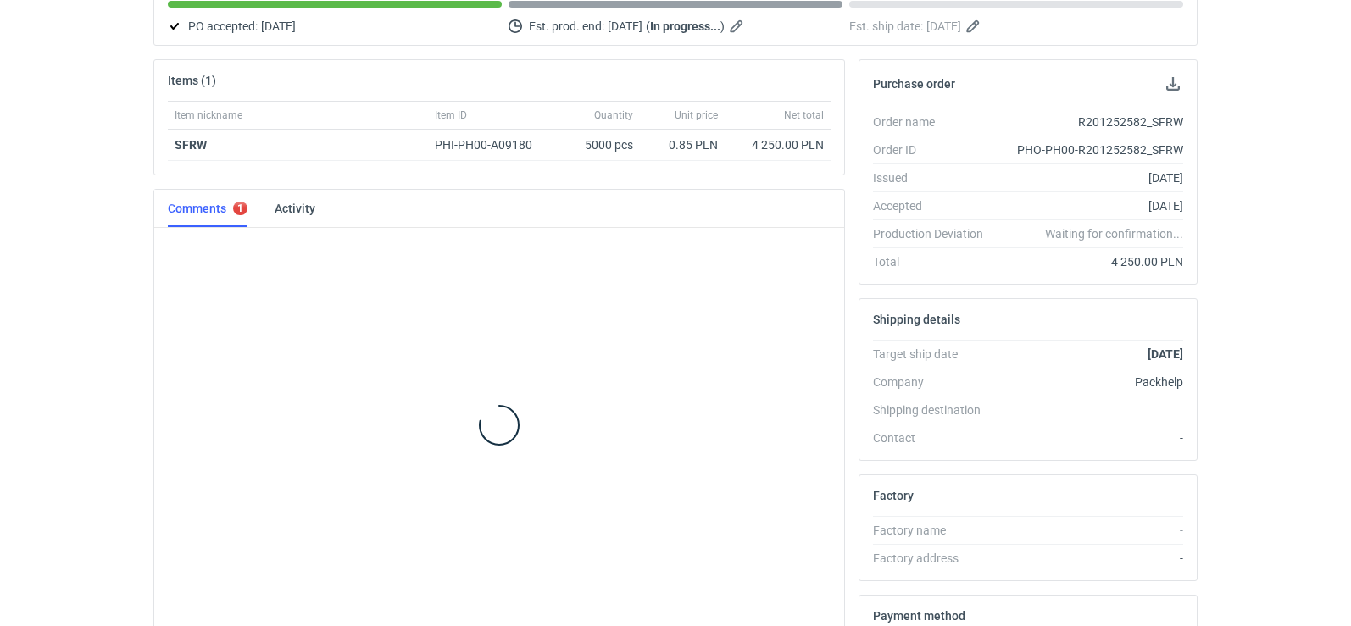
scroll to position [237, 0]
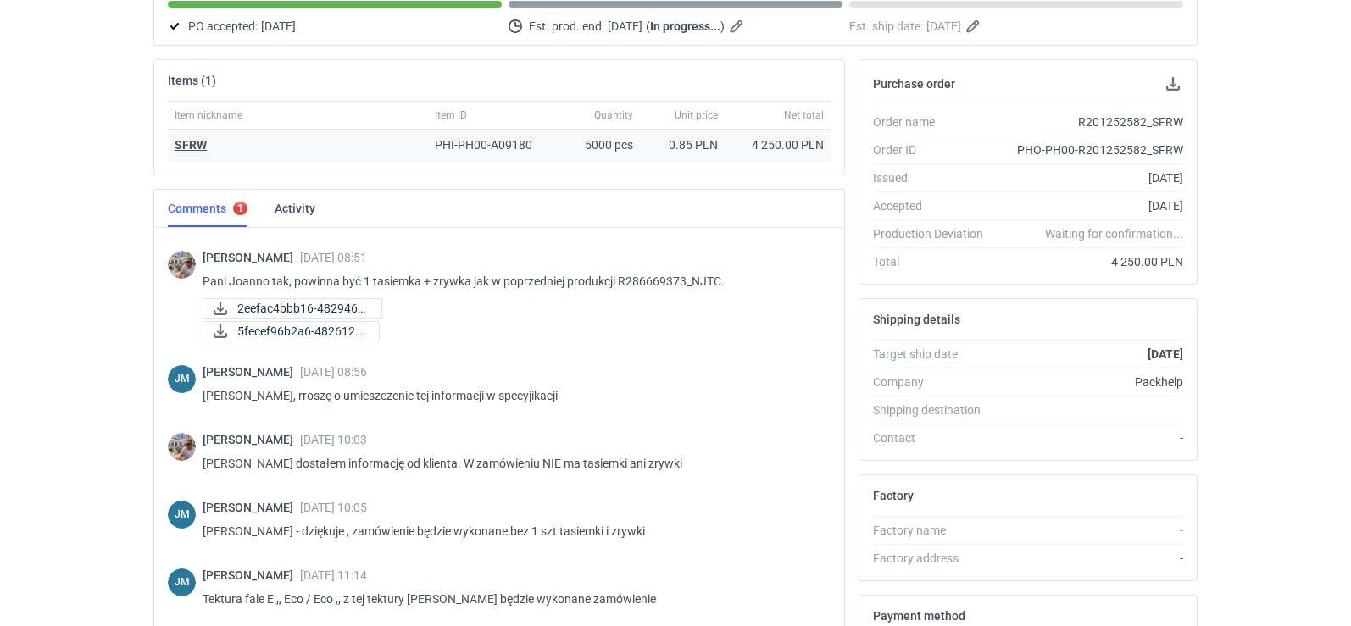
click at [191, 140] on strong "SFRW" at bounding box center [191, 145] width 32 height 14
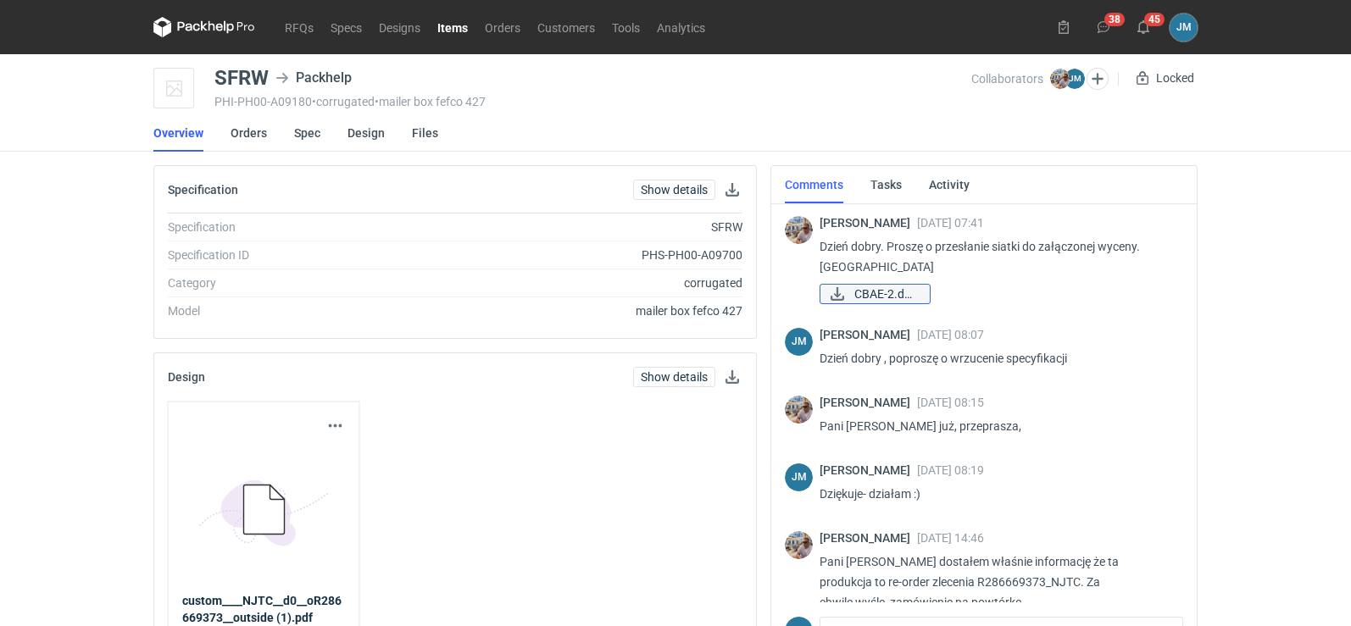
click at [876, 295] on span "CBAE-2.docx" at bounding box center [885, 294] width 62 height 19
click at [198, 31] on icon at bounding box center [204, 27] width 102 height 20
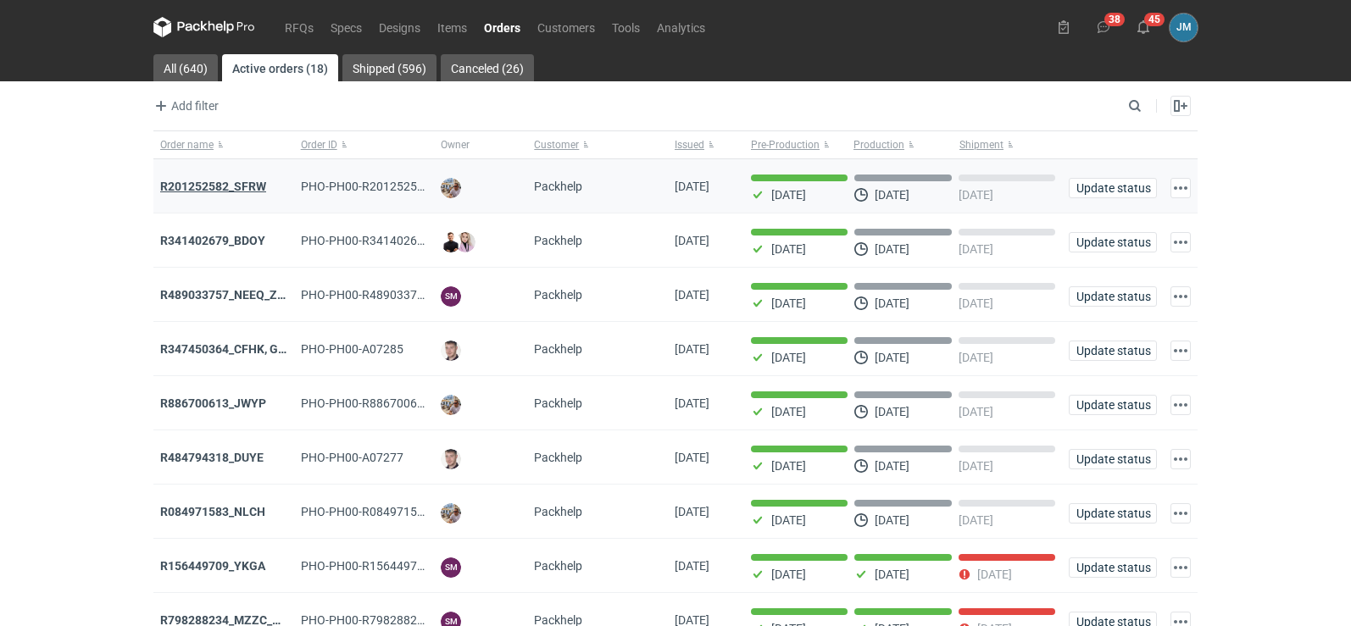
click at [180, 186] on strong "R201252582_SFRW" at bounding box center [213, 187] width 106 height 14
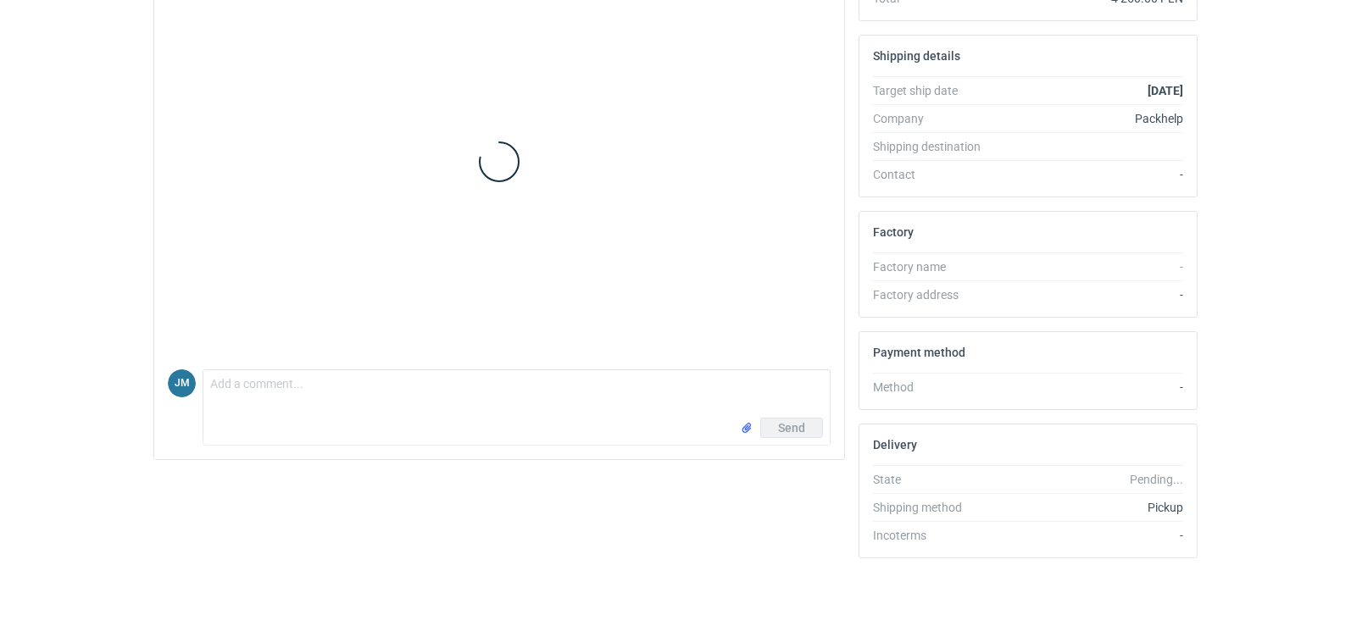
scroll to position [237, 0]
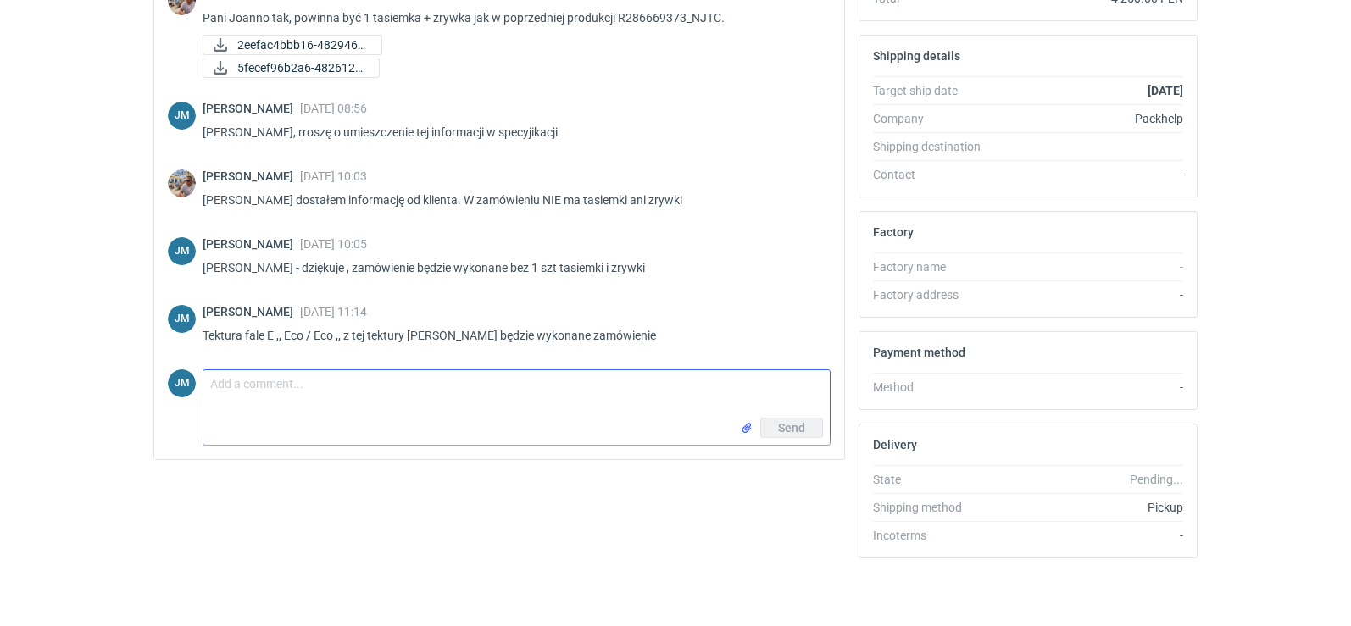
click at [228, 383] on textarea "Comment message" at bounding box center [516, 393] width 626 height 47
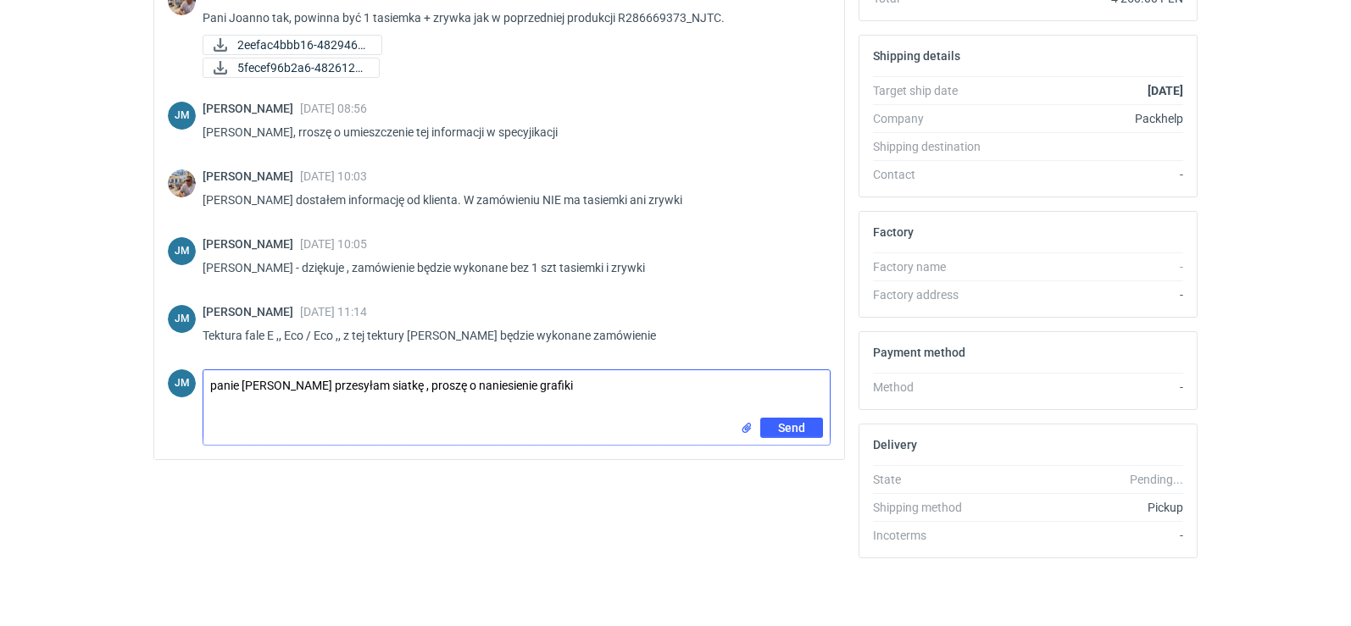
type textarea "panie [PERSON_NAME] przesyłam siatkę , proszę o naniesienie grafiki"
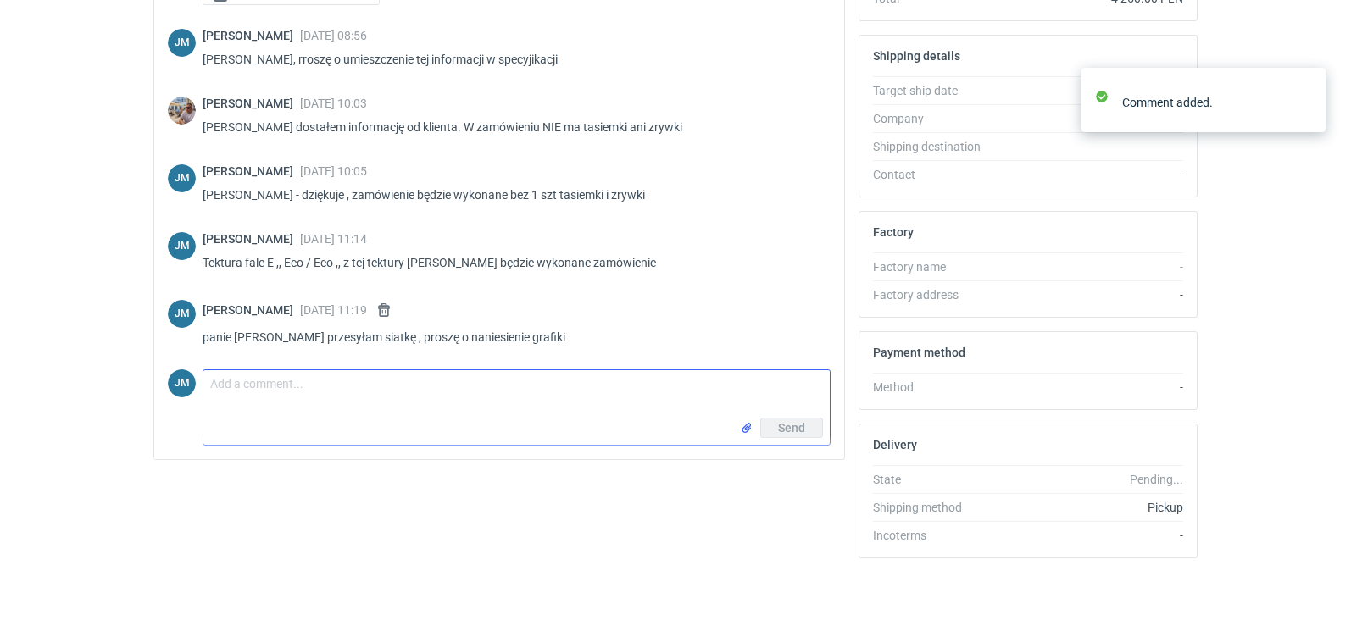
scroll to position [311, 0]
click at [741, 430] on input "file" at bounding box center [747, 429] width 14 height 18
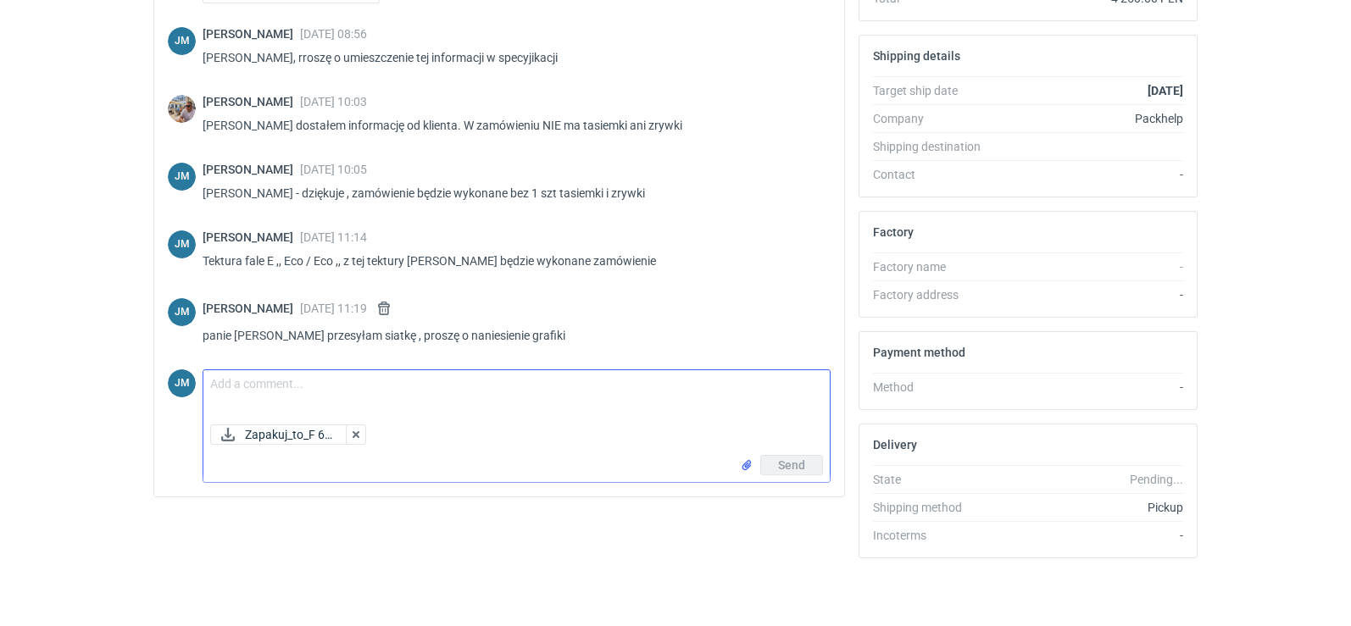
click at [287, 396] on textarea "Comment message" at bounding box center [516, 393] width 626 height 47
type textarea "f65"
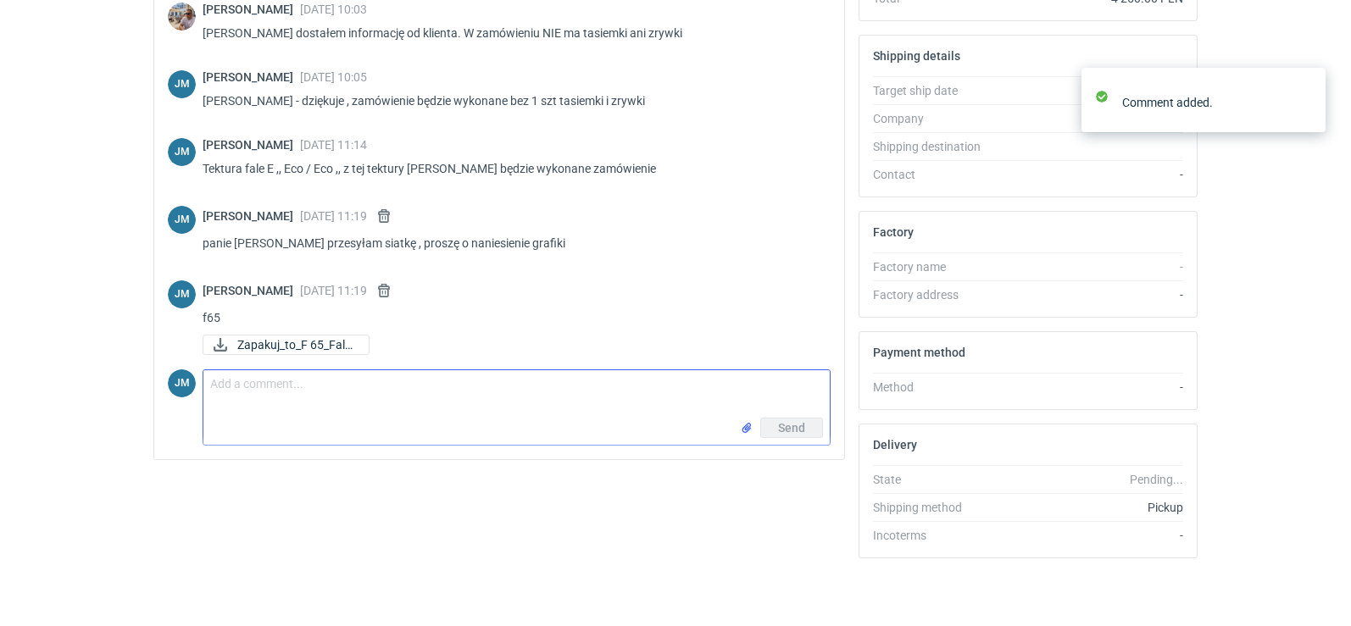
scroll to position [409, 0]
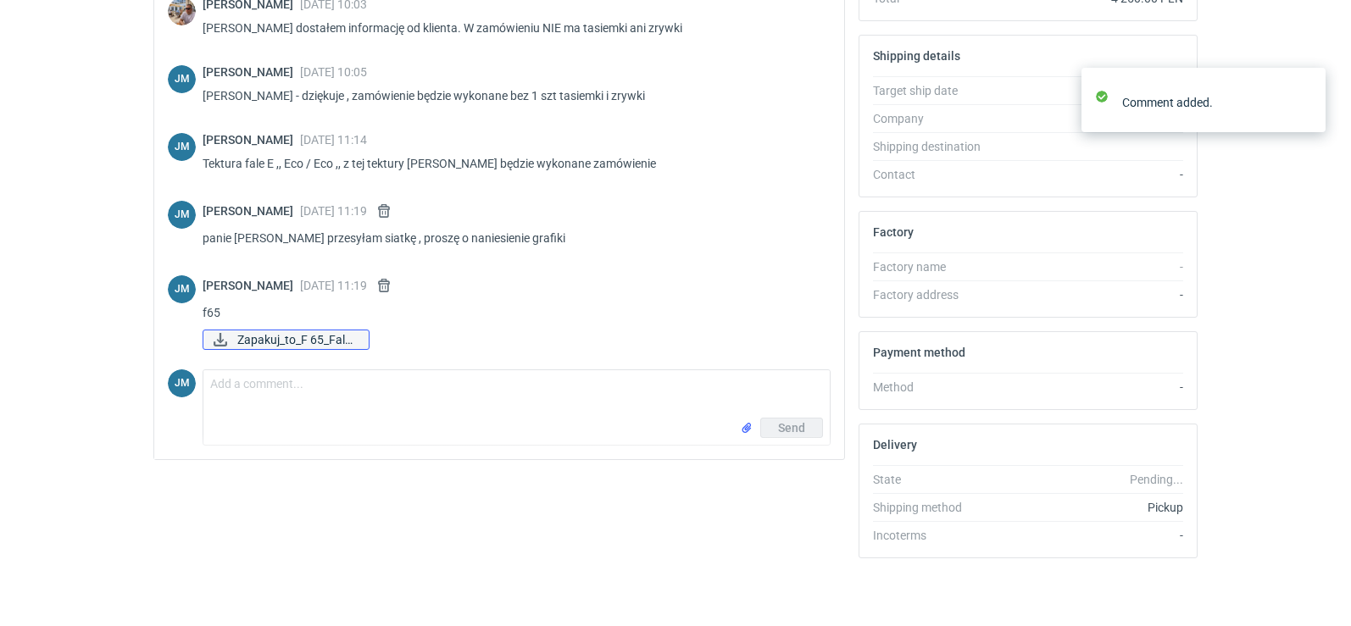
click at [278, 331] on span "Zapakuj_to_F 65_Fala..." at bounding box center [296, 340] width 118 height 19
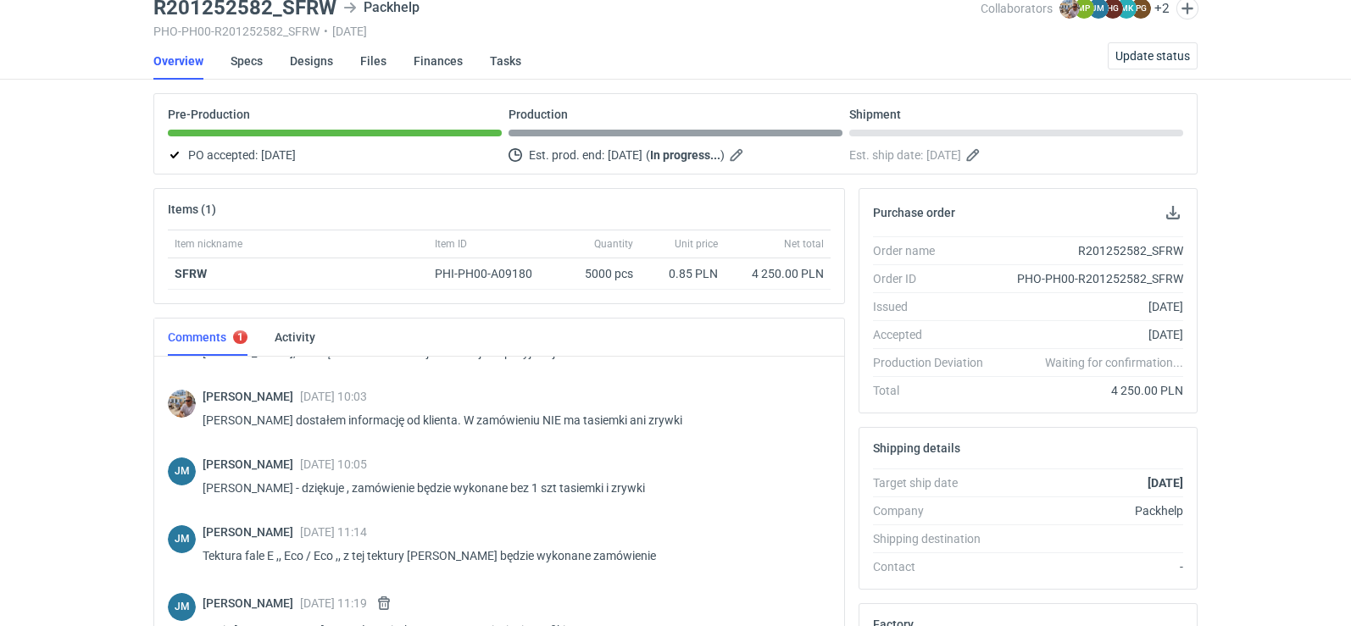
scroll to position [0, 0]
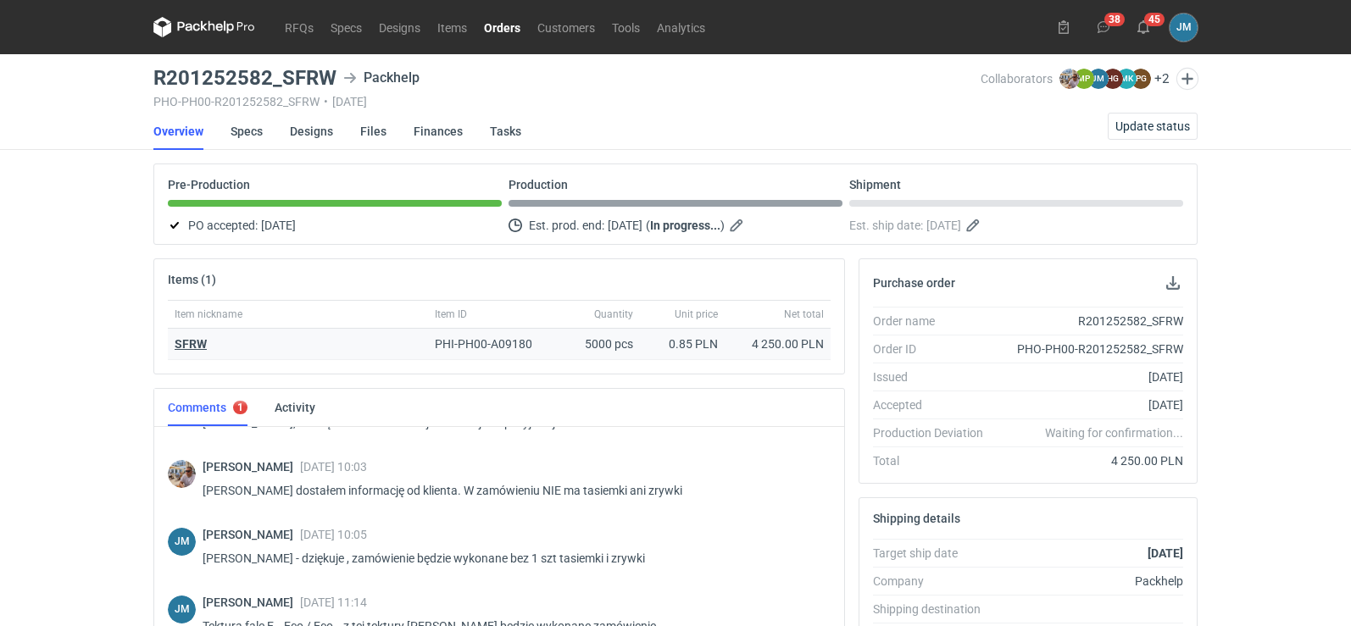
click at [176, 342] on strong "SFRW" at bounding box center [191, 344] width 32 height 14
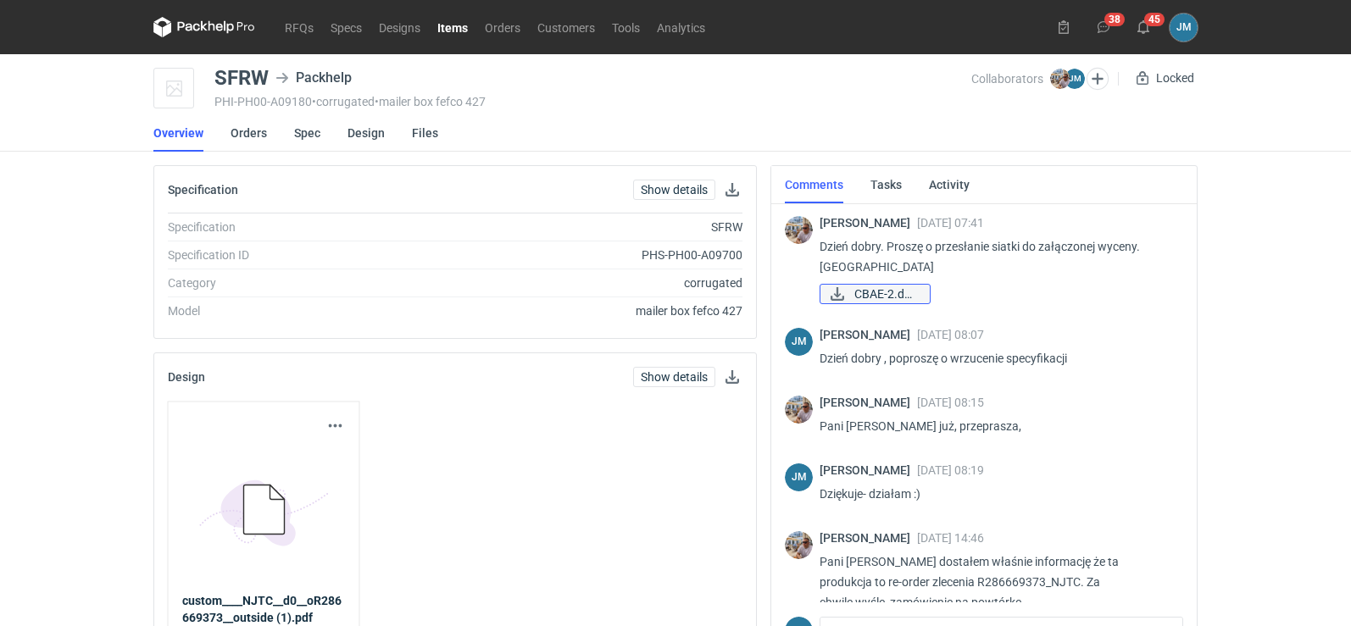
click at [879, 298] on span "CBAE-2.docx" at bounding box center [885, 294] width 62 height 19
click at [207, 29] on icon at bounding box center [204, 27] width 102 height 20
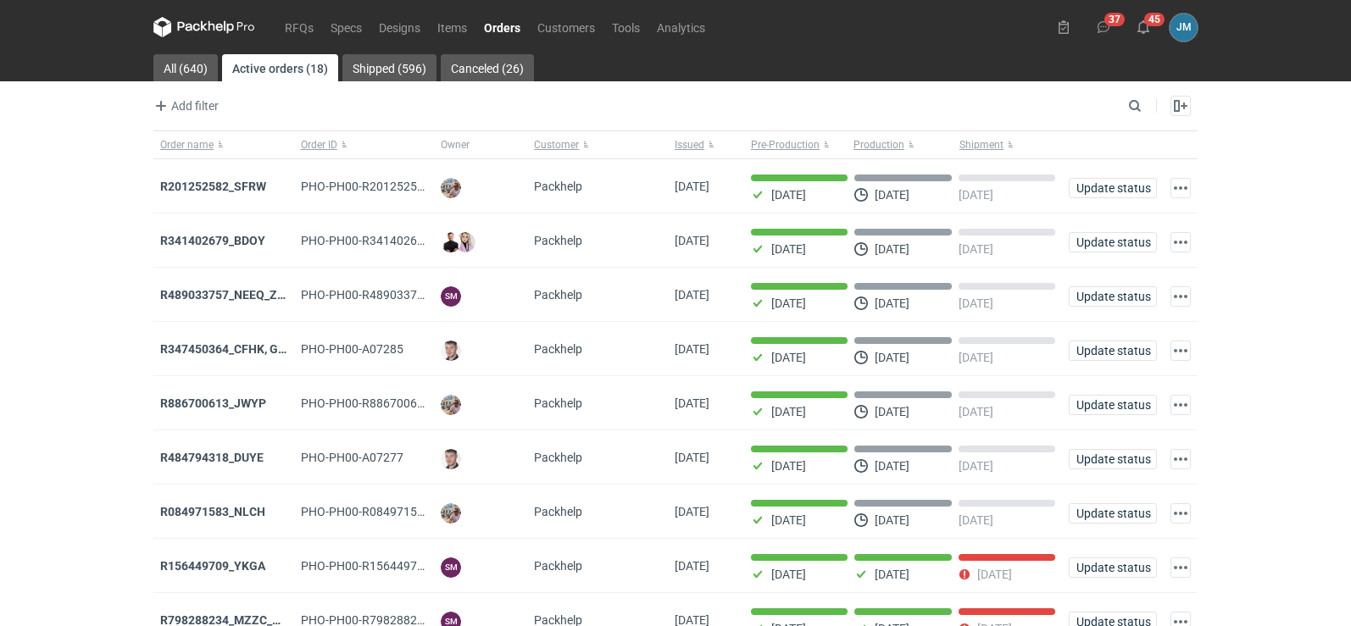
click at [202, 30] on icon at bounding box center [204, 26] width 7 height 10
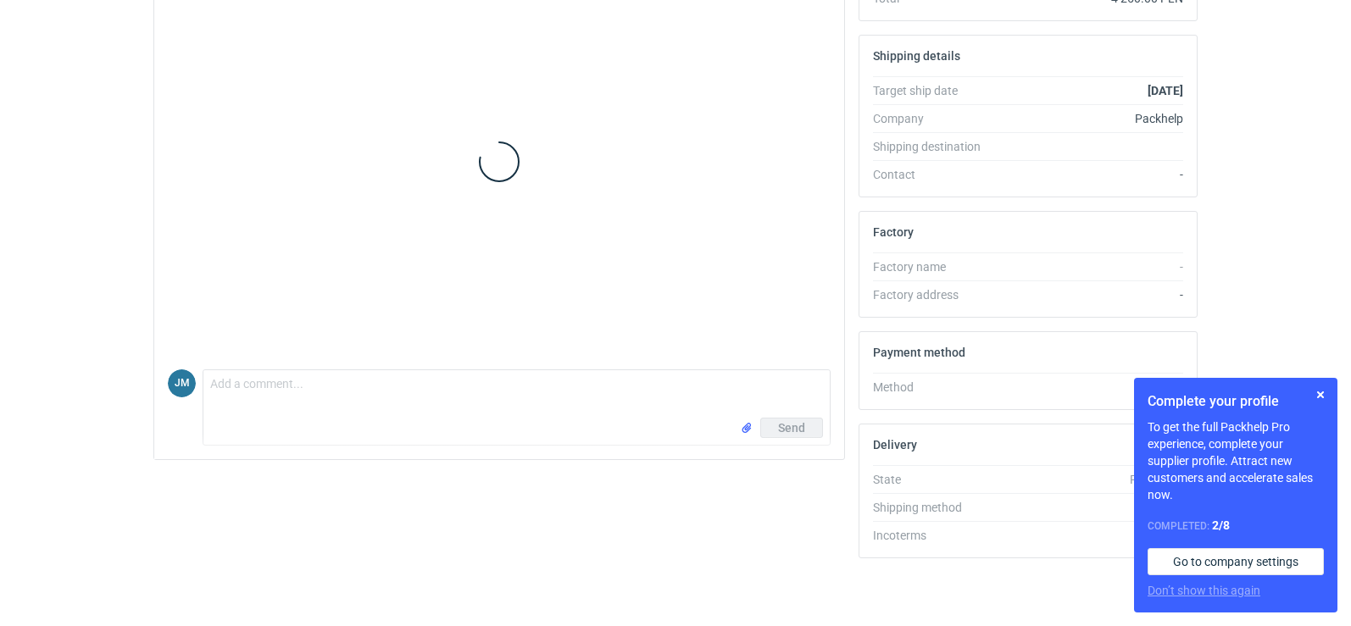
scroll to position [481, 0]
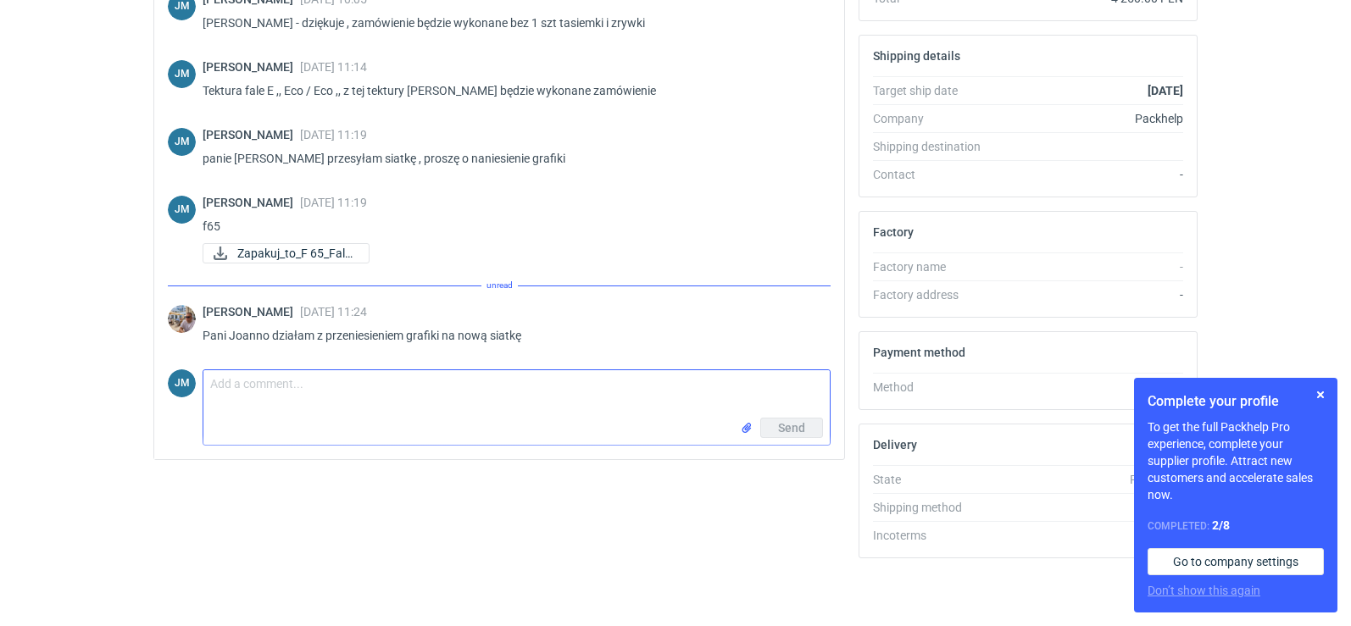
click at [329, 405] on textarea "Comment message" at bounding box center [516, 393] width 626 height 47
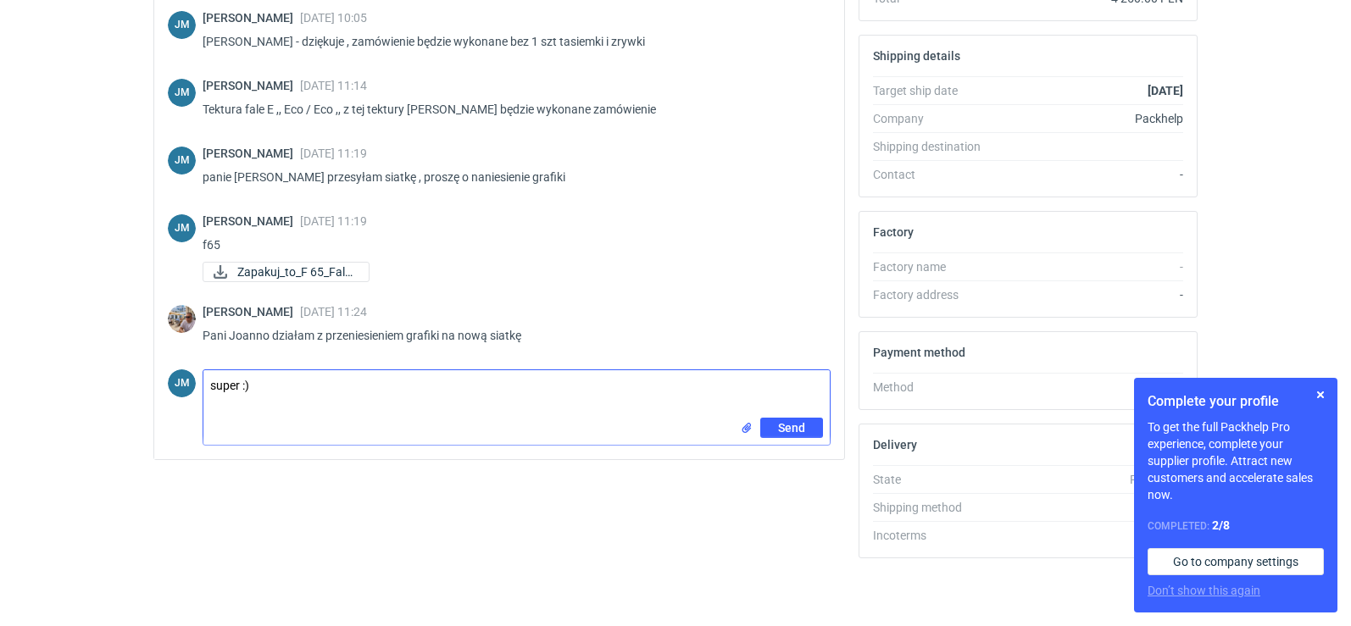
type textarea "super :)"
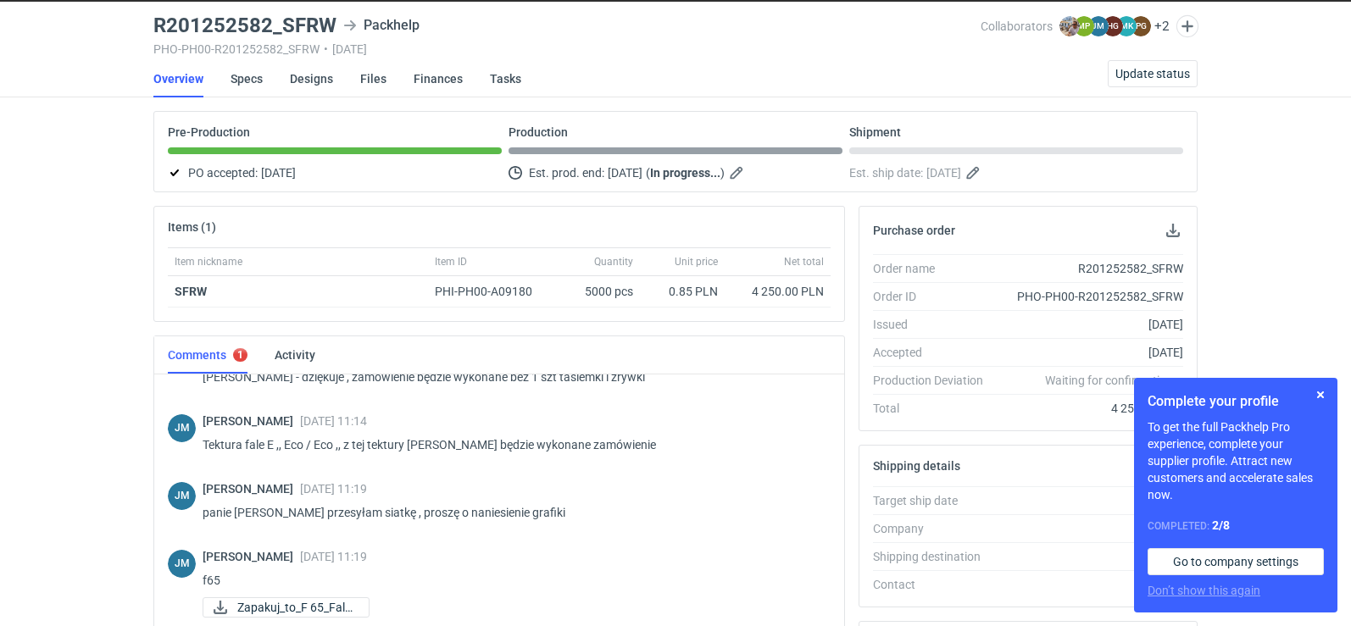
scroll to position [0, 0]
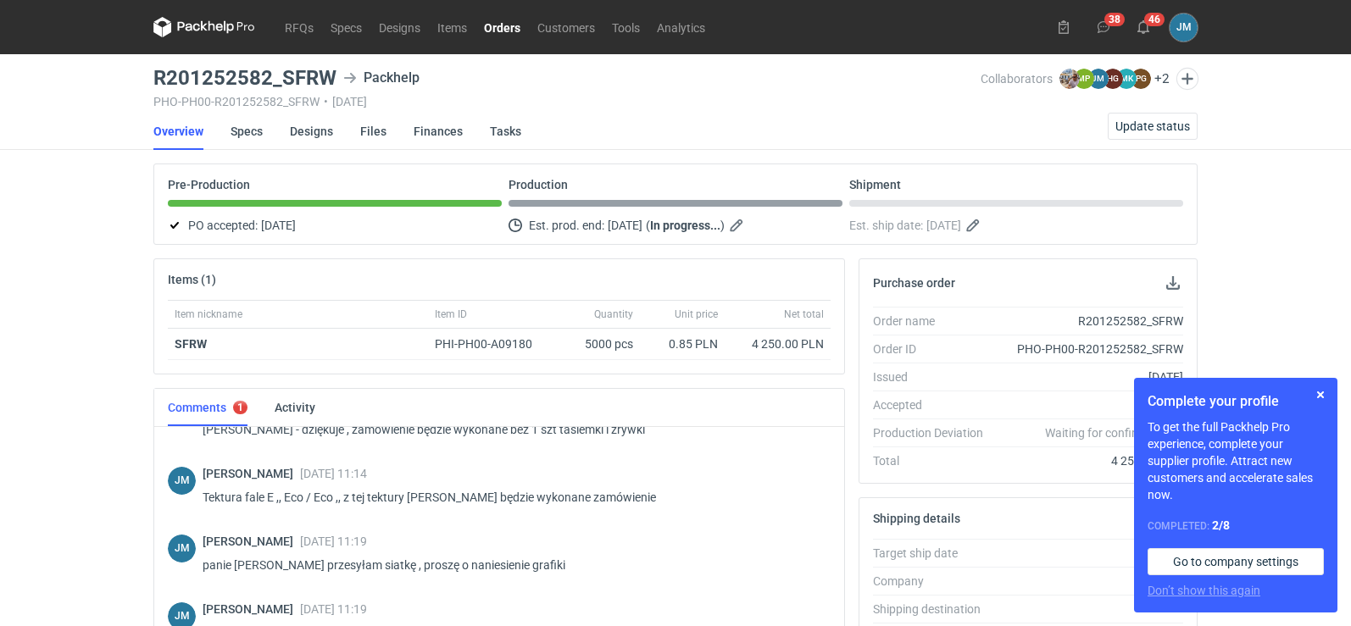
click at [184, 27] on icon at bounding box center [204, 27] width 102 height 20
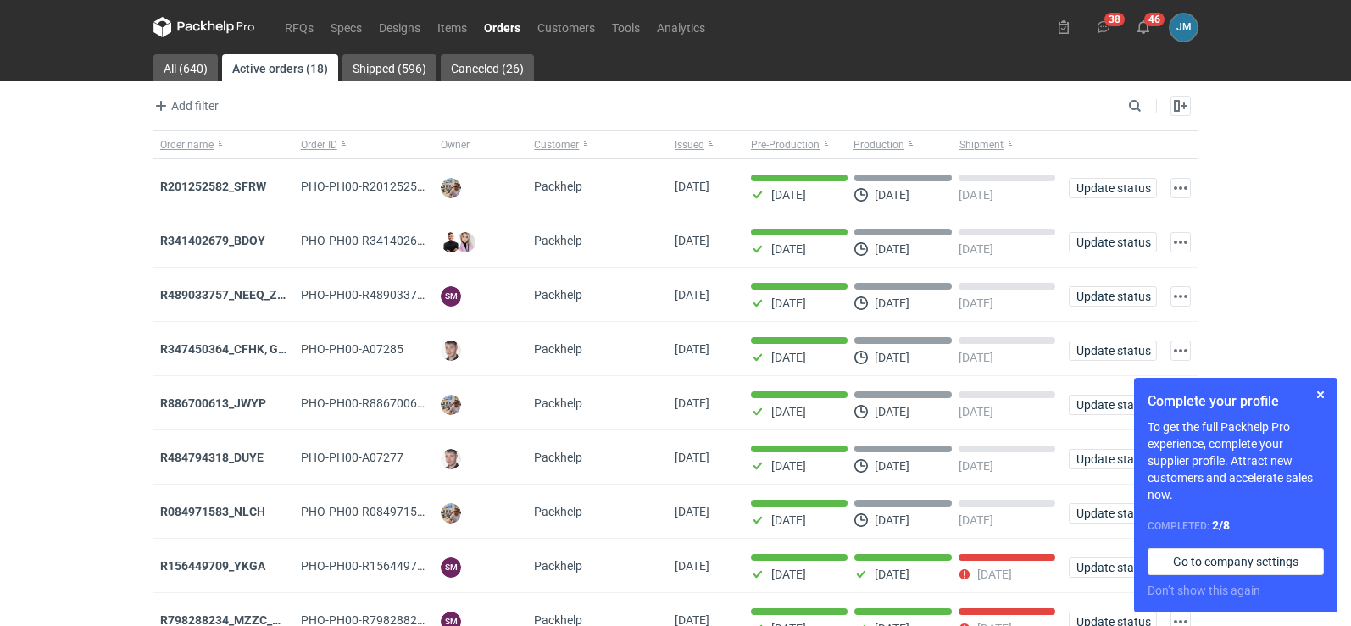
click at [191, 27] on icon at bounding box center [189, 26] width 22 height 9
click at [197, 28] on icon at bounding box center [204, 27] width 102 height 20
